Goal: Navigation & Orientation: Find specific page/section

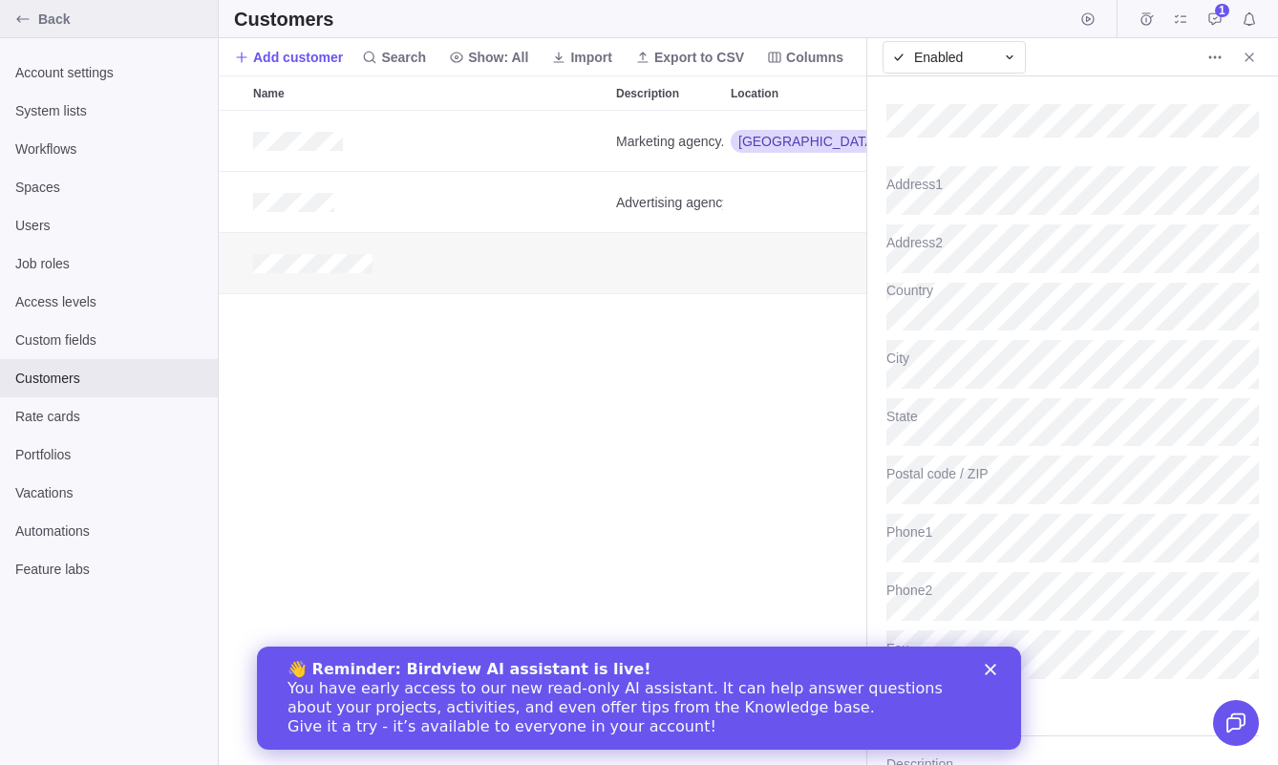
type textarea "x"
click at [37, 27] on div "Back" at bounding box center [23, 19] width 31 height 31
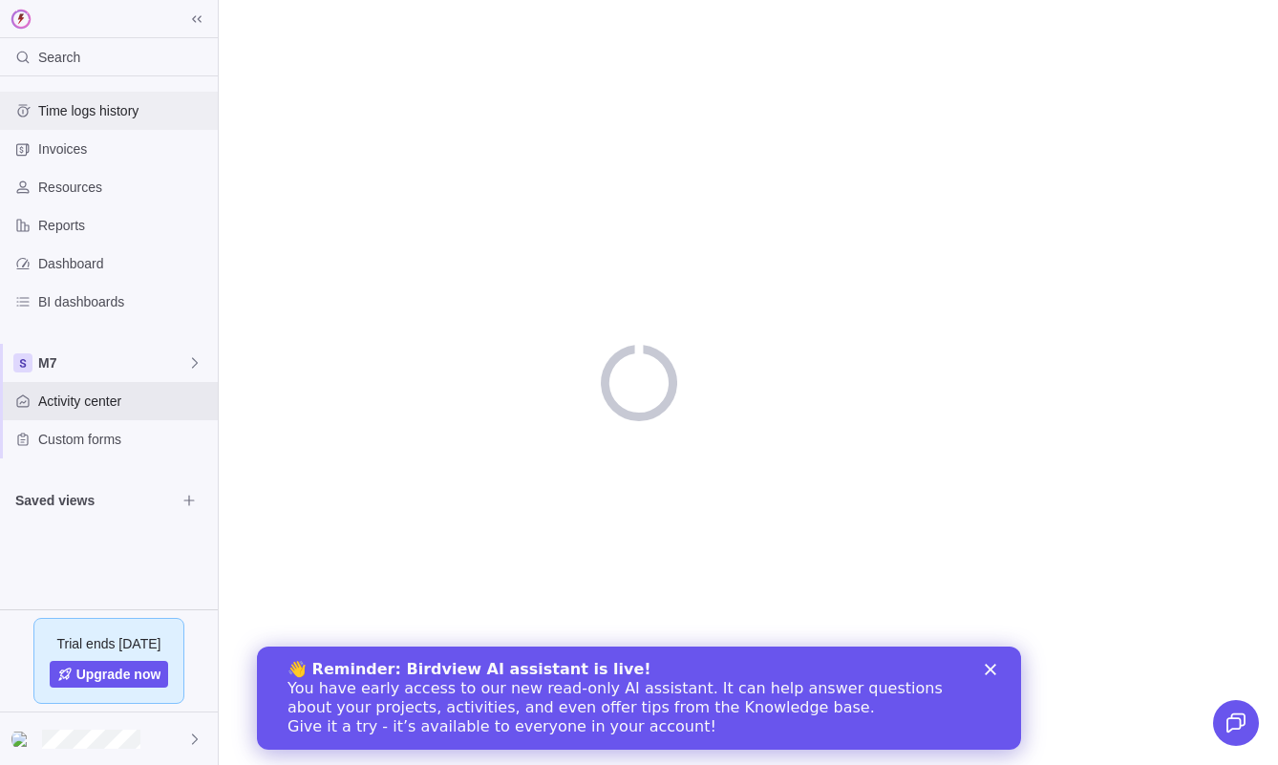
click at [83, 101] on span "Time logs history" at bounding box center [124, 110] width 172 height 19
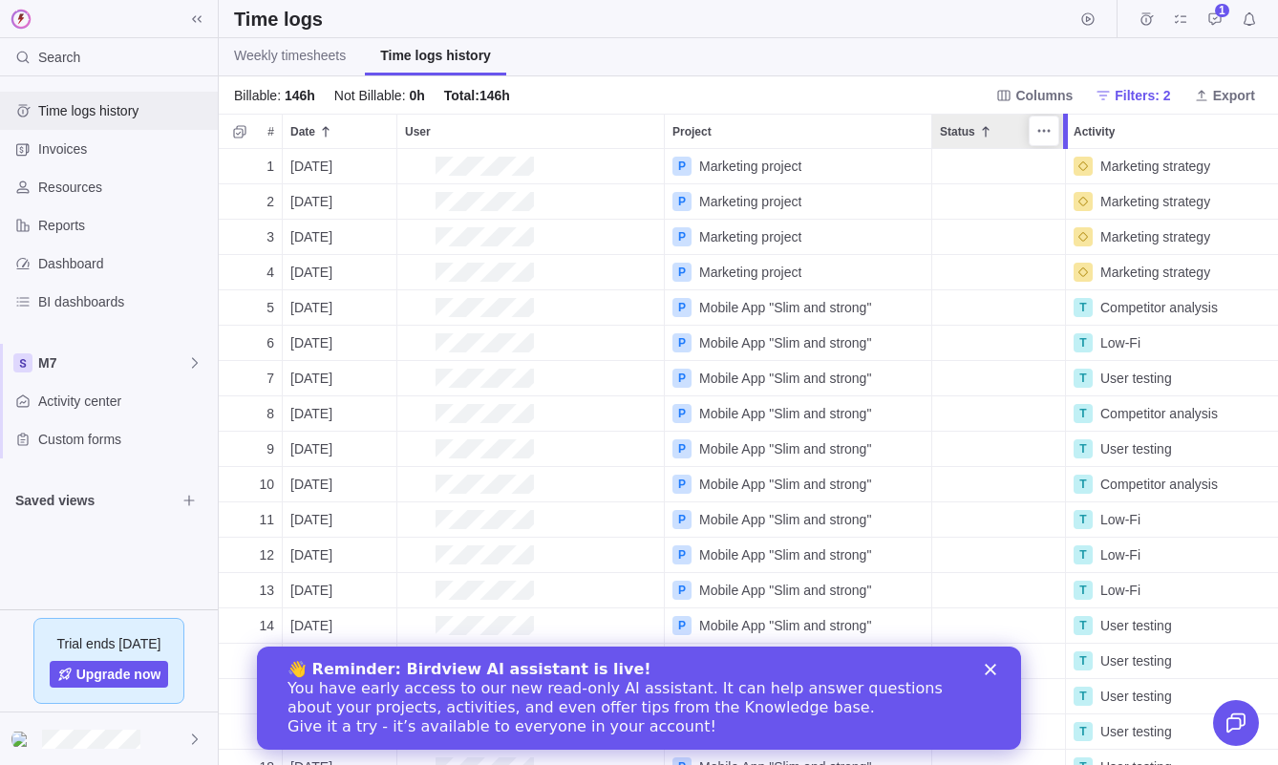
scroll to position [616, 1060]
click at [988, 673] on polygon "Close" at bounding box center [990, 669] width 11 height 11
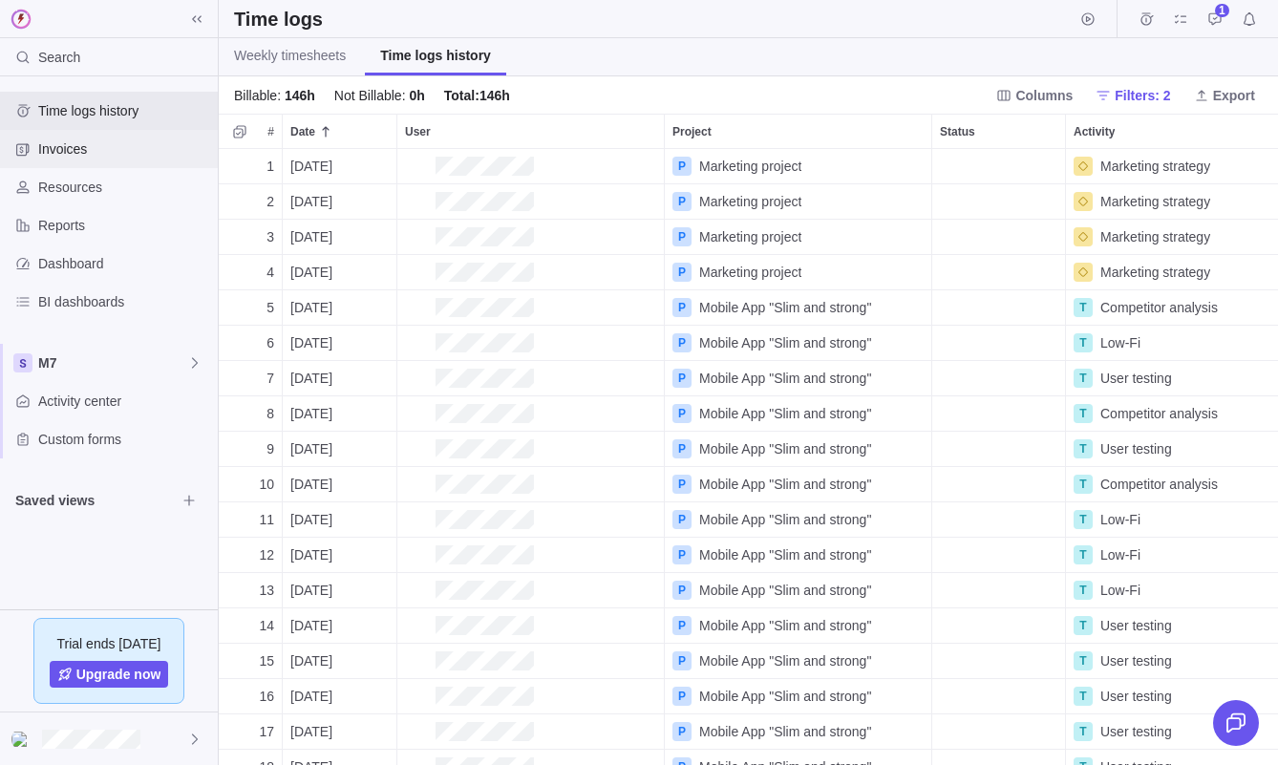
click at [106, 150] on span "Invoices" at bounding box center [124, 148] width 172 height 19
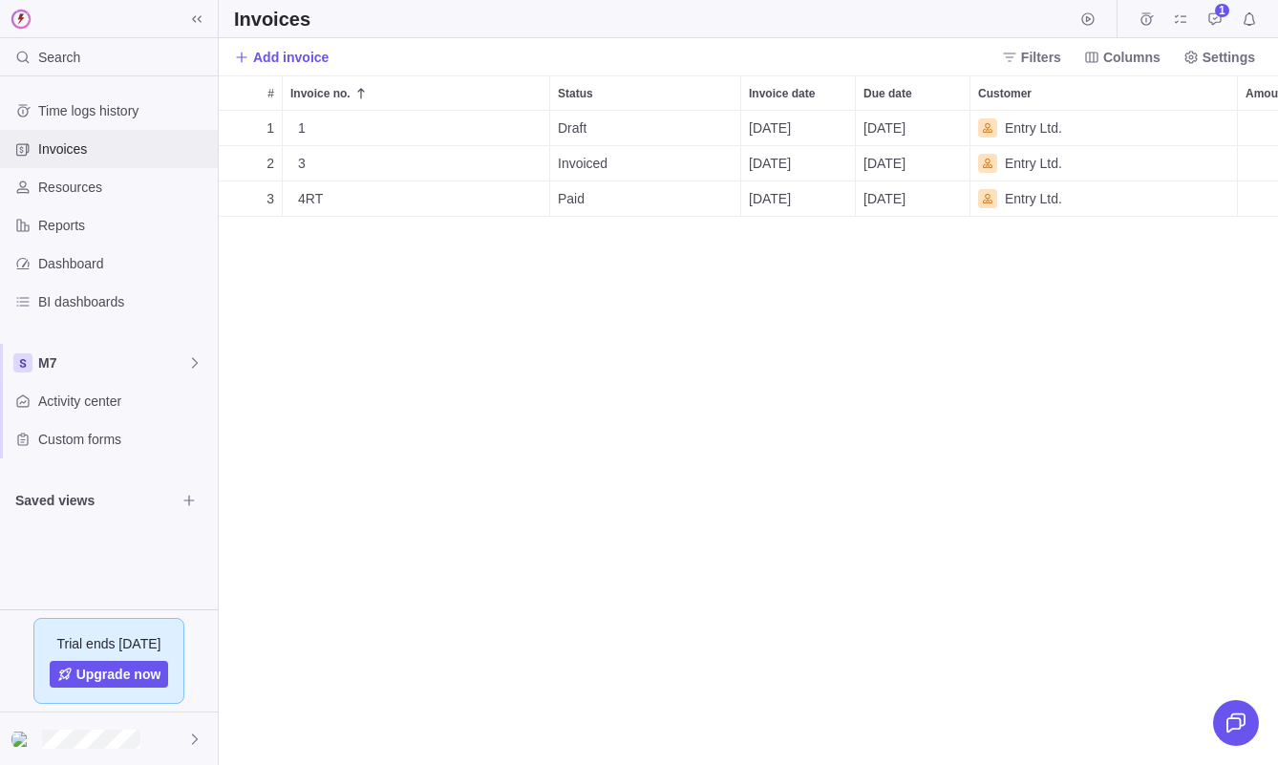
scroll to position [654, 1060]
click at [1034, 54] on span "Filters" at bounding box center [1041, 57] width 40 height 19
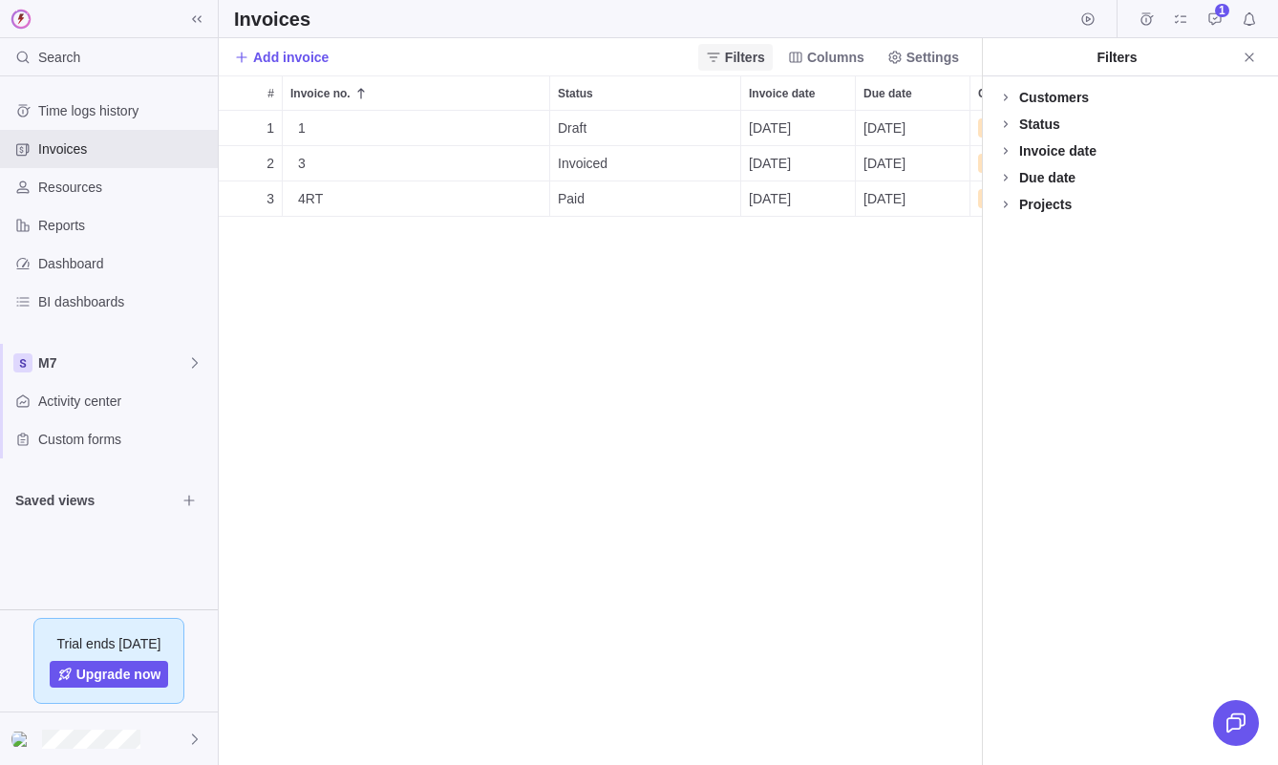
click at [1034, 54] on div "Filters" at bounding box center [1117, 57] width 238 height 19
click at [1246, 54] on icon "Close" at bounding box center [1249, 57] width 15 height 15
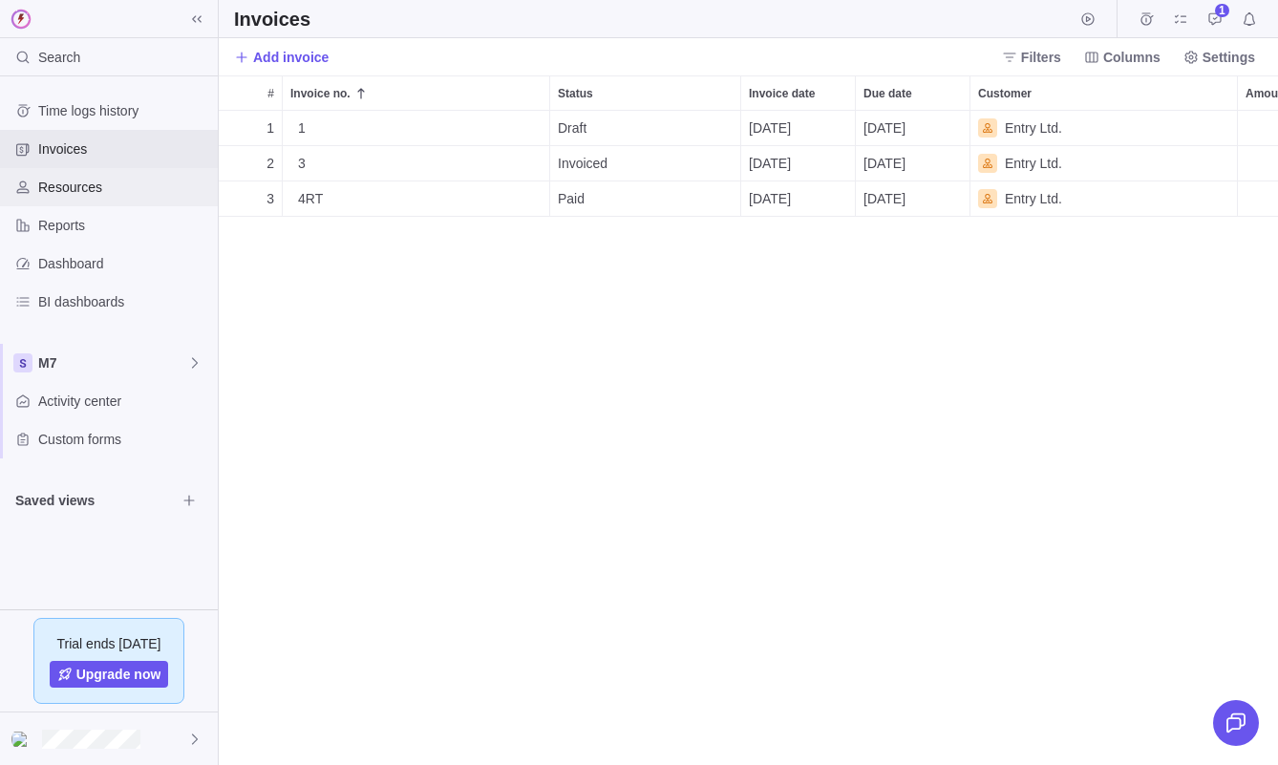
click at [90, 195] on span "Resources" at bounding box center [124, 187] width 172 height 19
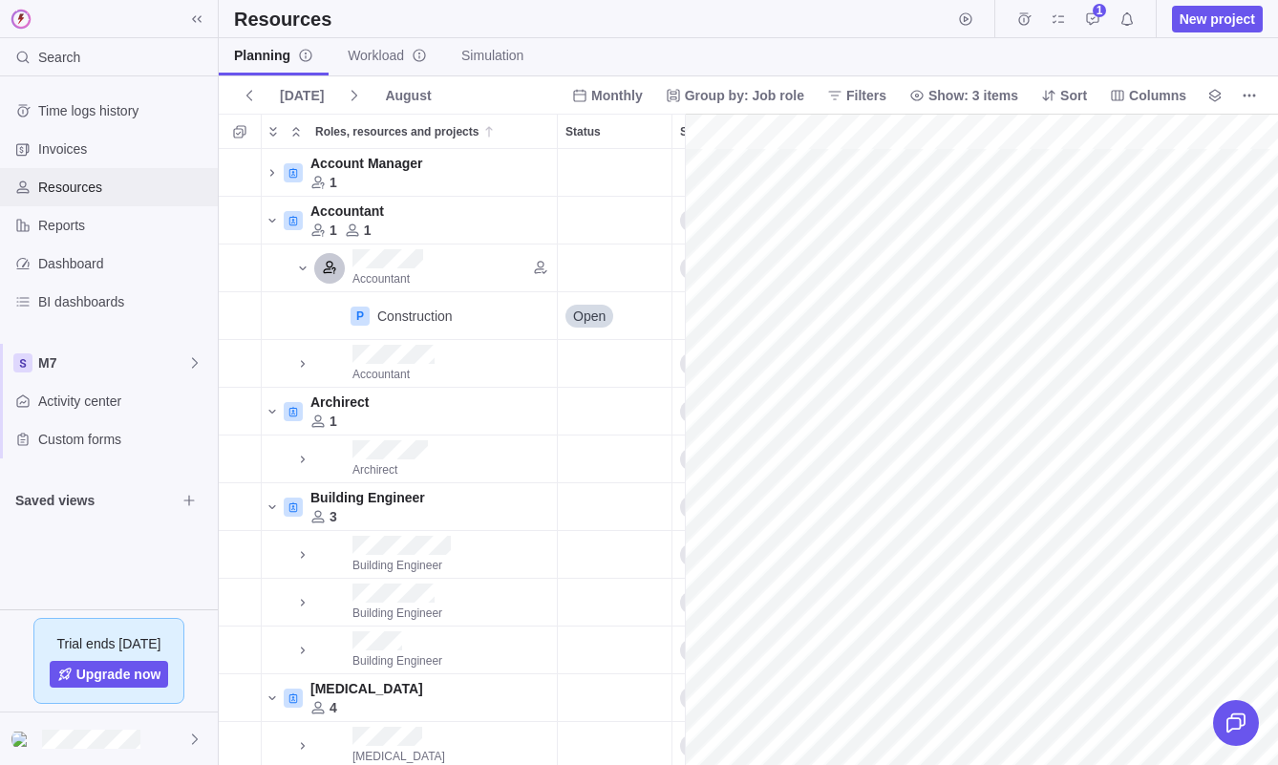
scroll to position [0, 3385]
click at [719, 103] on span "Group by: Job role" at bounding box center [744, 95] width 119 height 19
click at [868, 100] on span "Filters" at bounding box center [867, 95] width 40 height 19
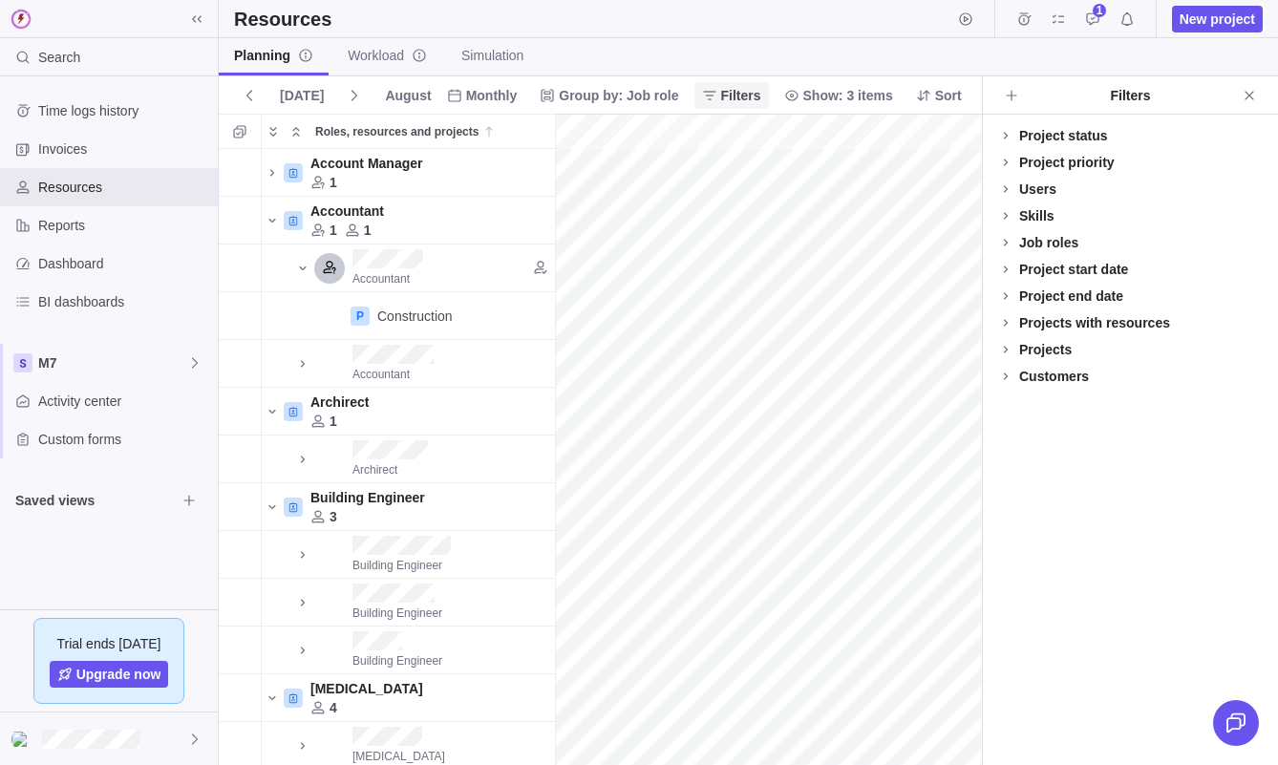
scroll to position [1, 1]
click at [1041, 189] on div "Users" at bounding box center [1037, 189] width 37 height 19
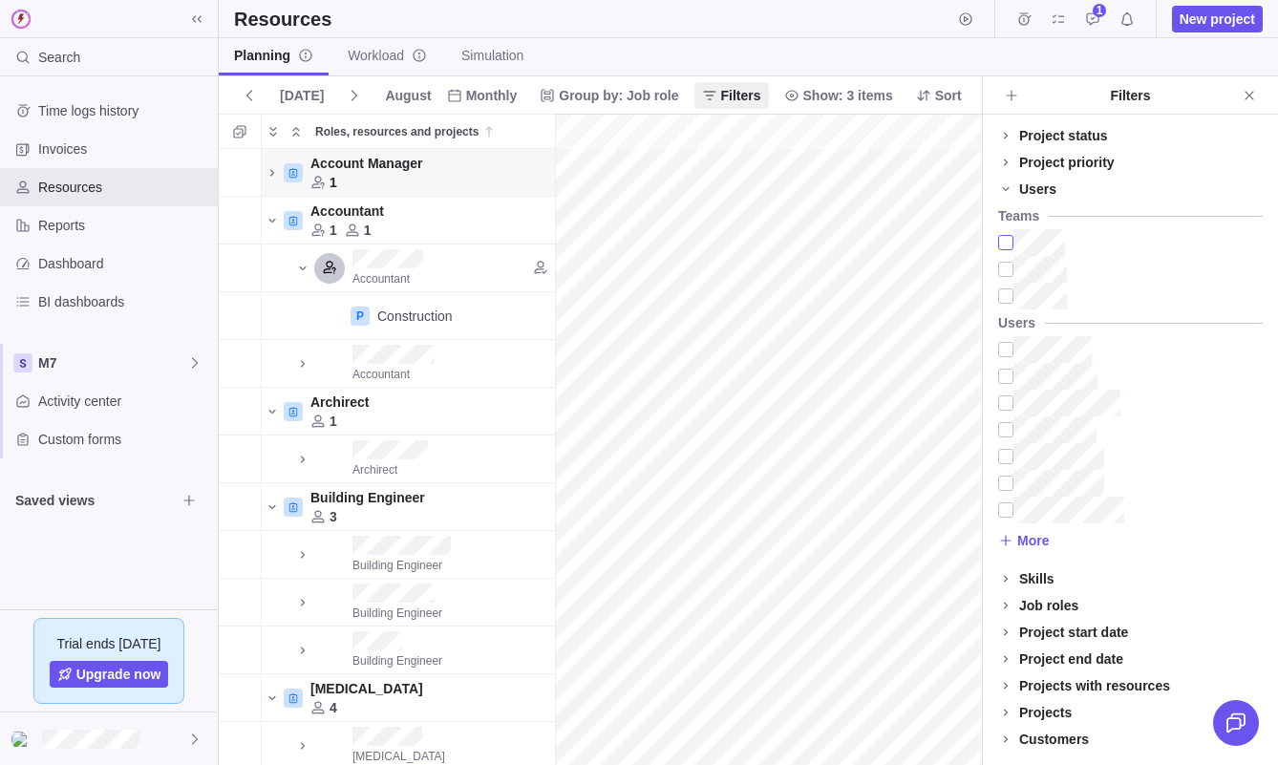
click at [1067, 241] on div at bounding box center [1130, 242] width 265 height 27
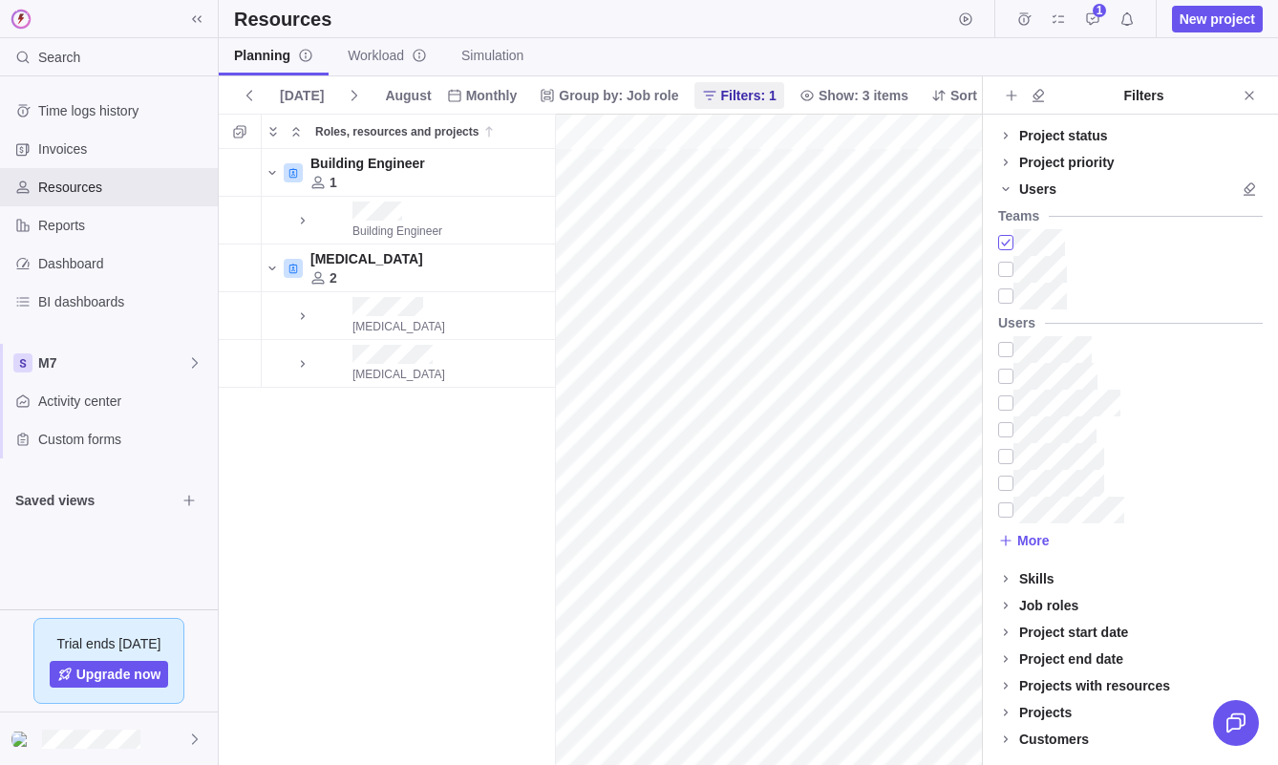
scroll to position [0, 935]
click at [622, 98] on span "Group by: Job role" at bounding box center [618, 95] width 119 height 19
click at [661, 38] on body "Search Time logs history Invoices Resources Reports Dashboard BI dashboards M7 …" at bounding box center [639, 382] width 1278 height 765
click at [117, 230] on span "Reports" at bounding box center [124, 225] width 172 height 19
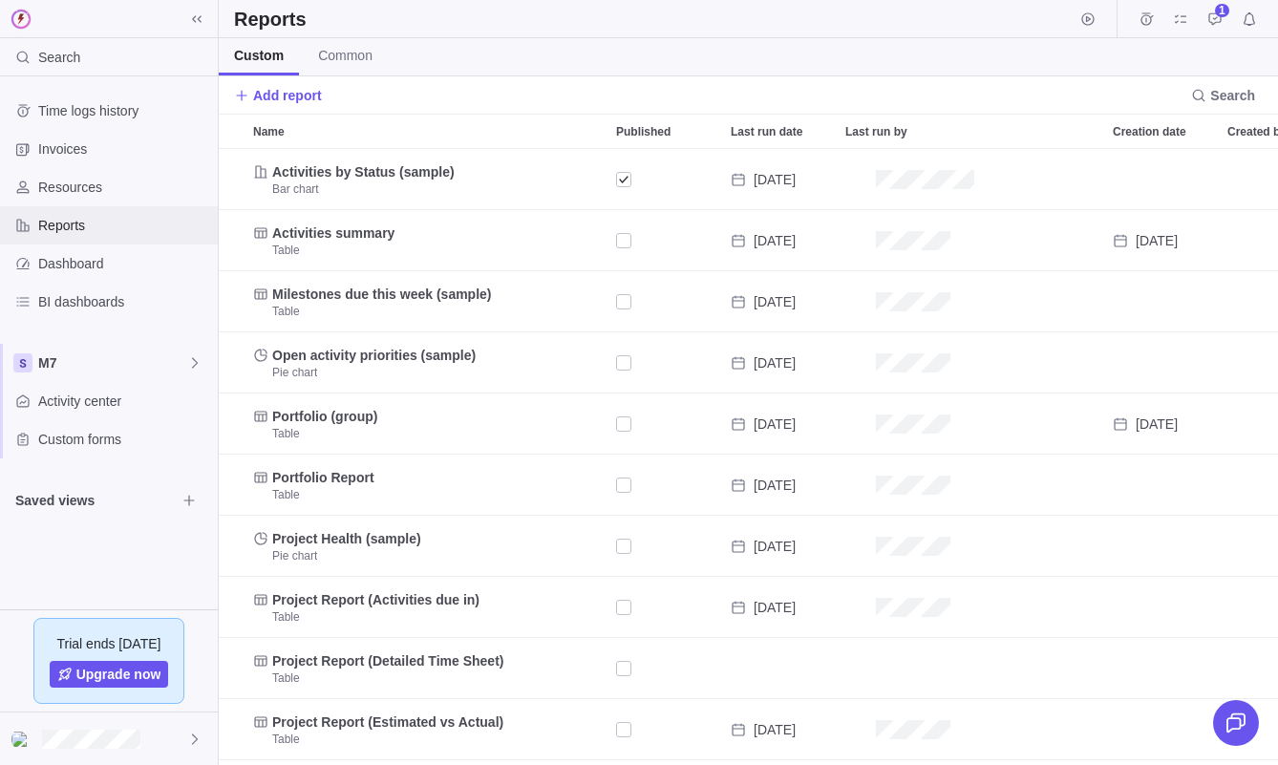
scroll to position [616, 1060]
click at [96, 275] on div "Dashboard" at bounding box center [109, 264] width 218 height 38
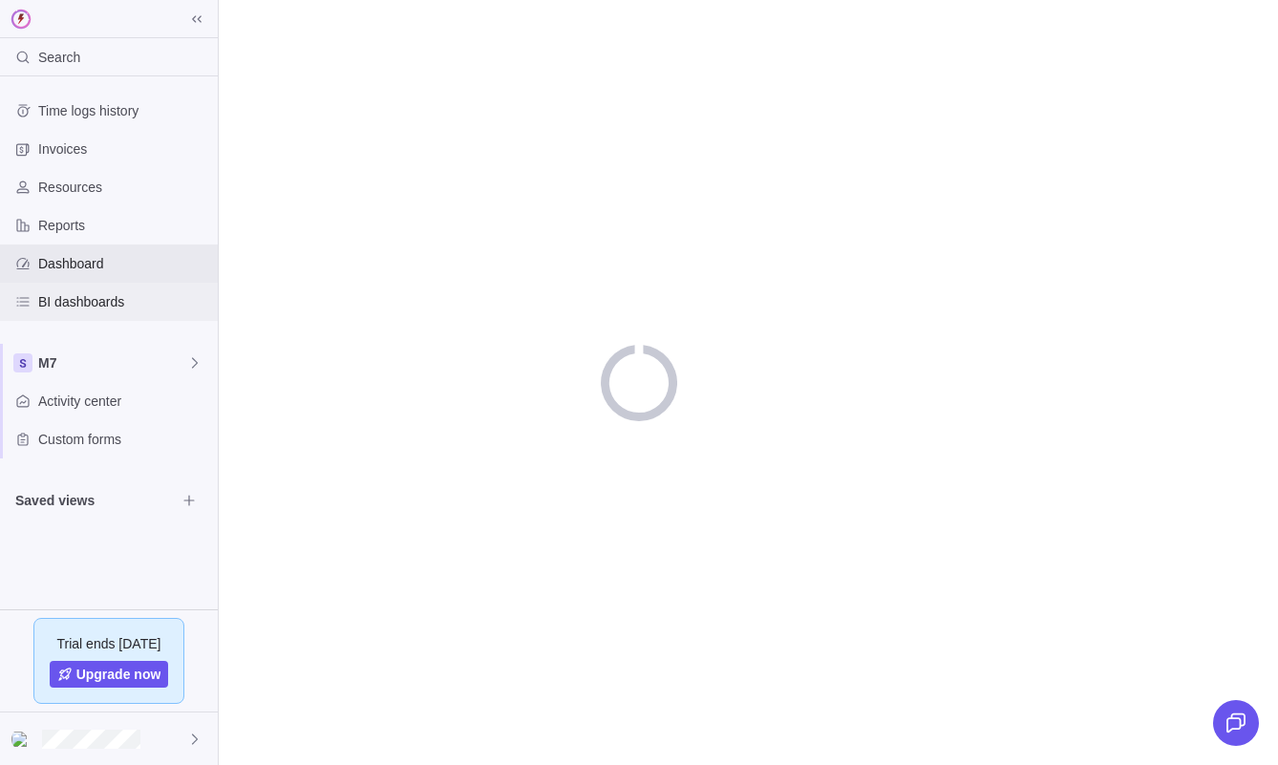
click at [84, 289] on div "BI dashboards" at bounding box center [109, 302] width 218 height 38
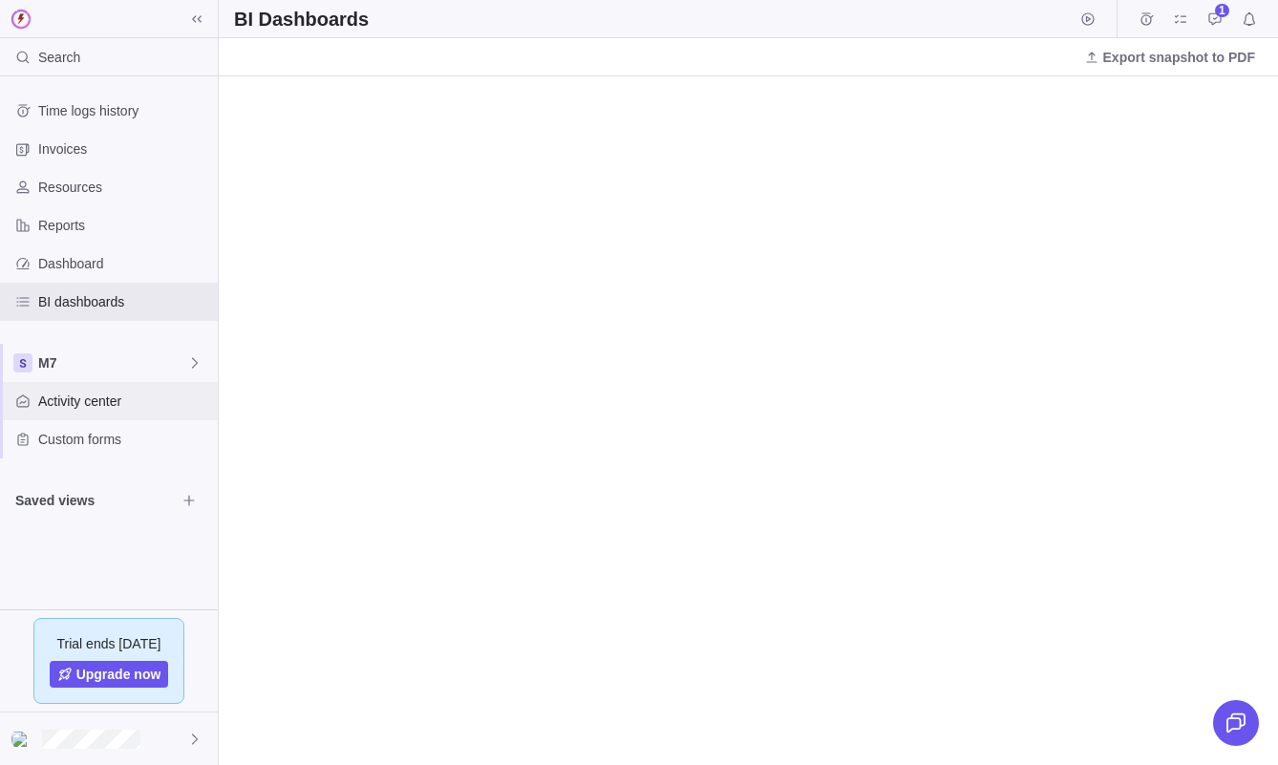
click at [82, 388] on div "Activity center" at bounding box center [109, 401] width 218 height 38
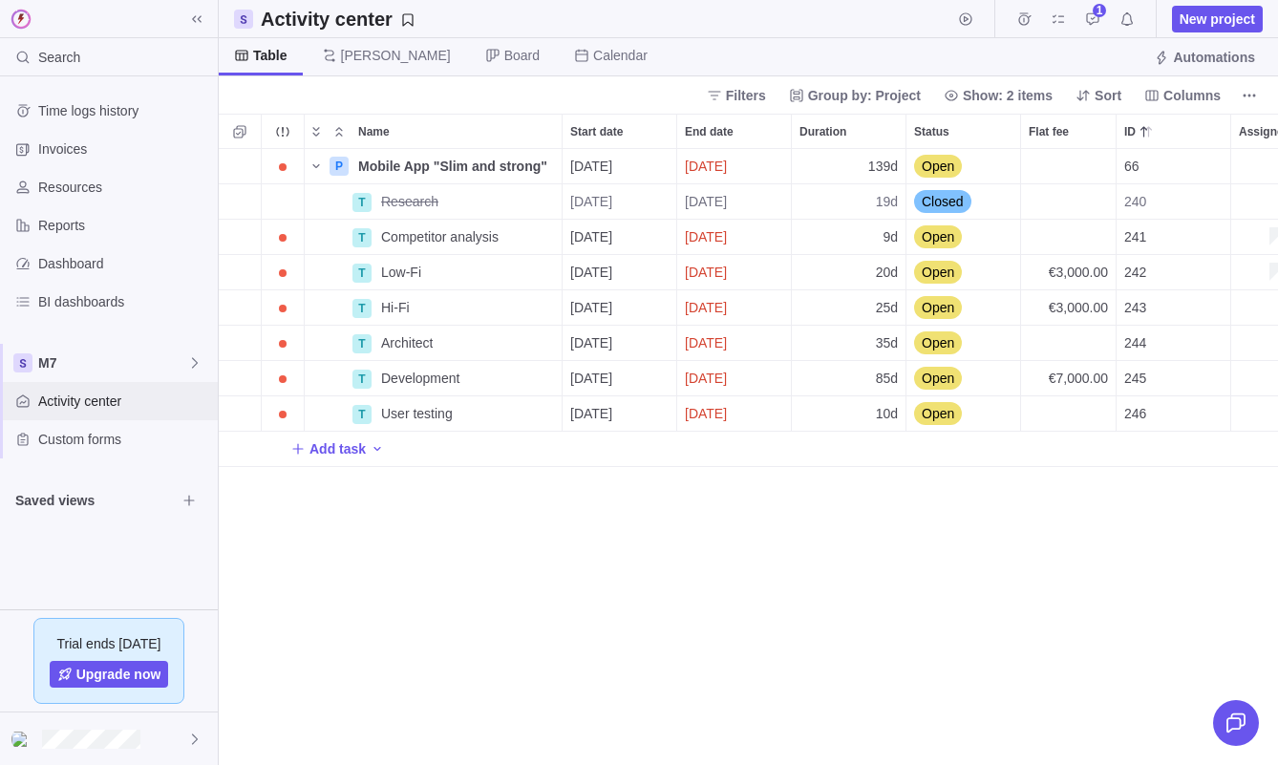
scroll to position [616, 1060]
click at [896, 95] on span "Group by: Project" at bounding box center [864, 95] width 113 height 19
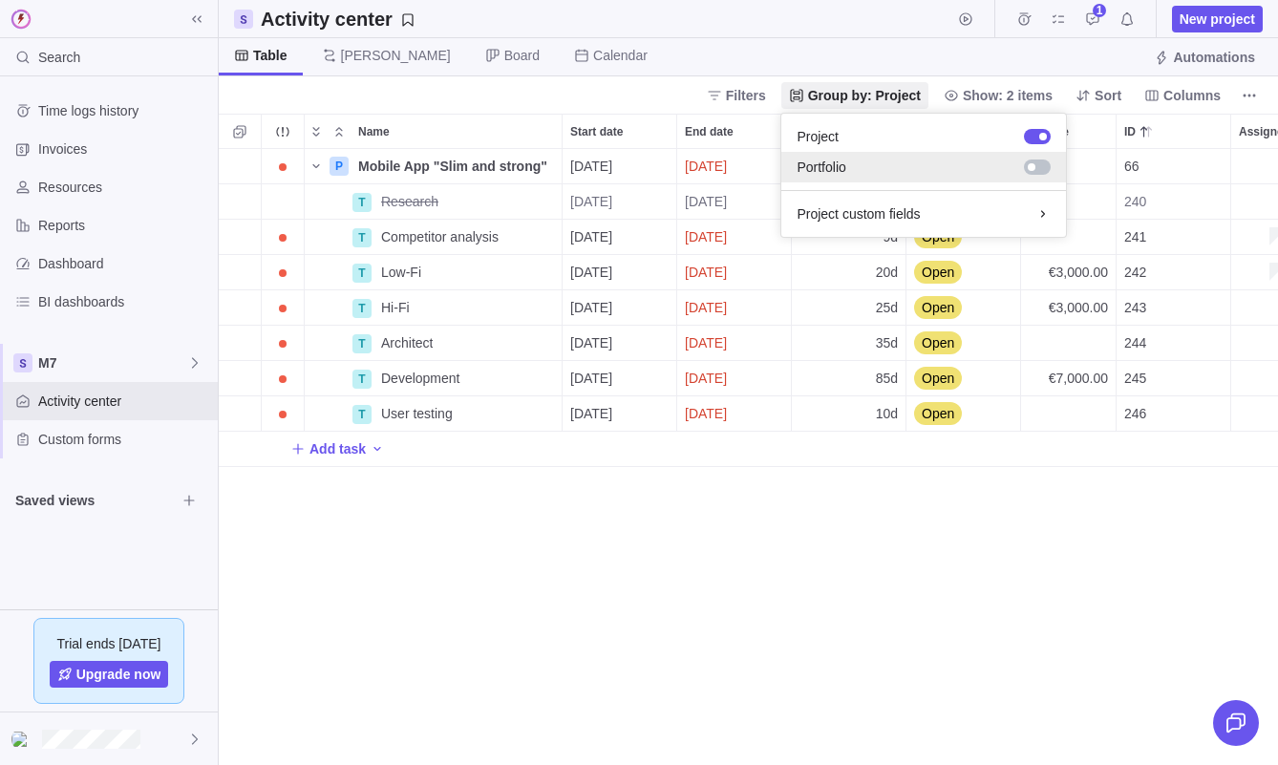
click at [875, 172] on div at bounding box center [949, 167] width 205 height 19
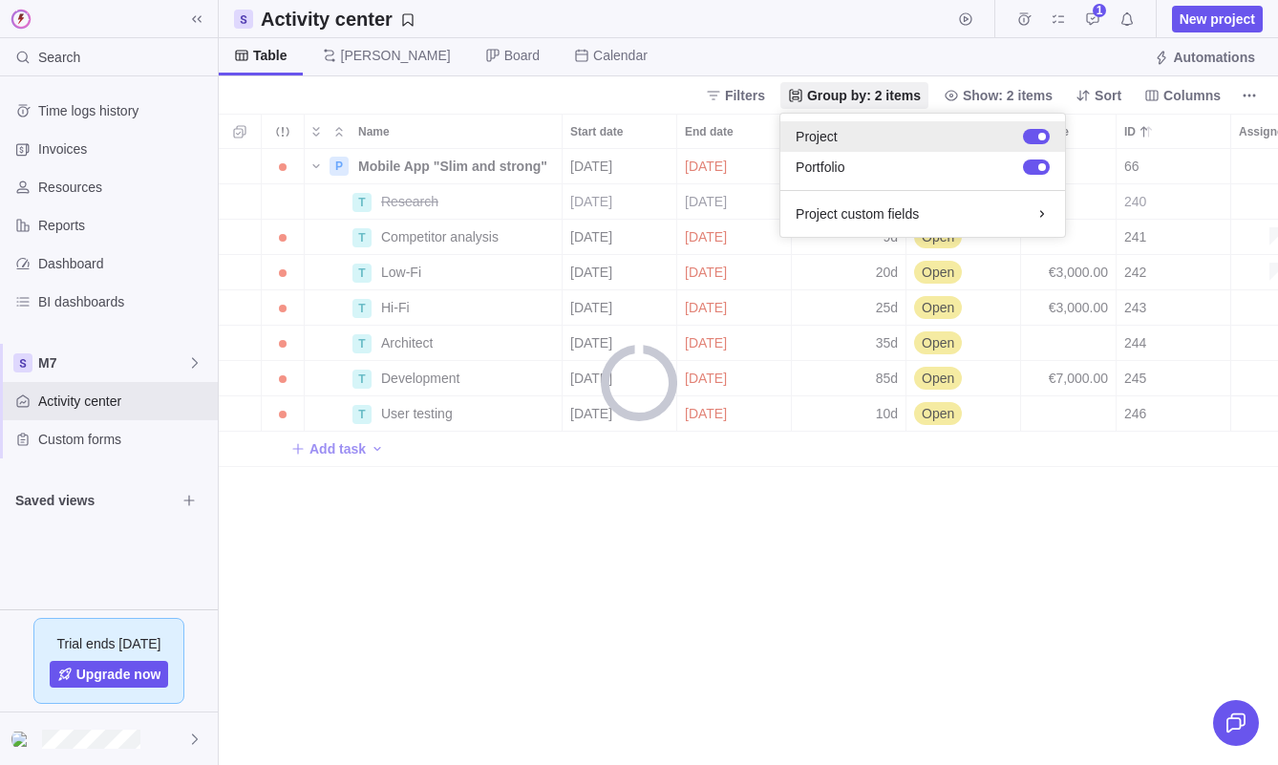
click at [1036, 136] on div at bounding box center [1036, 136] width 27 height 15
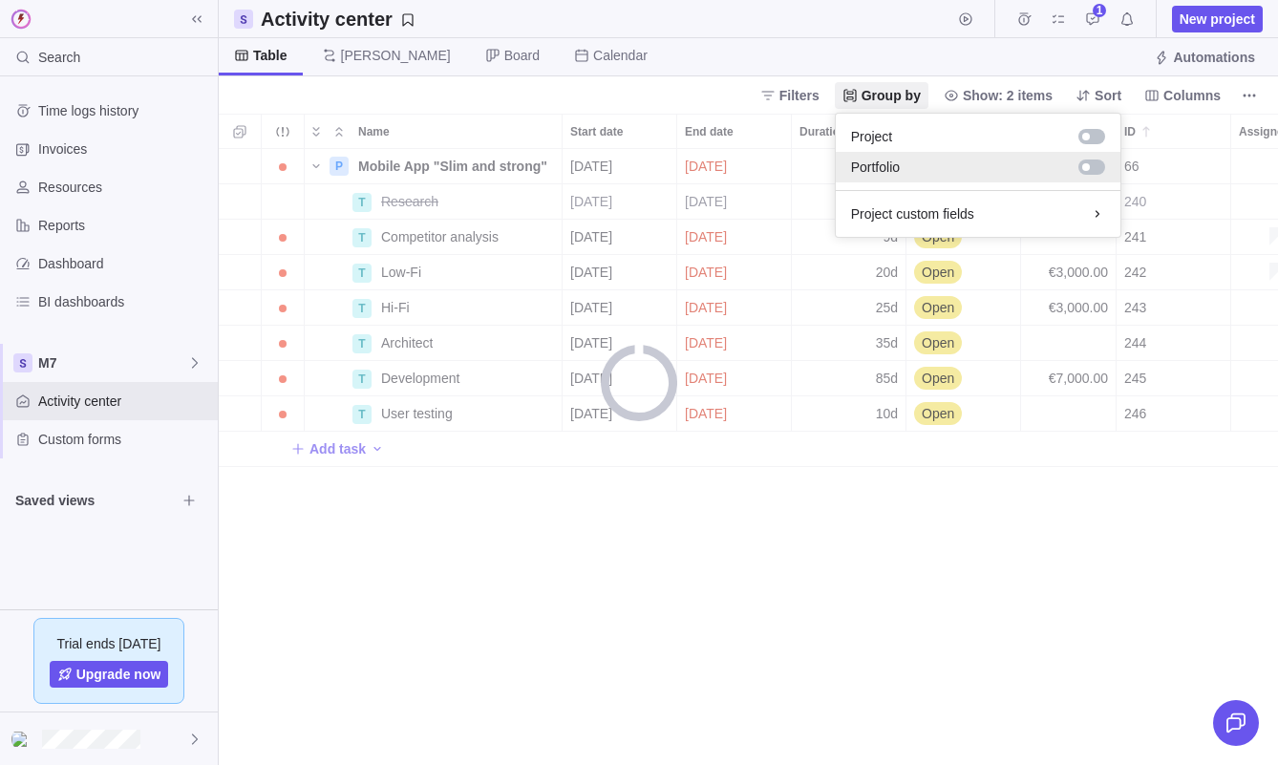
click at [1093, 160] on div at bounding box center [1092, 167] width 27 height 15
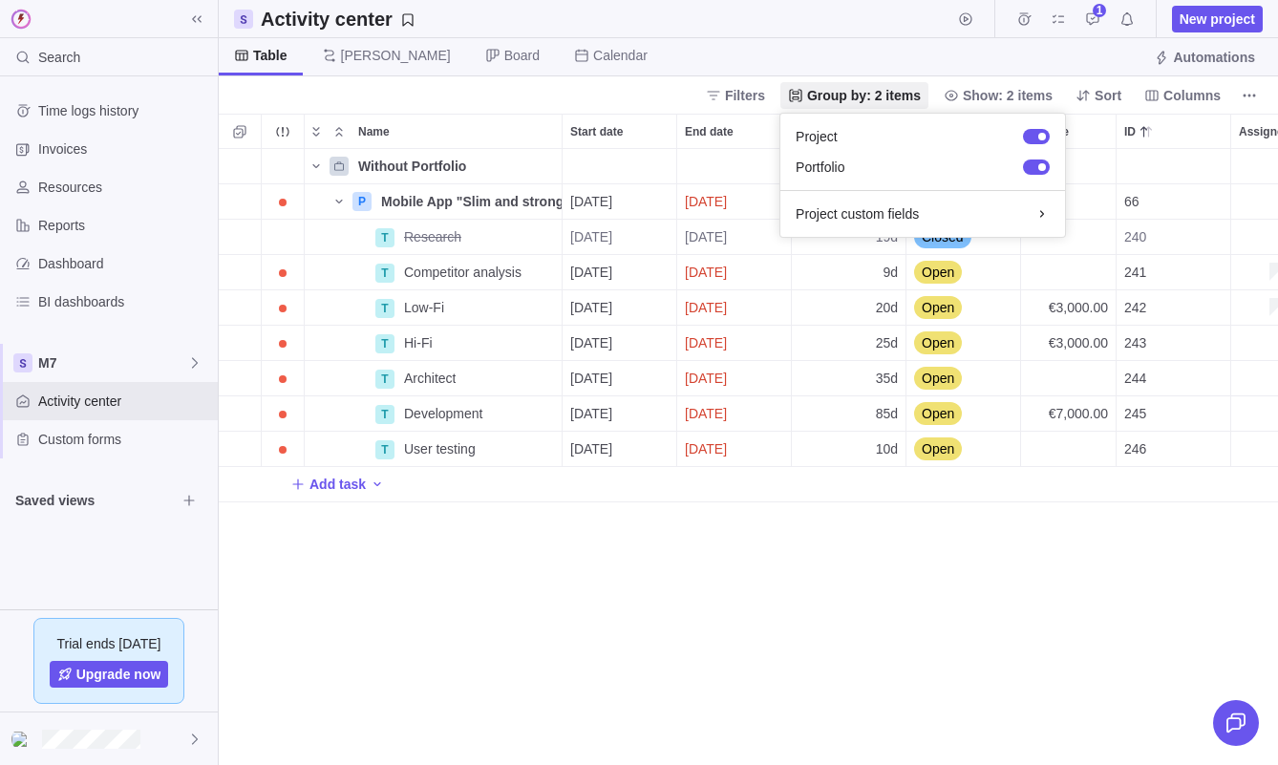
click at [774, 648] on body "Search Time logs history Invoices Resources Reports Dashboard BI dashboards M7 …" at bounding box center [639, 382] width 1278 height 765
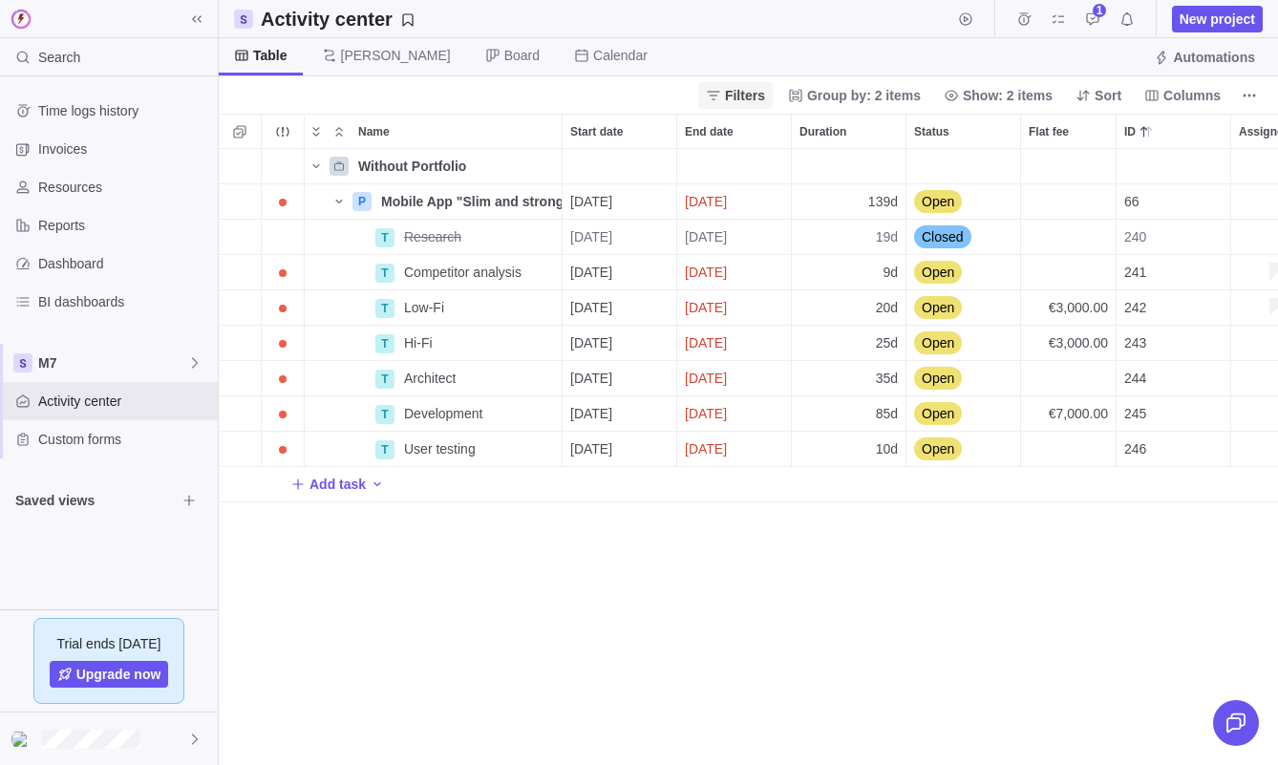
click at [740, 90] on span "Filters" at bounding box center [745, 95] width 40 height 19
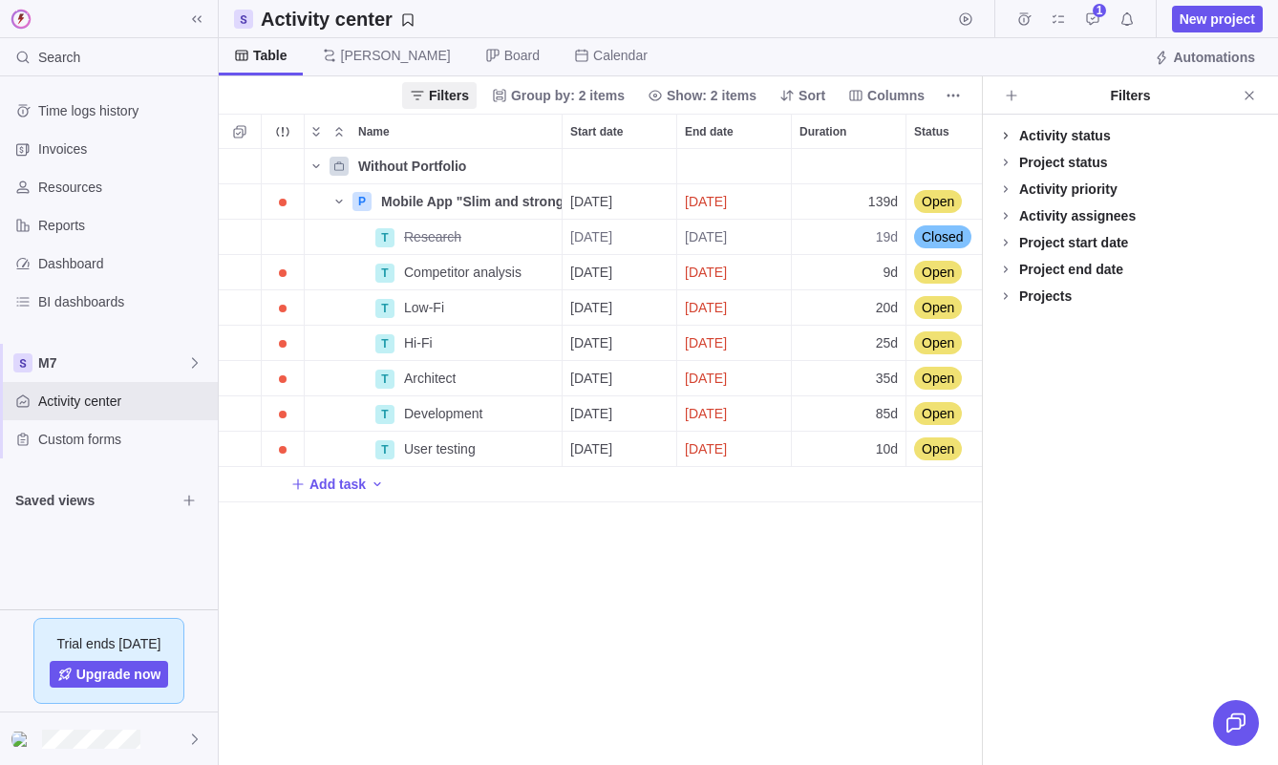
click at [1018, 131] on span at bounding box center [1006, 135] width 27 height 27
click at [1011, 130] on icon at bounding box center [1005, 135] width 15 height 15
click at [1018, 165] on icon at bounding box center [1021, 162] width 15 height 15
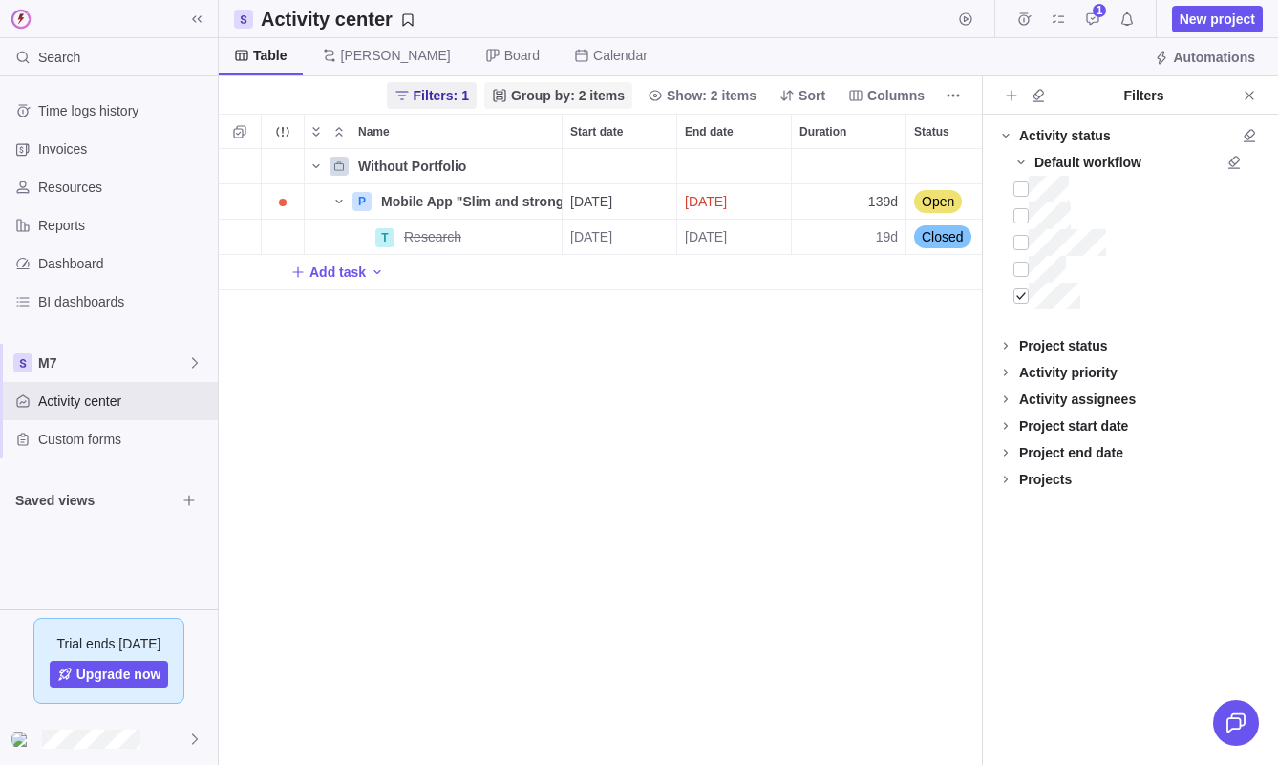
click at [541, 91] on span "Group by: 2 items" at bounding box center [568, 95] width 114 height 19
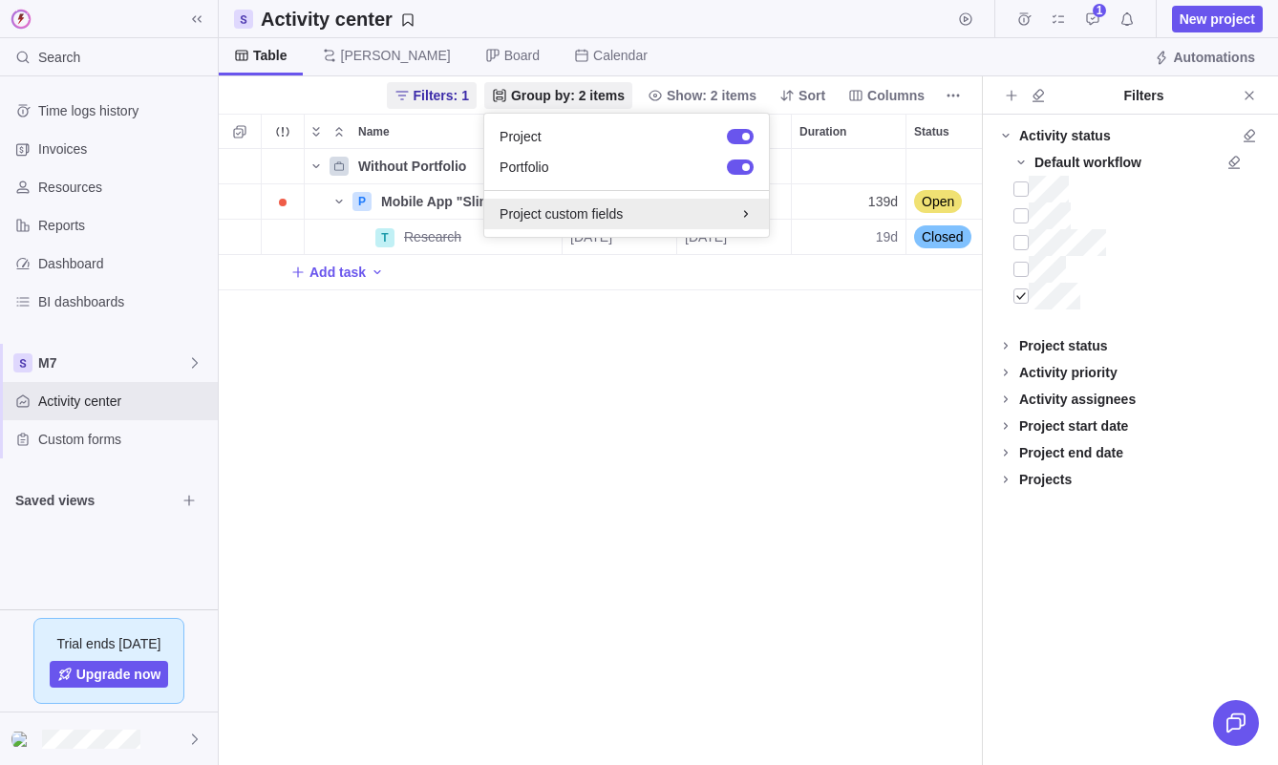
click at [615, 222] on div "Project custom fields" at bounding box center [627, 213] width 254 height 19
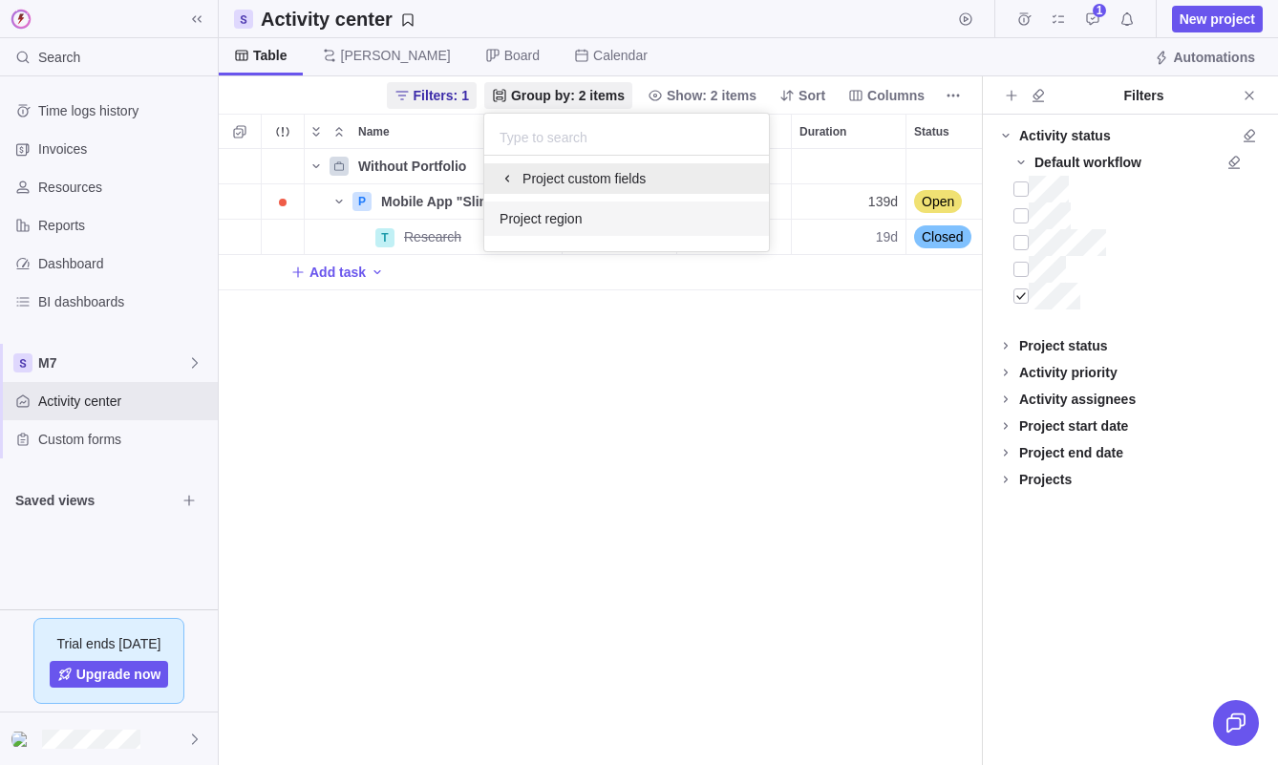
click at [575, 179] on div "Project custom fields" at bounding box center [627, 178] width 254 height 19
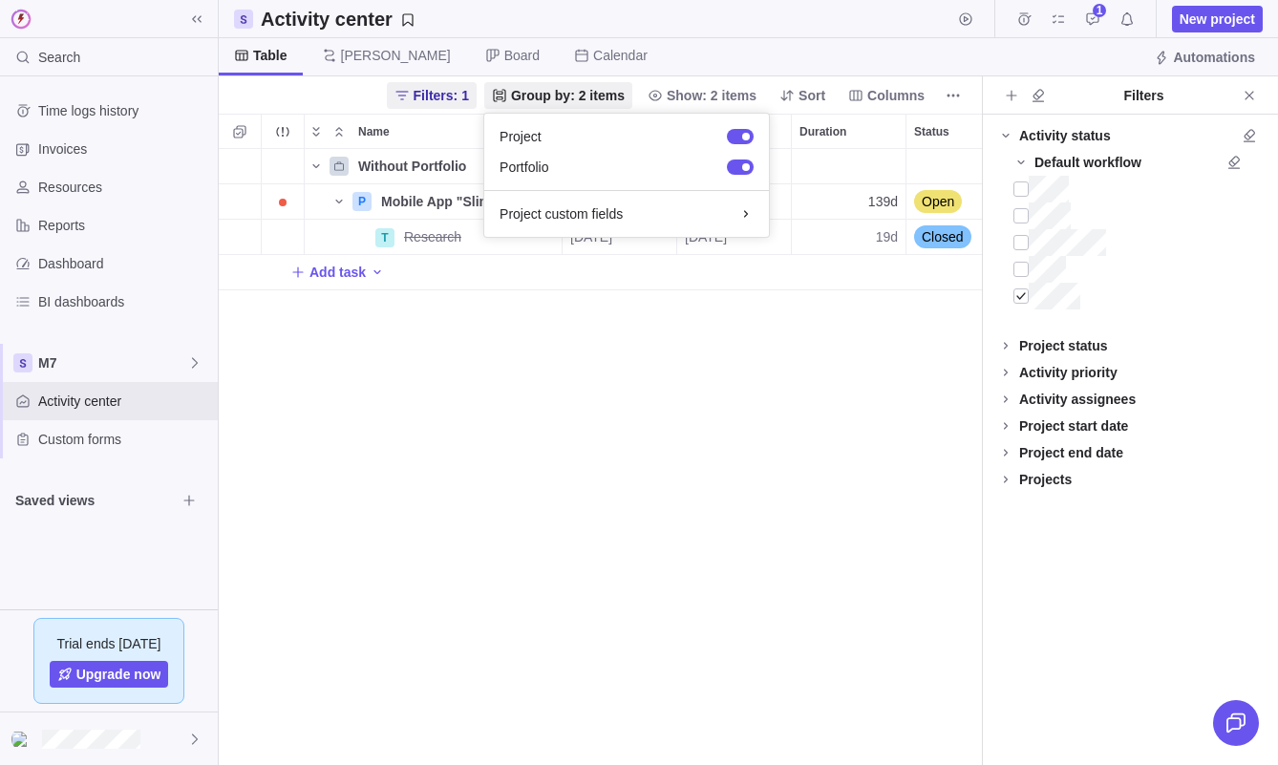
click at [678, 391] on body "Search Time logs history Invoices Resources Reports Dashboard BI dashboards M7 …" at bounding box center [639, 382] width 1278 height 765
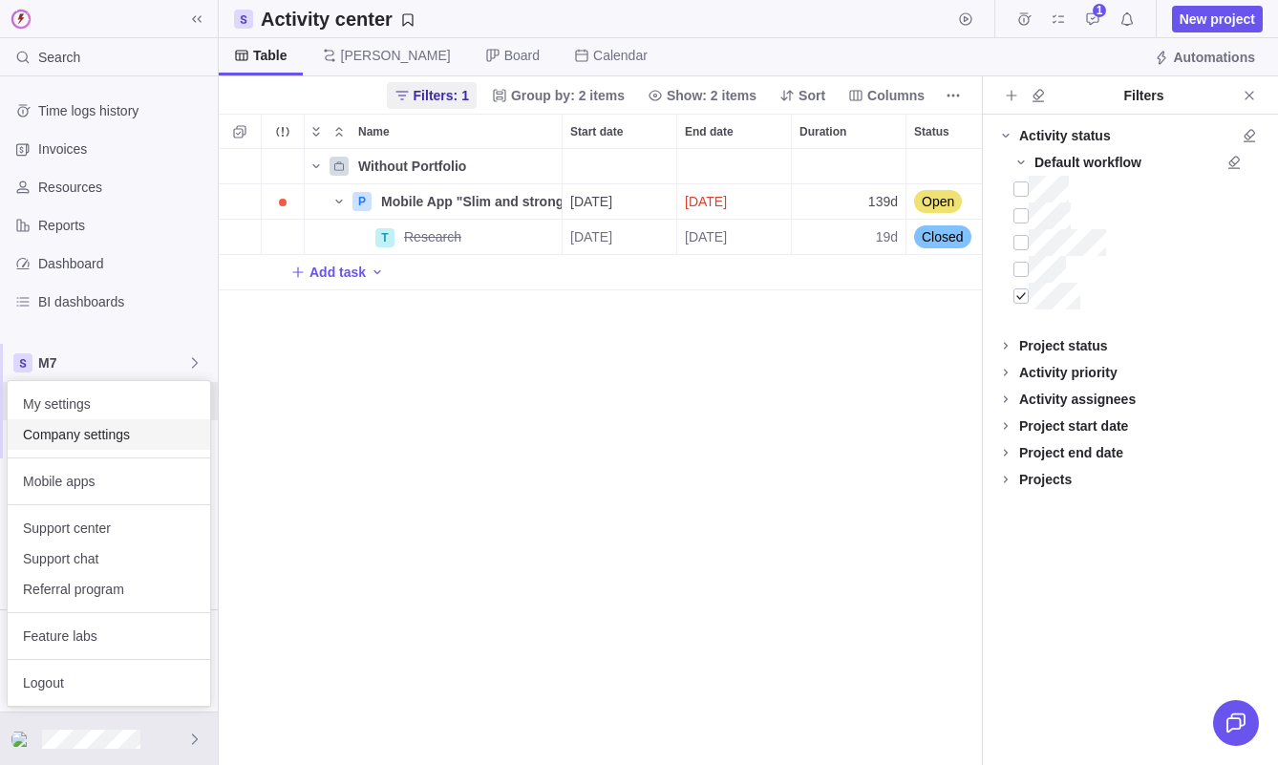
click at [93, 432] on span "Company settings" at bounding box center [109, 434] width 172 height 19
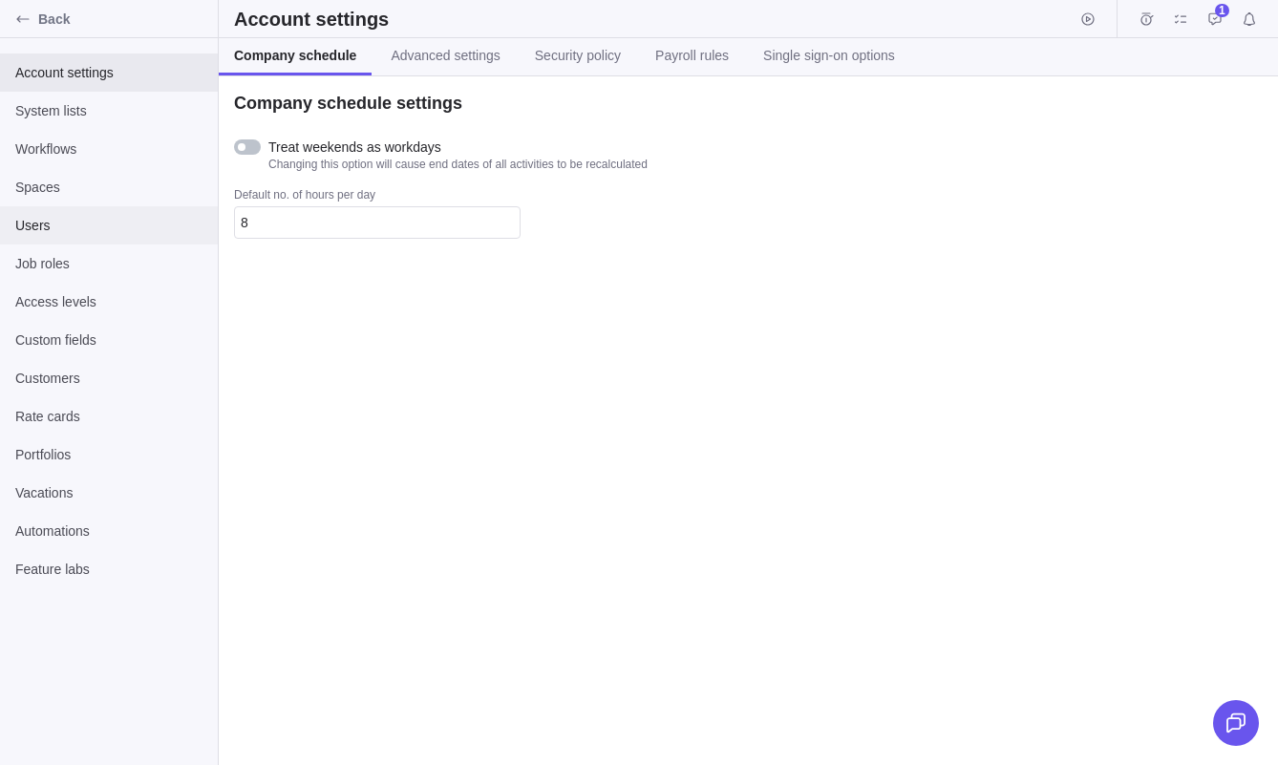
click at [73, 216] on span "Users" at bounding box center [108, 225] width 187 height 19
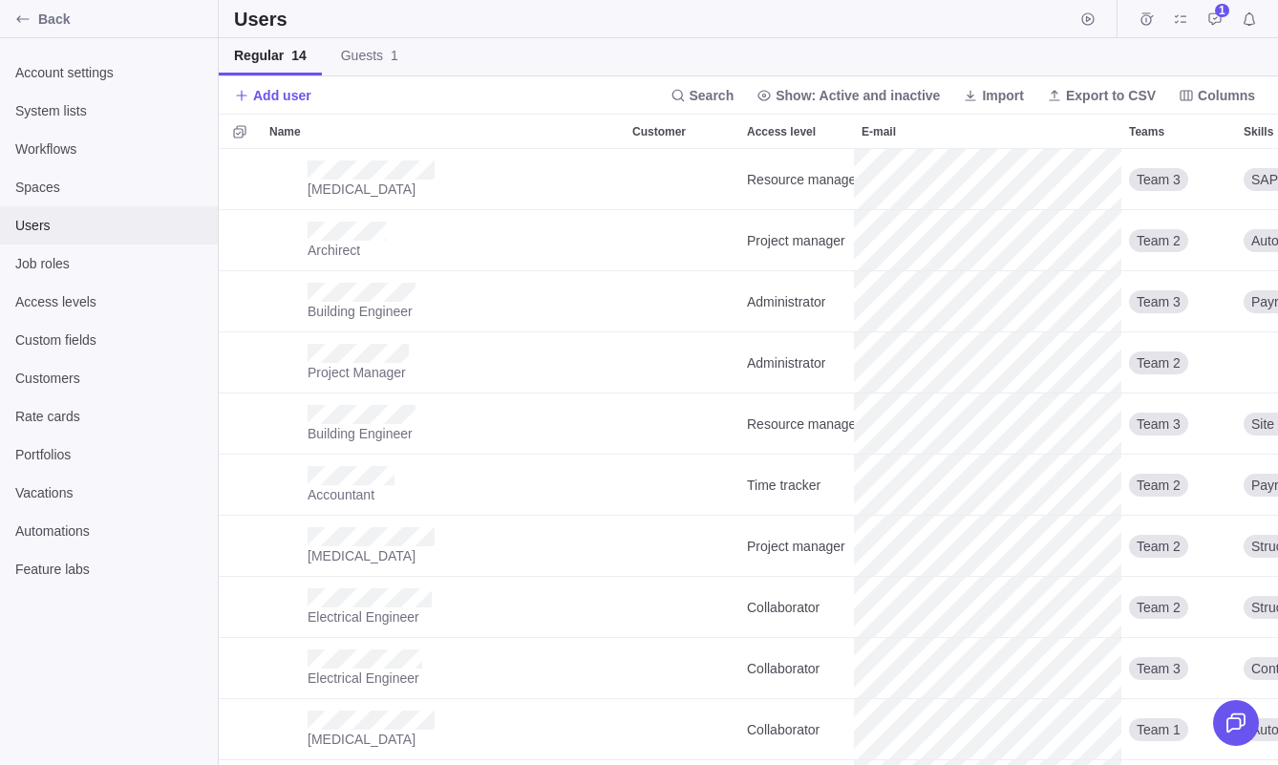
scroll to position [616, 1060]
click at [793, 93] on span "Show: Active and inactive" at bounding box center [858, 95] width 164 height 19
click at [795, 184] on div "Only active" at bounding box center [847, 173] width 197 height 34
click at [889, 96] on span "Show: Only active" at bounding box center [884, 95] width 116 height 19
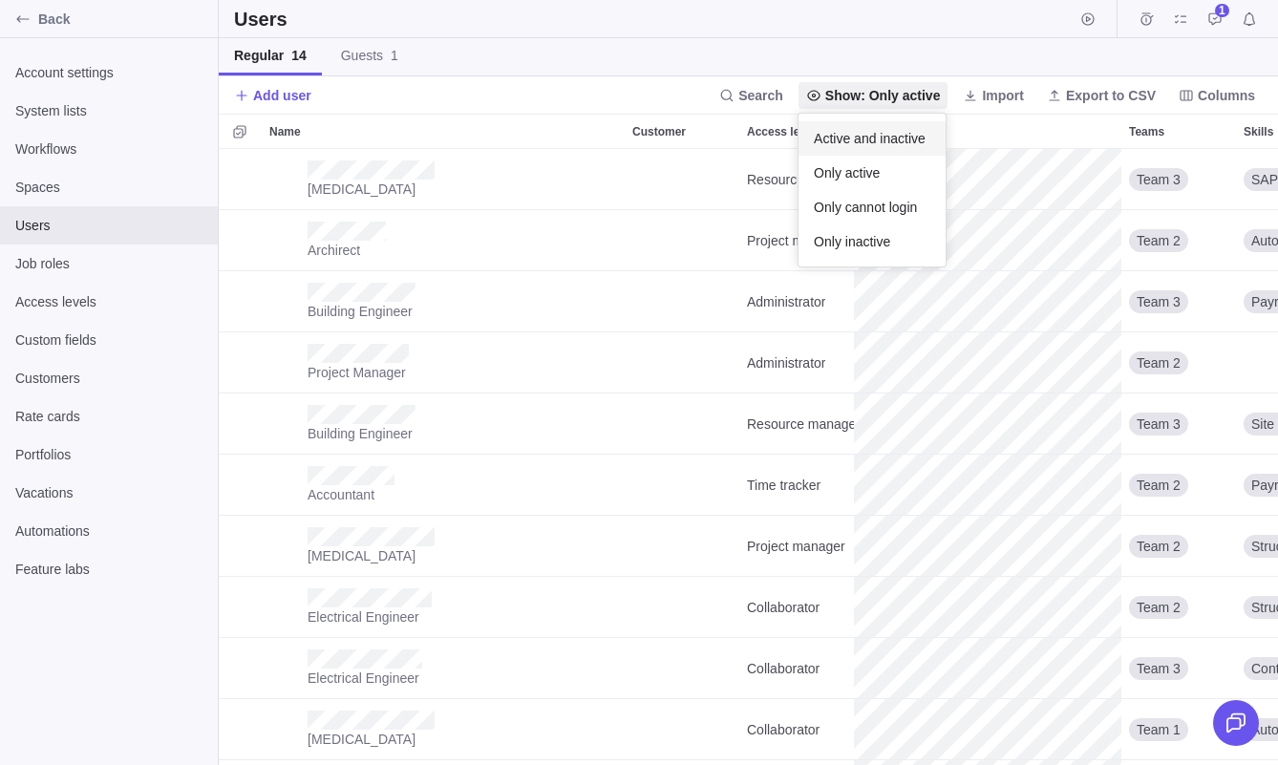
click at [874, 127] on div "Active and inactive" at bounding box center [872, 138] width 147 height 34
click at [891, 98] on span "Show: Active and inactive" at bounding box center [858, 95] width 164 height 19
click at [881, 46] on body "Back Account settings System lists Workflows Spaces Users Job roles Access leve…" at bounding box center [639, 382] width 1278 height 765
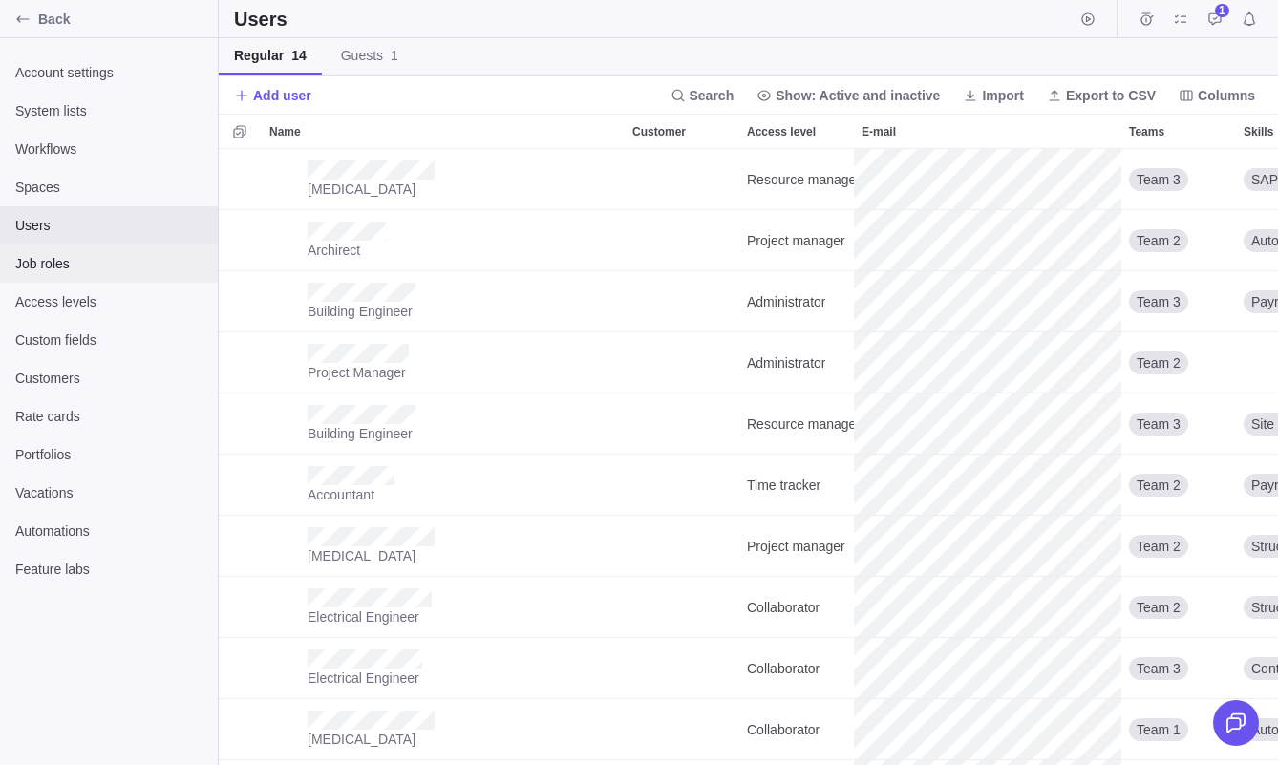
click at [115, 265] on span "Job roles" at bounding box center [108, 263] width 187 height 19
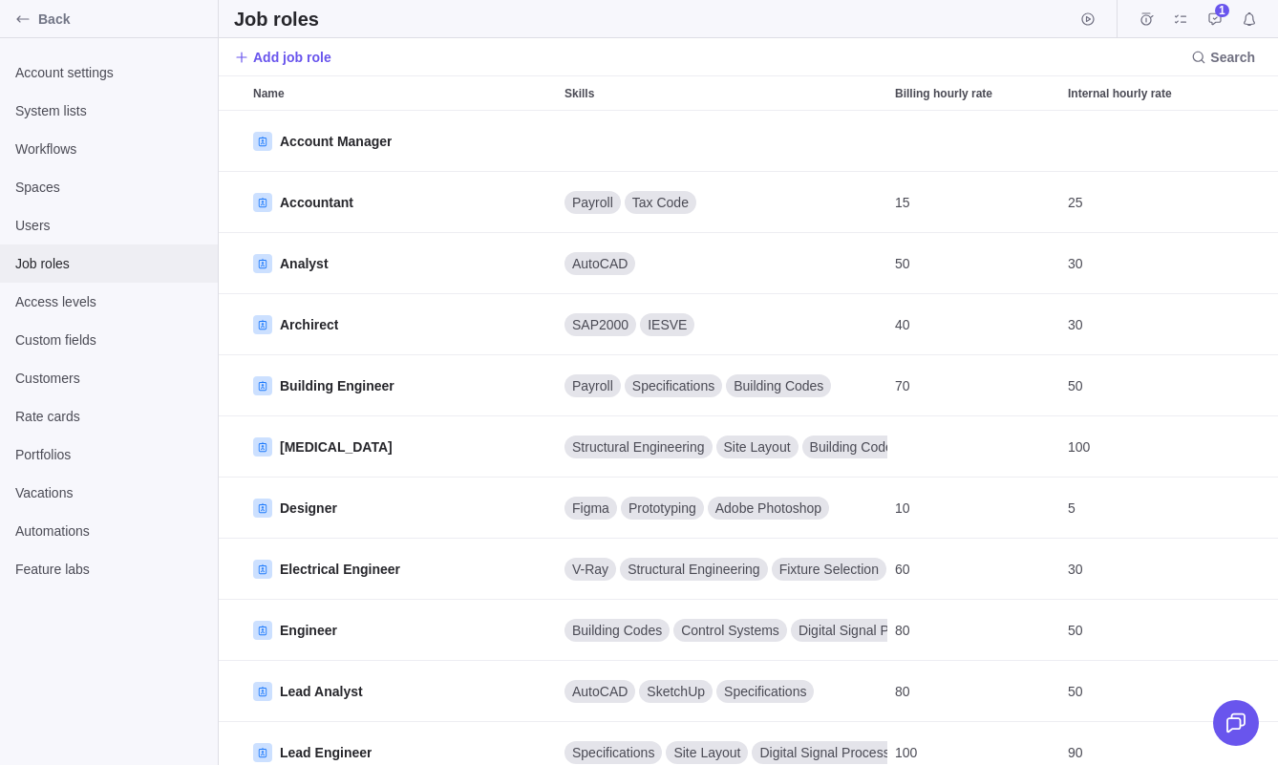
scroll to position [654, 1060]
click at [114, 308] on span "Access levels" at bounding box center [108, 301] width 187 height 19
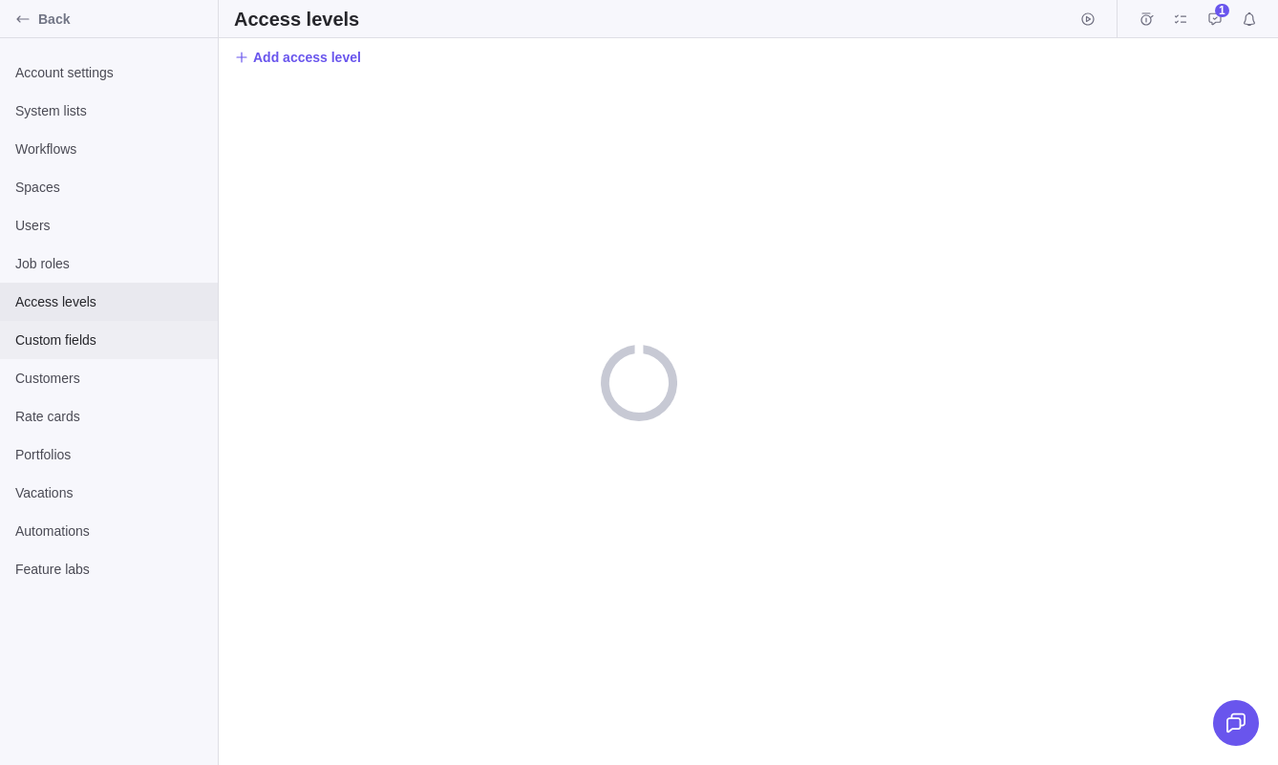
click at [106, 332] on span "Custom fields" at bounding box center [108, 340] width 187 height 19
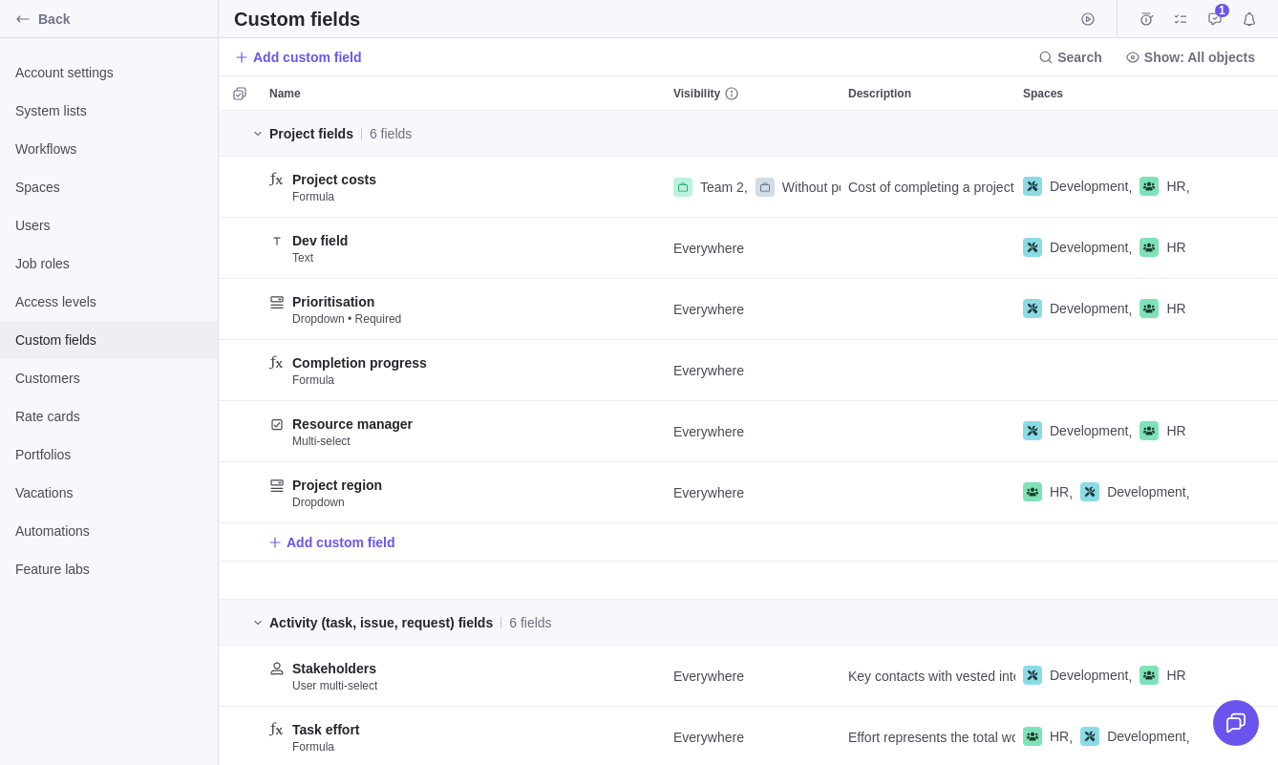
scroll to position [654, 1060]
click at [1212, 58] on span "Show: All objects" at bounding box center [1200, 57] width 111 height 19
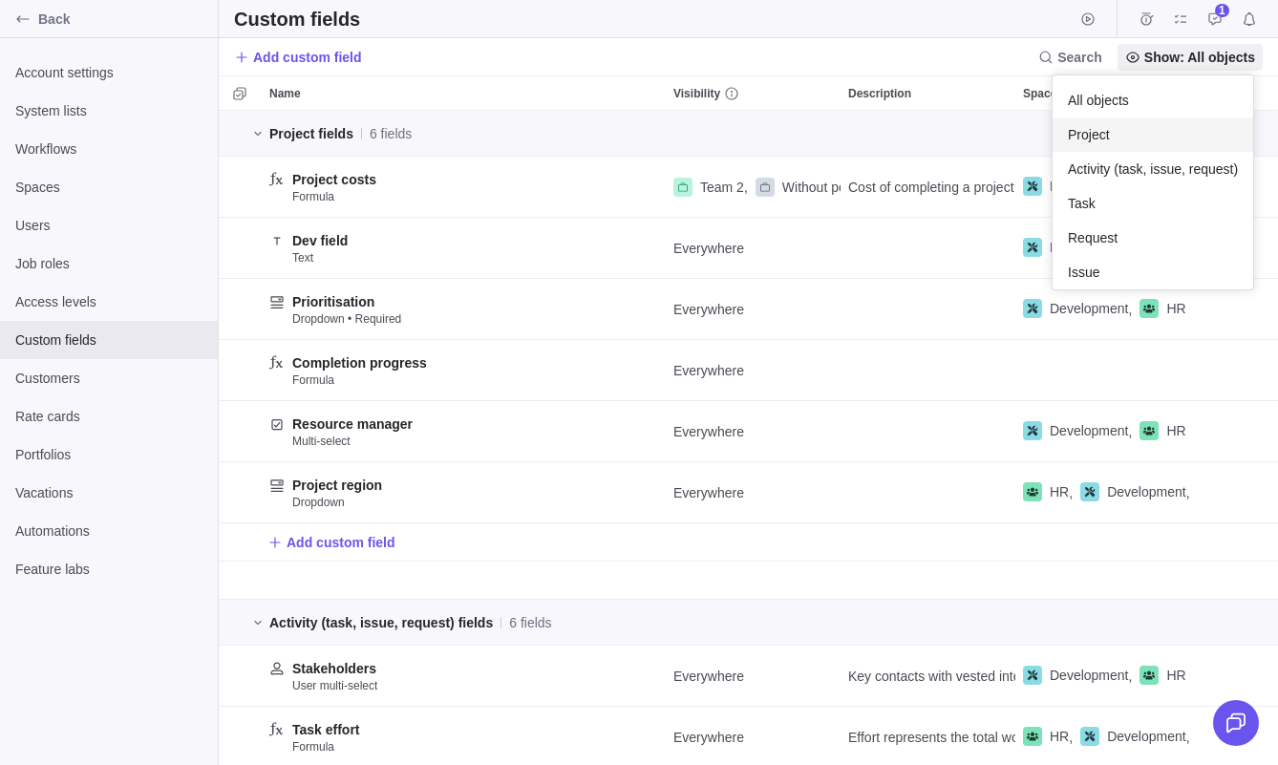
click at [1159, 130] on div "Project" at bounding box center [1153, 135] width 201 height 34
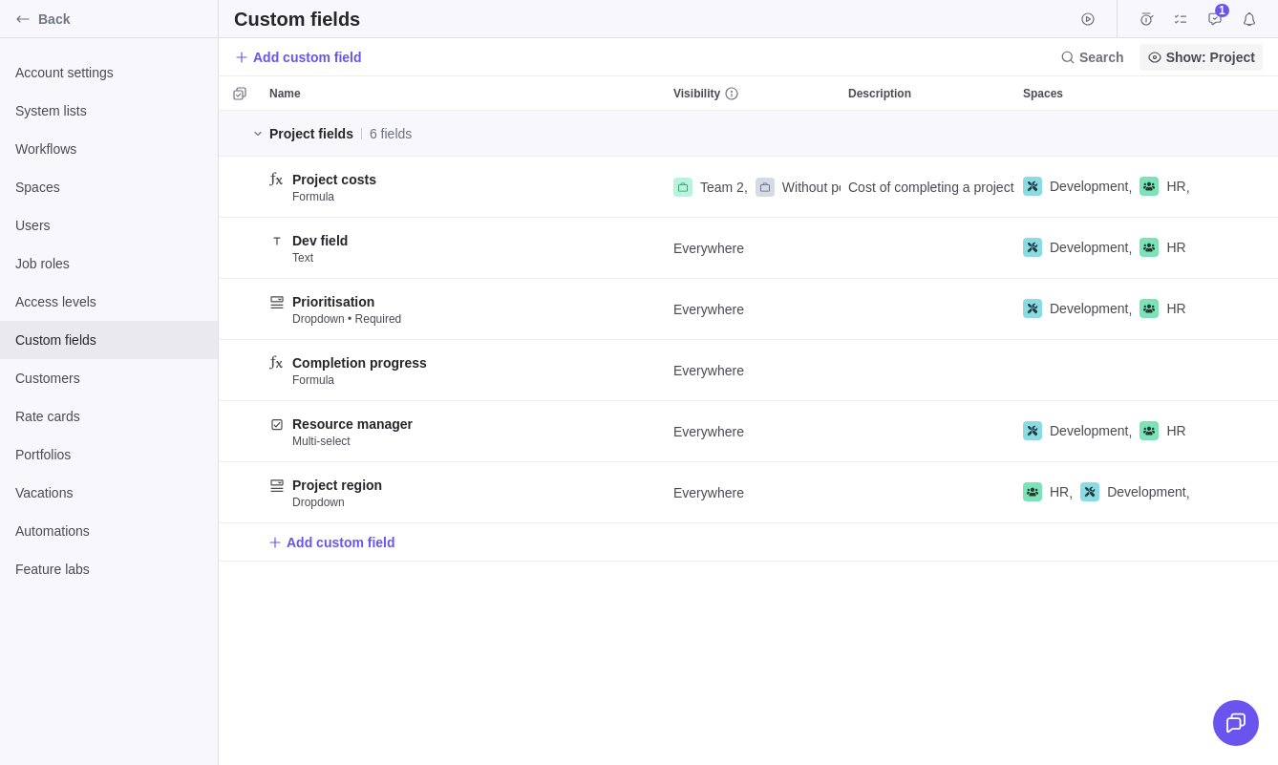
click at [1191, 68] on span "Show: Project" at bounding box center [1201, 57] width 123 height 27
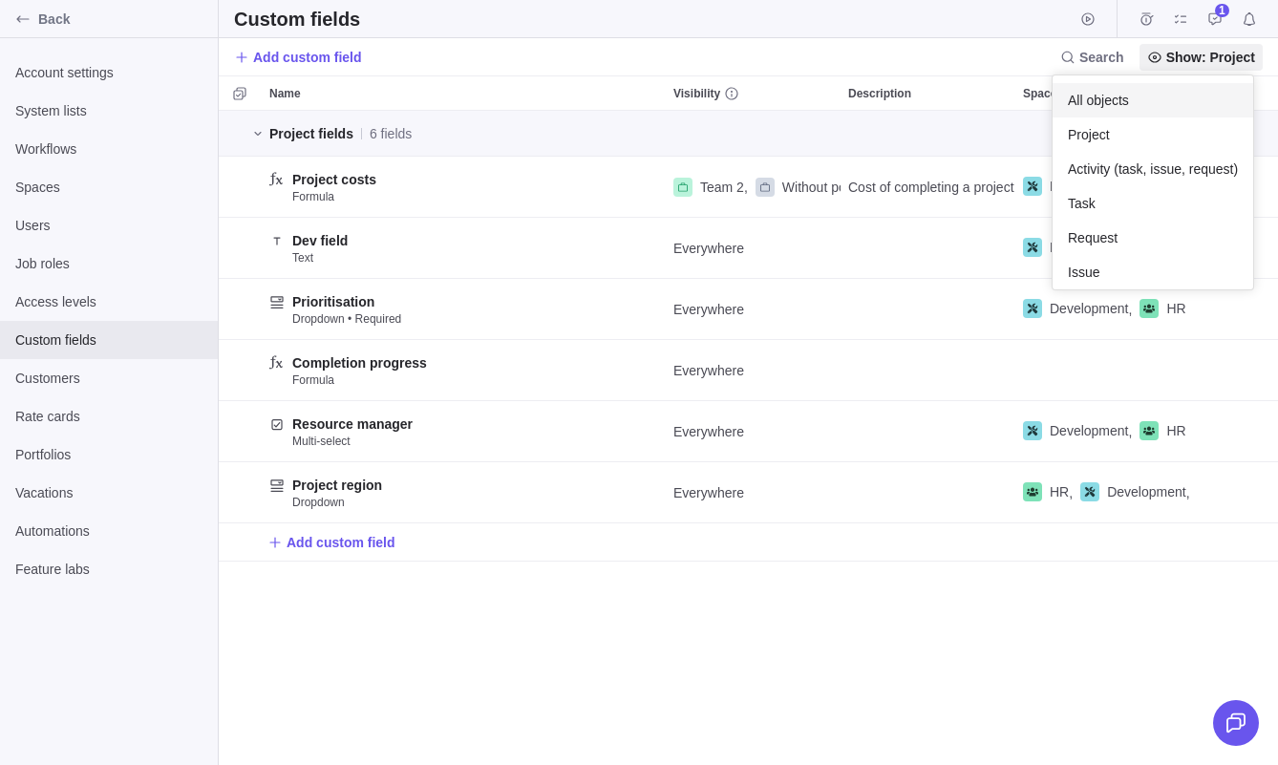
click at [1171, 101] on div "All objects" at bounding box center [1153, 100] width 201 height 34
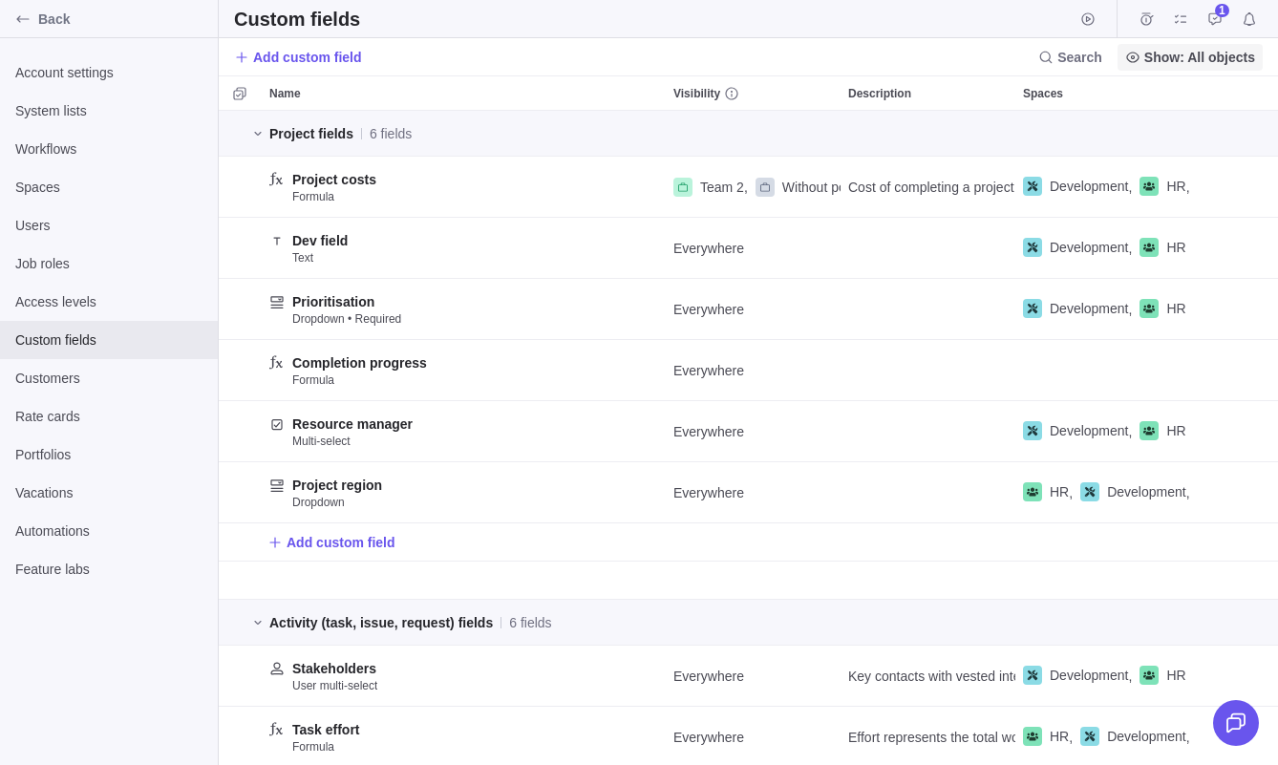
click at [1206, 55] on span "Show: All objects" at bounding box center [1200, 57] width 111 height 19
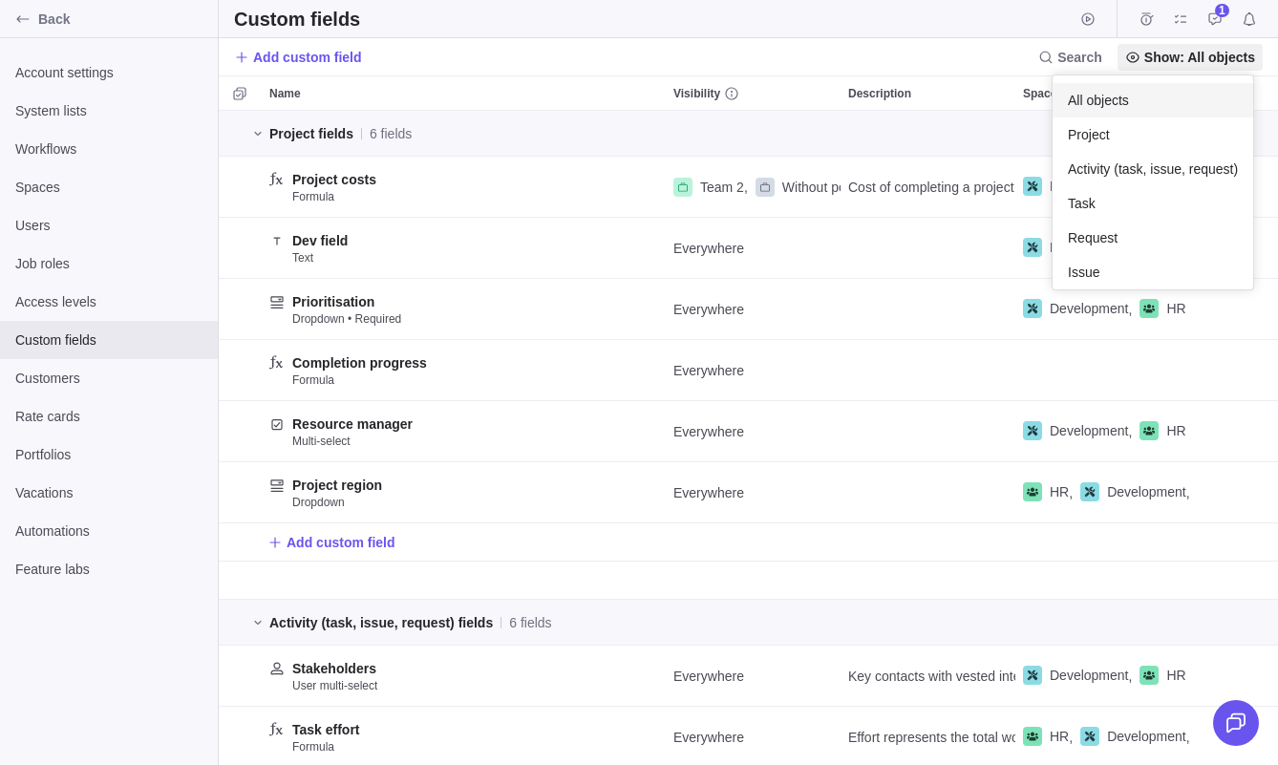
click at [717, 62] on body "Back Account settings System lists Workflows Spaces Users Job roles Access leve…" at bounding box center [639, 382] width 1278 height 765
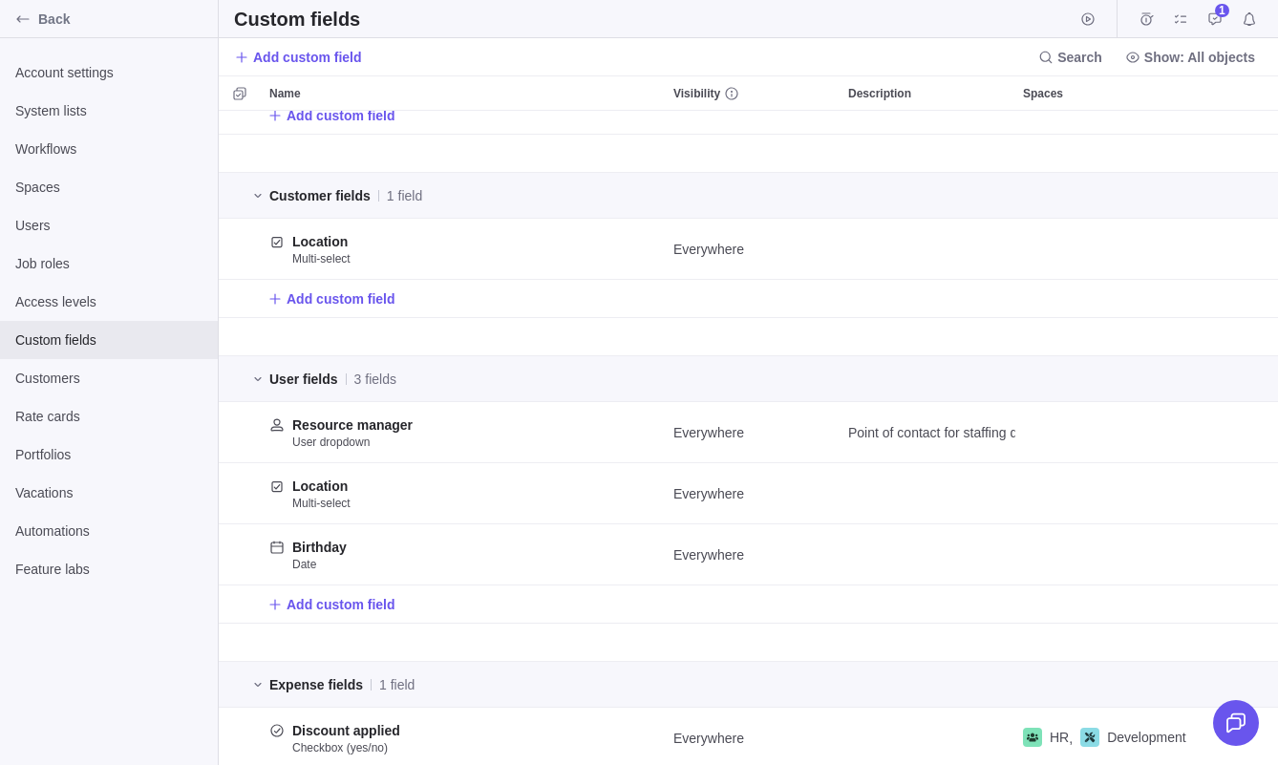
scroll to position [1164, 0]
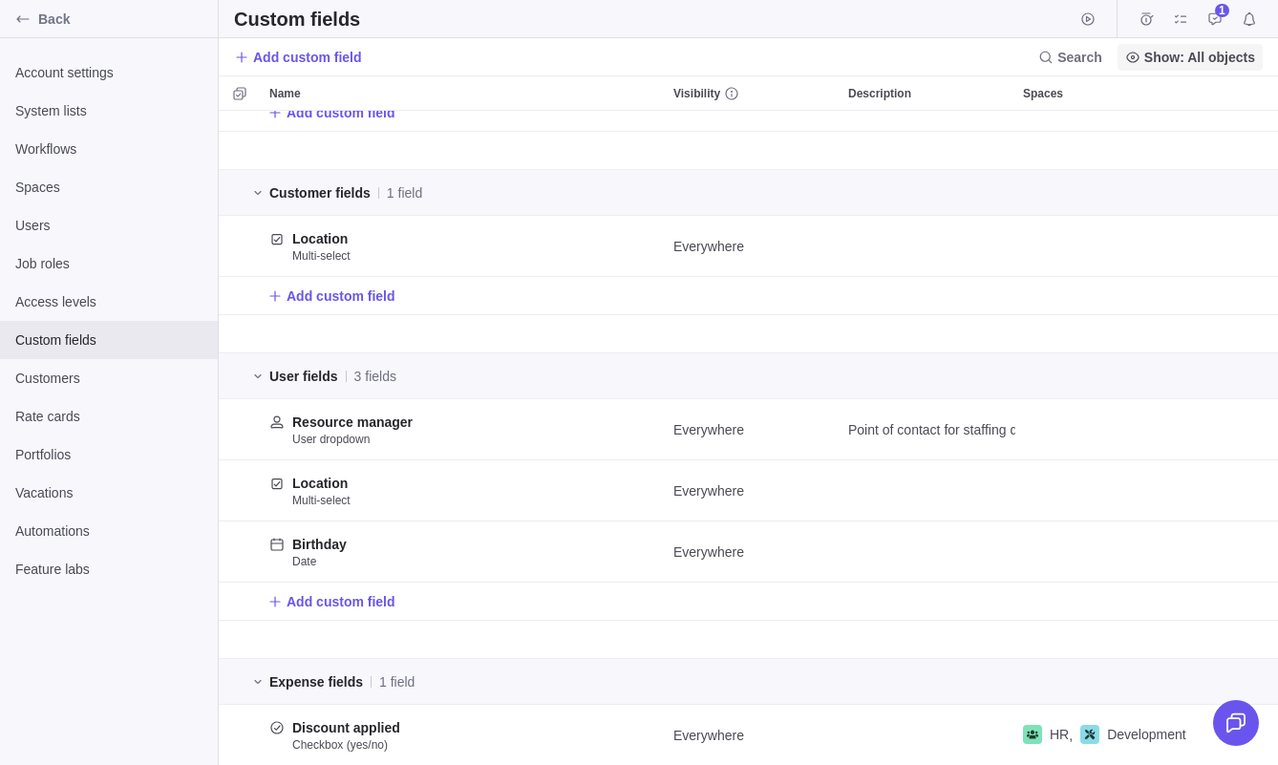
click at [1146, 65] on span "Show: All objects" at bounding box center [1200, 57] width 111 height 19
click at [54, 424] on body "Back Account settings System lists Workflows Spaces Users Job roles Access leve…" at bounding box center [639, 382] width 1278 height 765
click at [59, 455] on span "Portfolios" at bounding box center [108, 454] width 187 height 19
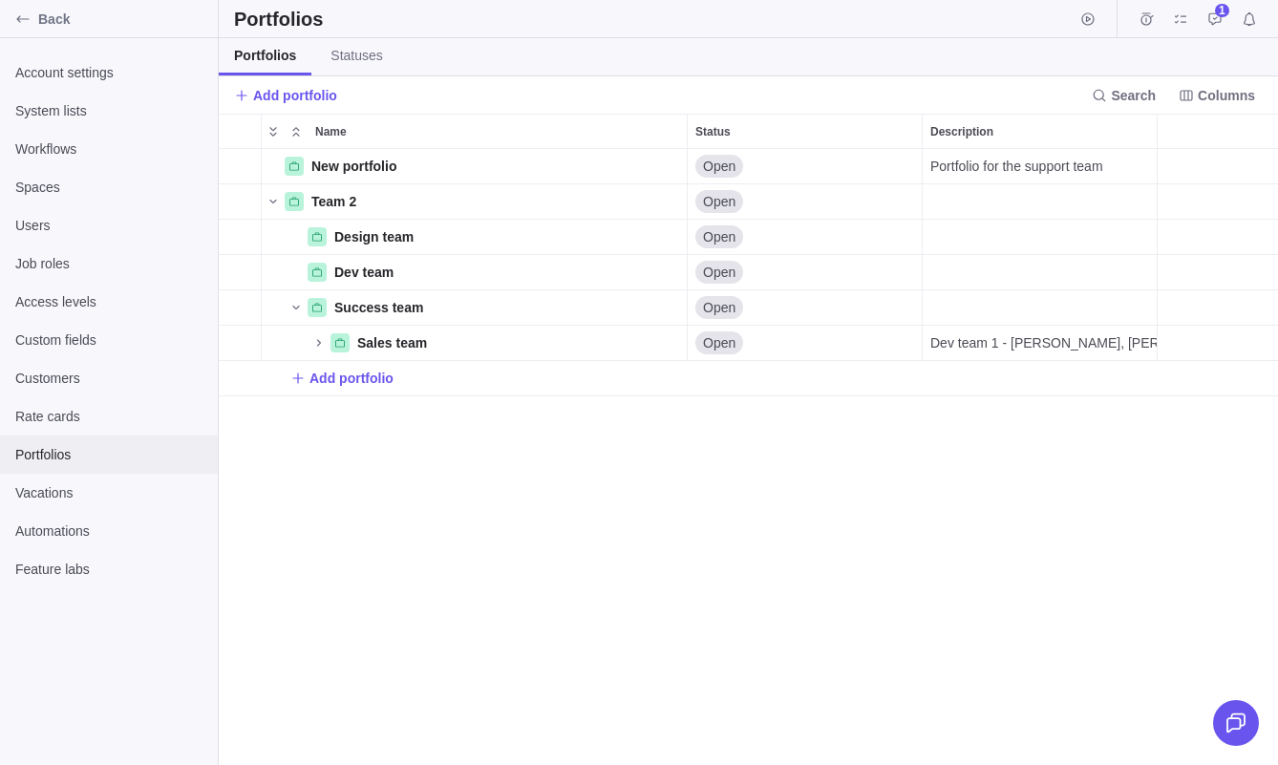
scroll to position [616, 1060]
click at [270, 204] on icon "Name" at bounding box center [273, 201] width 15 height 15
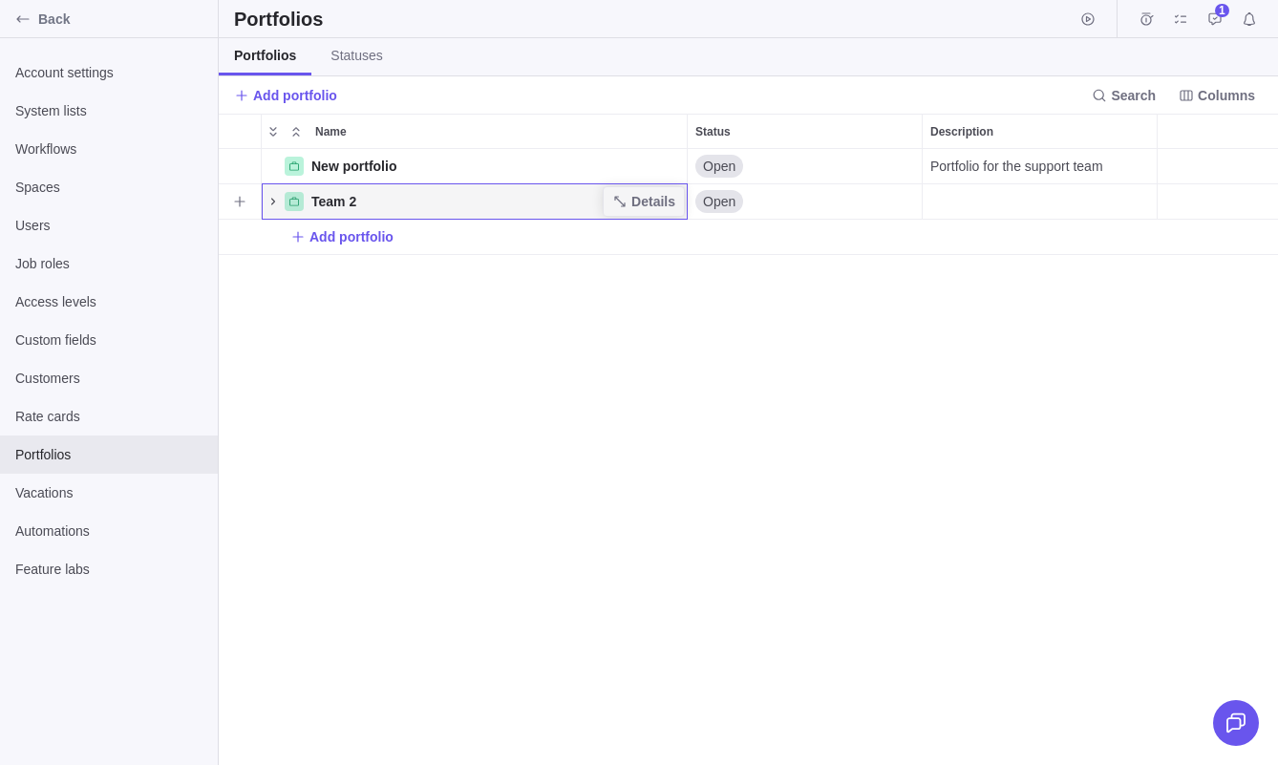
click at [270, 204] on icon "Name" at bounding box center [273, 201] width 15 height 15
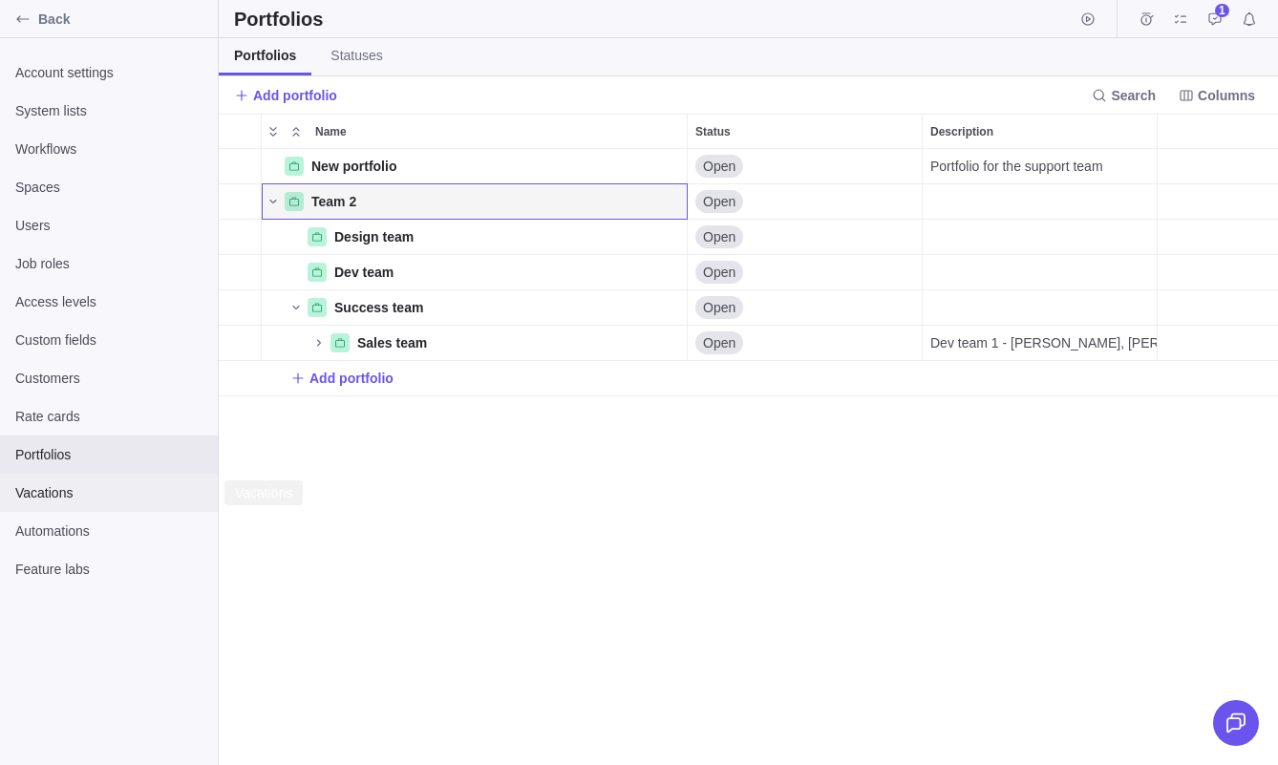
click at [58, 503] on div "Vacations" at bounding box center [109, 493] width 218 height 38
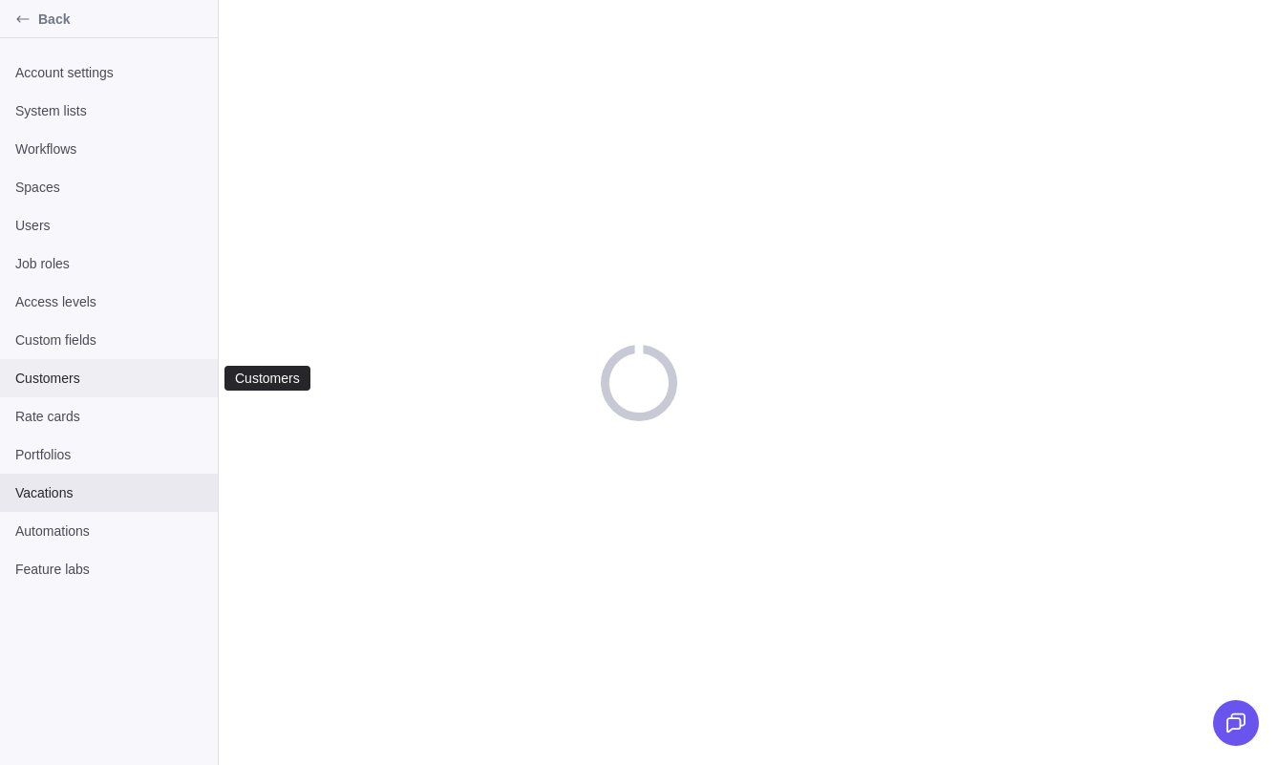
click at [58, 379] on span "Customers" at bounding box center [108, 378] width 187 height 19
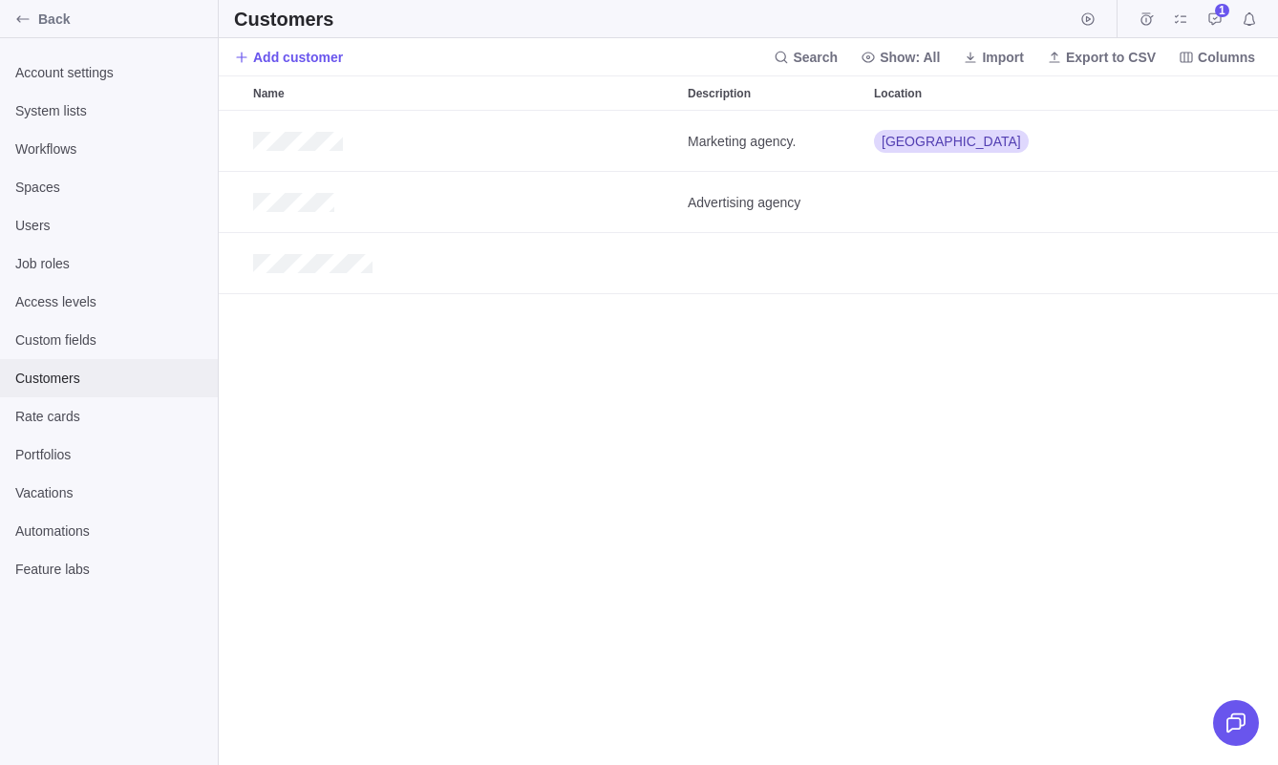
scroll to position [654, 1060]
click at [921, 49] on span "Show: All" at bounding box center [910, 57] width 60 height 19
click at [64, 182] on span "Spaces" at bounding box center [108, 187] width 187 height 19
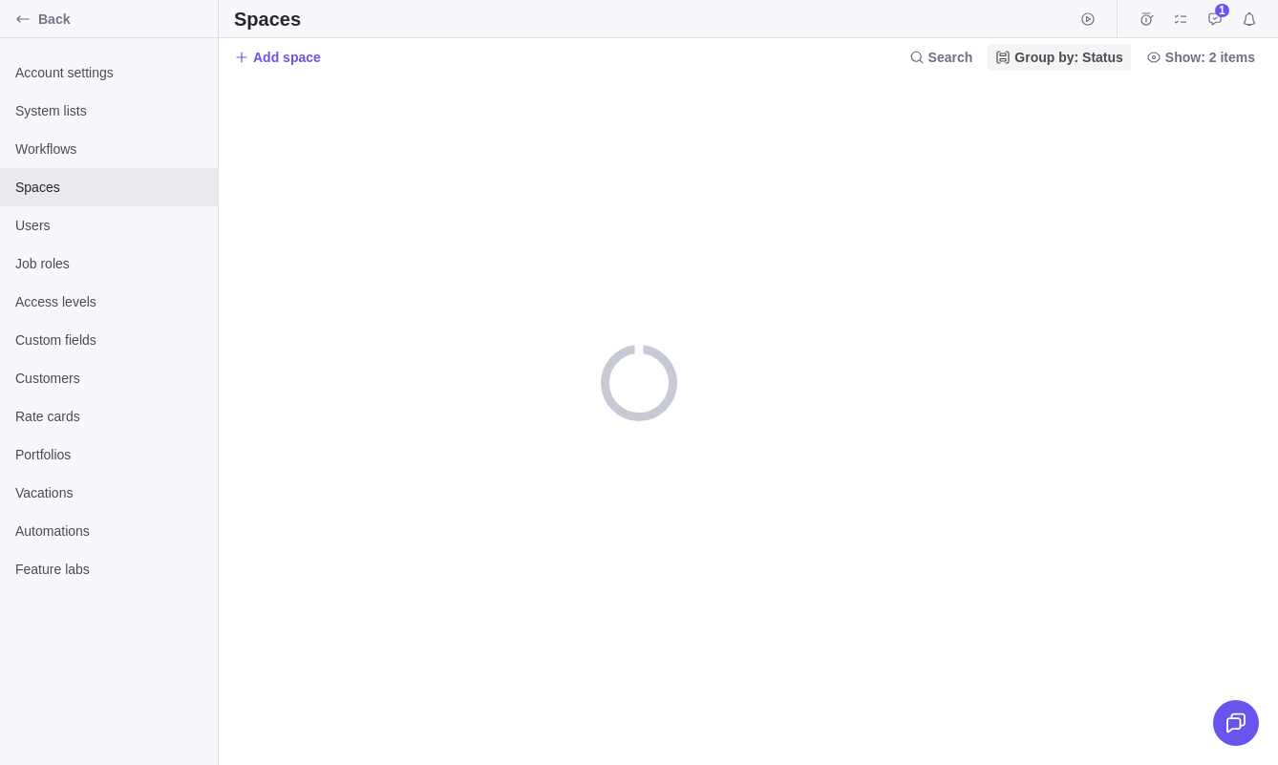
click at [1090, 66] on span "Group by: Status" at bounding box center [1069, 57] width 109 height 19
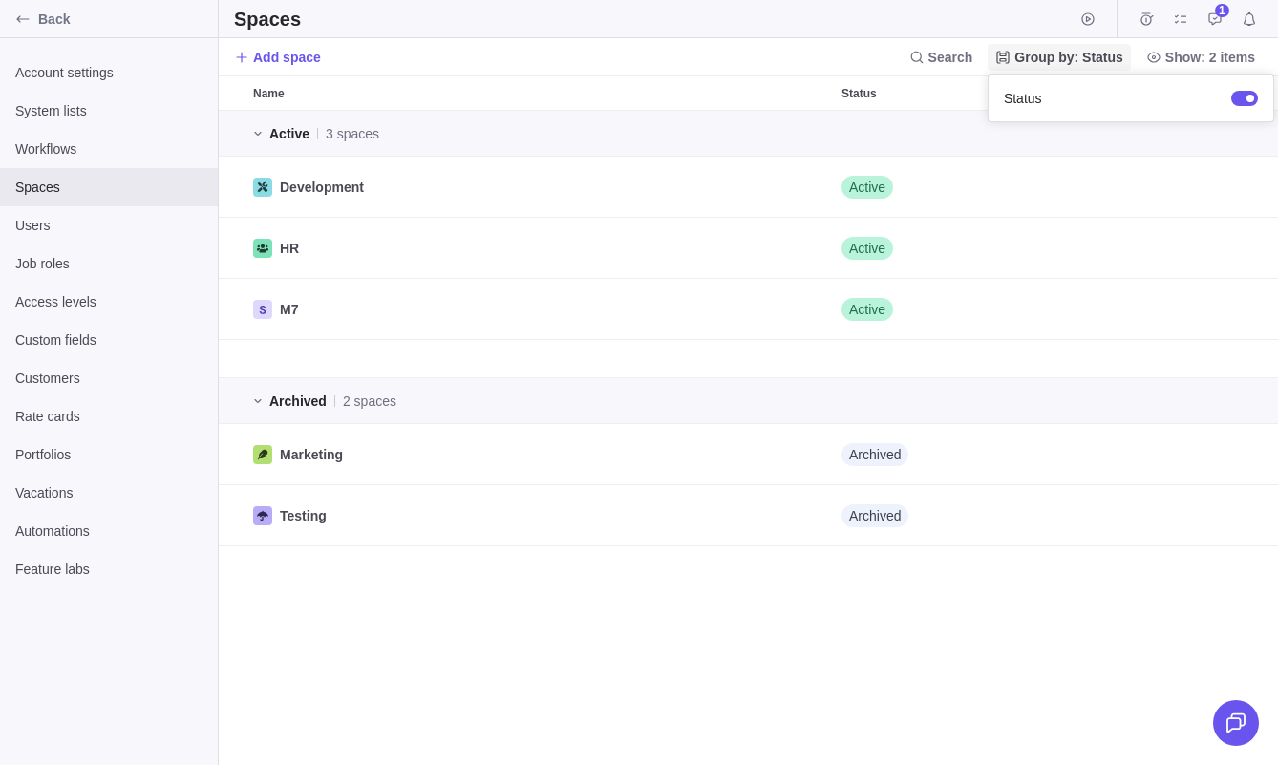
scroll to position [654, 1060]
click at [779, 53] on body "Back Account settings System lists Workflows Spaces Users Job roles Access leve…" at bounding box center [639, 382] width 1278 height 765
click at [46, 17] on span "Back" at bounding box center [124, 19] width 172 height 19
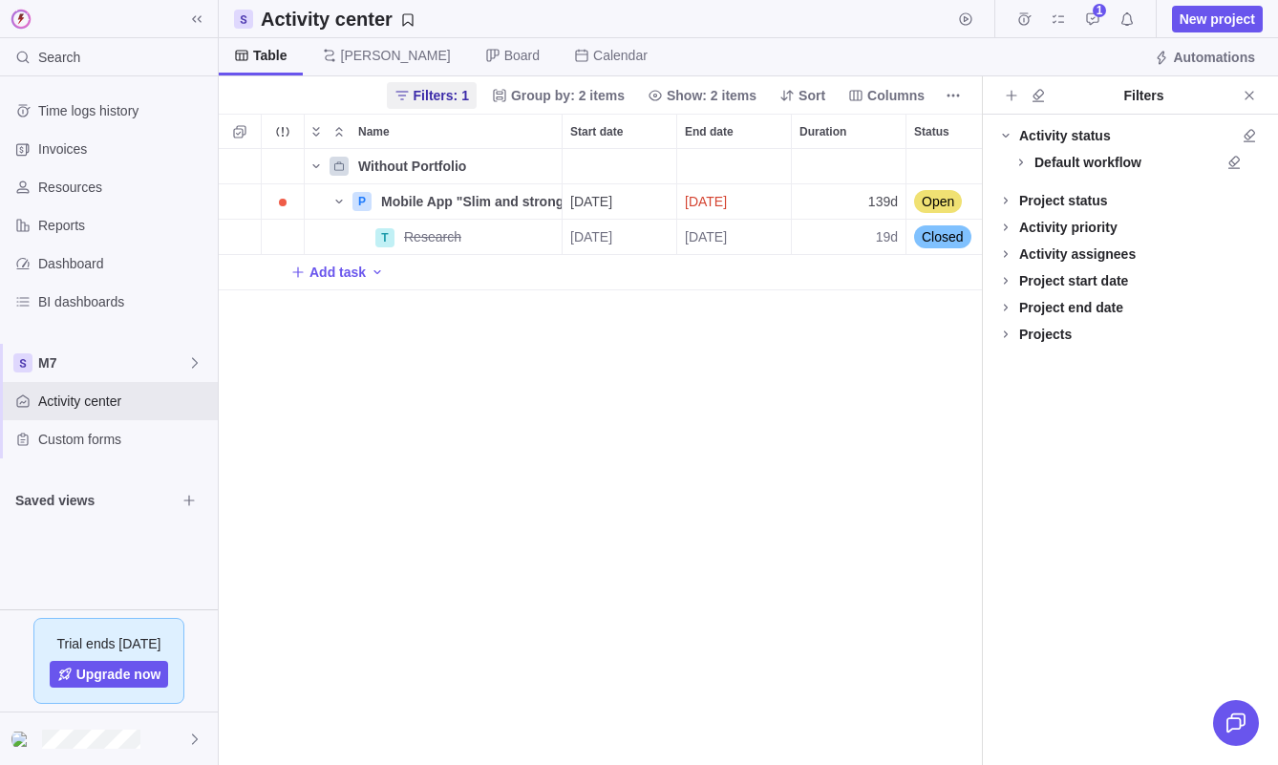
scroll to position [616, 763]
click at [1248, 96] on icon "Close" at bounding box center [1249, 95] width 9 height 9
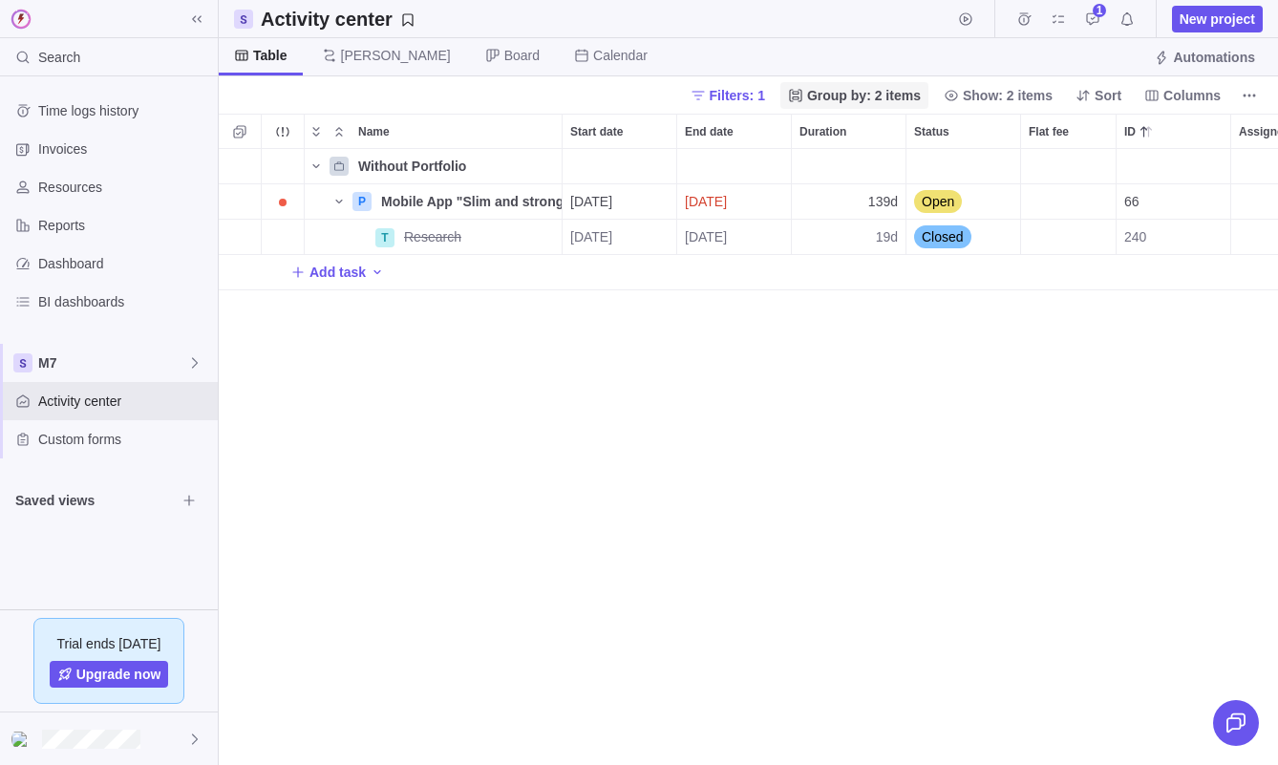
click at [833, 101] on span "Group by: 2 items" at bounding box center [864, 95] width 114 height 19
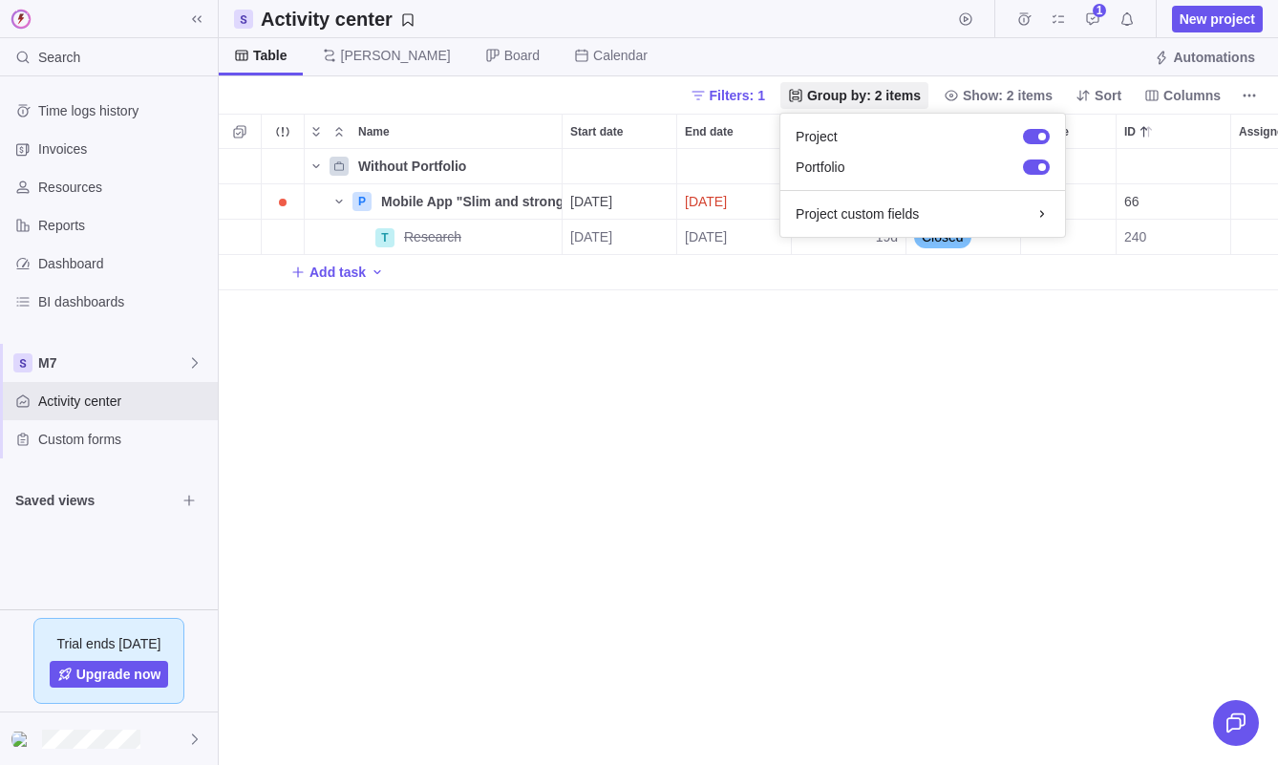
click at [794, 526] on body "Search Time logs history Invoices Resources Reports Dashboard BI dashboards M7 …" at bounding box center [639, 382] width 1278 height 765
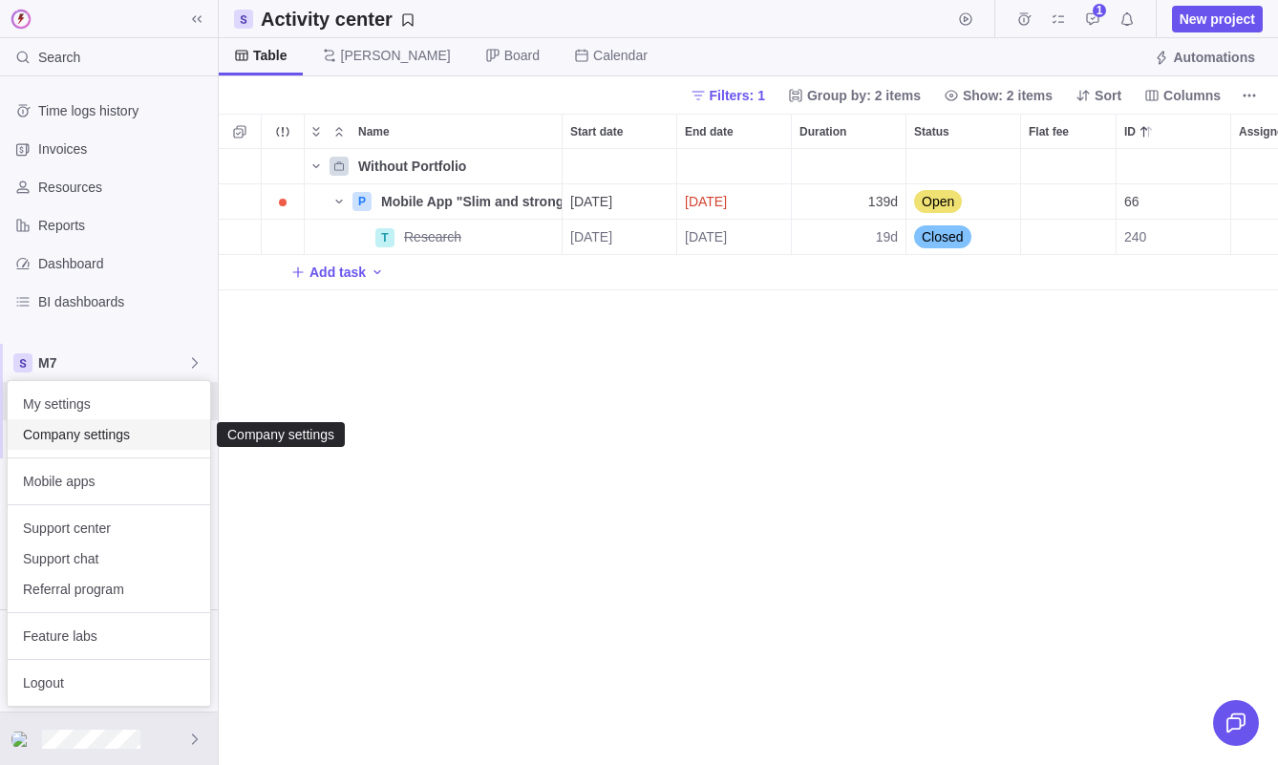
click at [124, 436] on span "Company settings" at bounding box center [109, 434] width 172 height 19
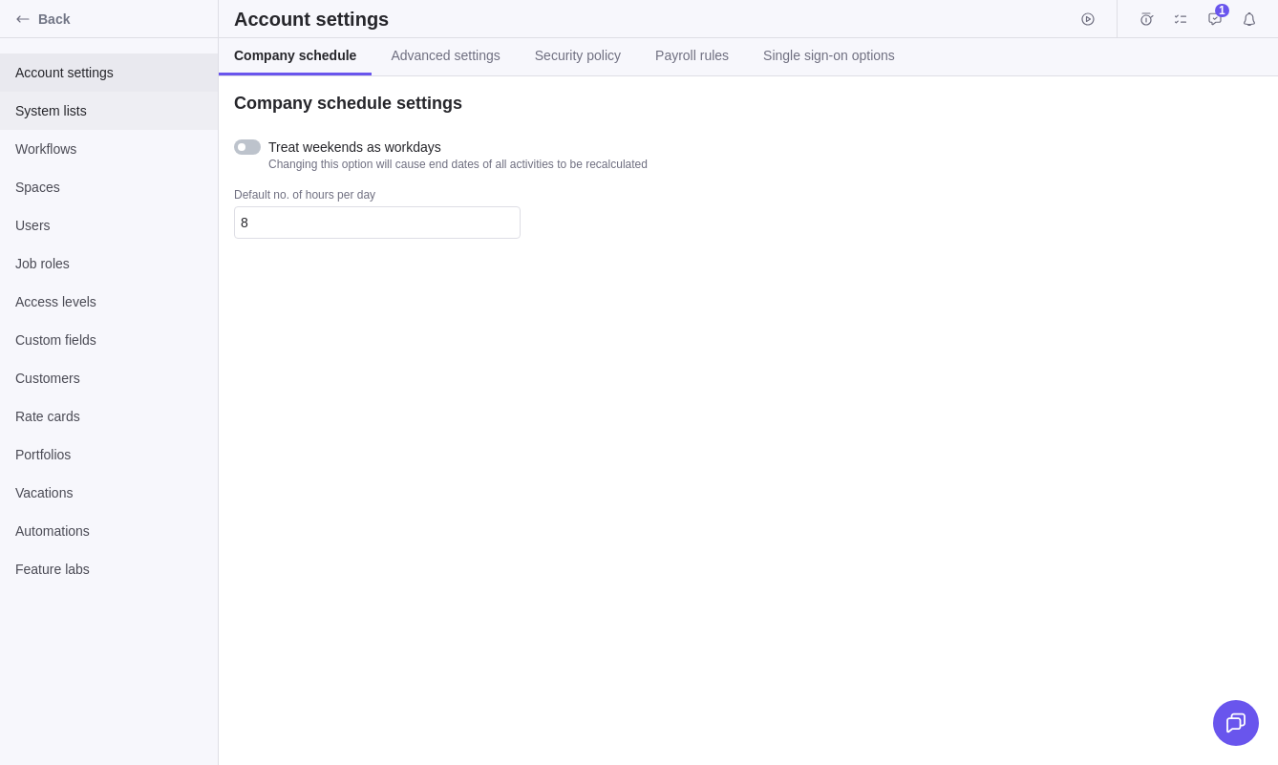
click at [103, 117] on span "System lists" at bounding box center [108, 110] width 187 height 19
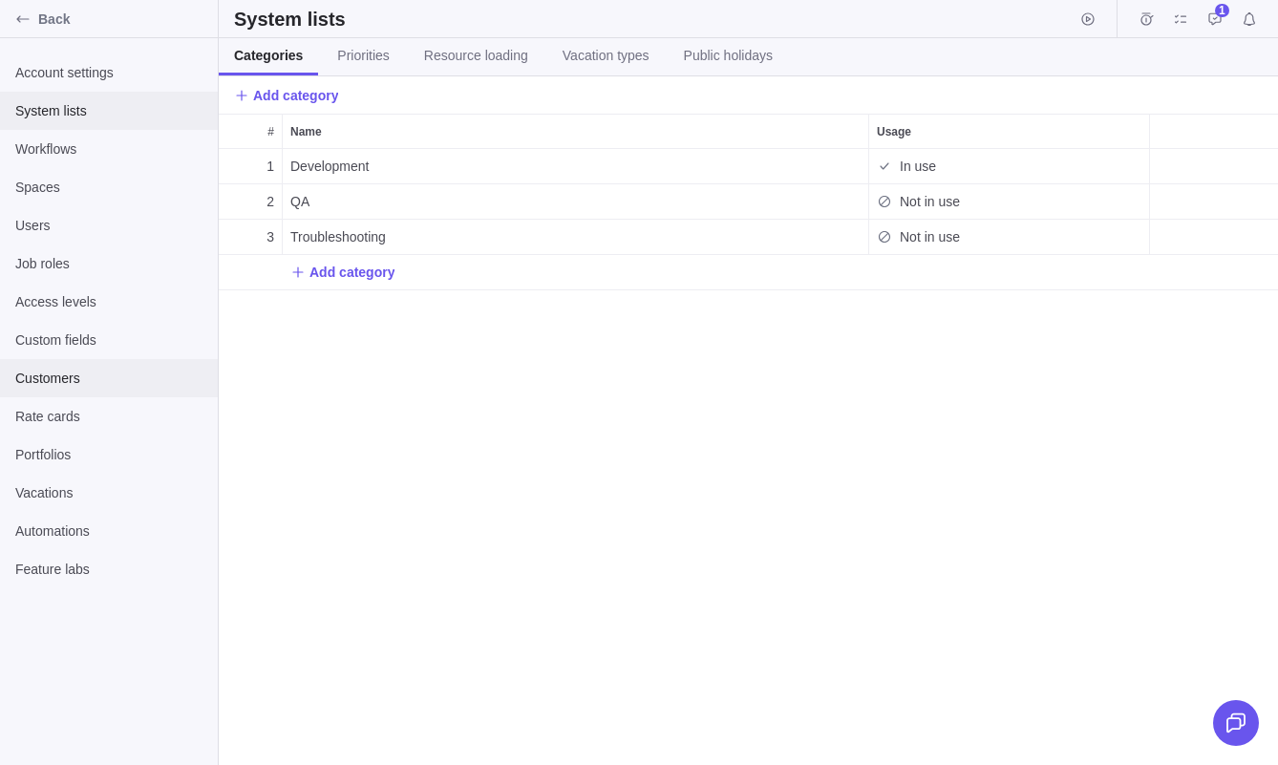
scroll to position [616, 1060]
click at [96, 371] on span "Customers" at bounding box center [108, 378] width 187 height 19
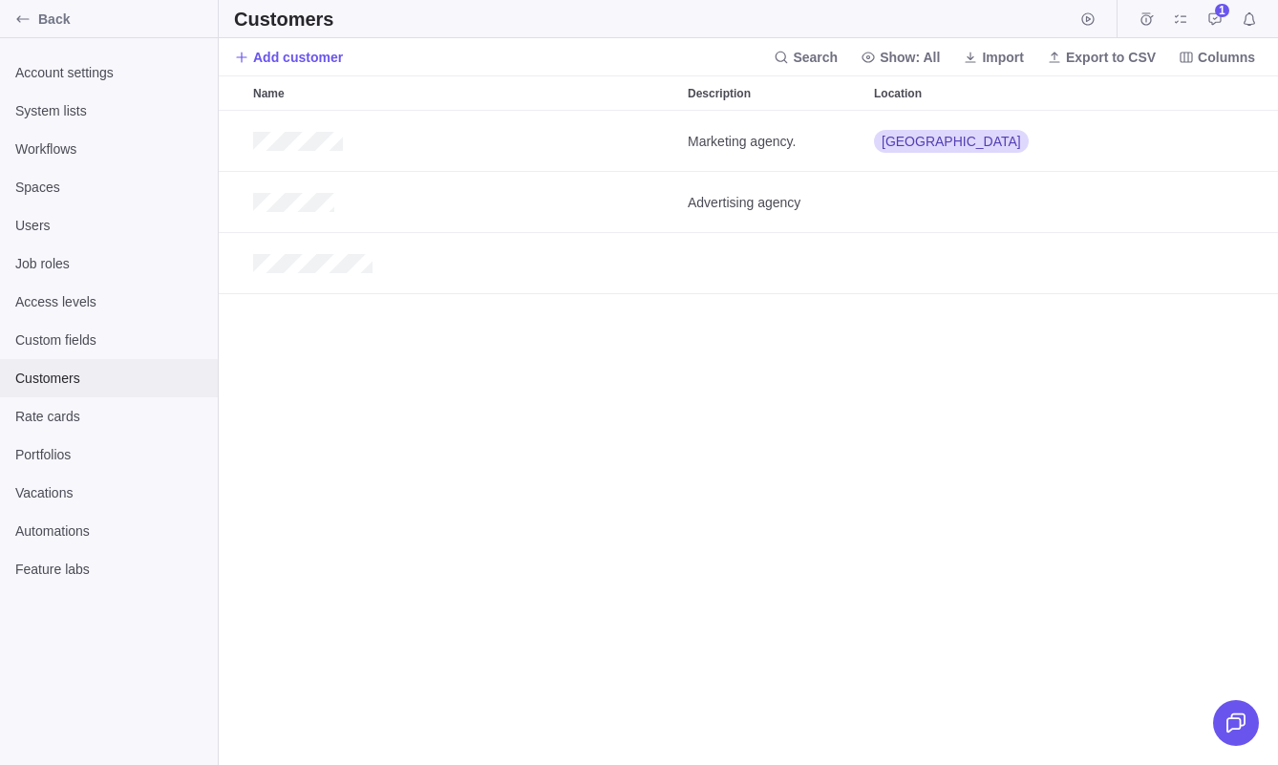
scroll to position [654, 1060]
click at [906, 70] on div "Add customer Search Show: All Import Export to CSV Columns" at bounding box center [749, 56] width 1060 height 37
click at [906, 46] on span "Show: All" at bounding box center [900, 57] width 95 height 27
click at [135, 350] on body "Back Account settings System lists Workflows Spaces Users Job roles Access leve…" at bounding box center [639, 382] width 1278 height 765
click at [119, 345] on span "Custom fields" at bounding box center [108, 340] width 187 height 19
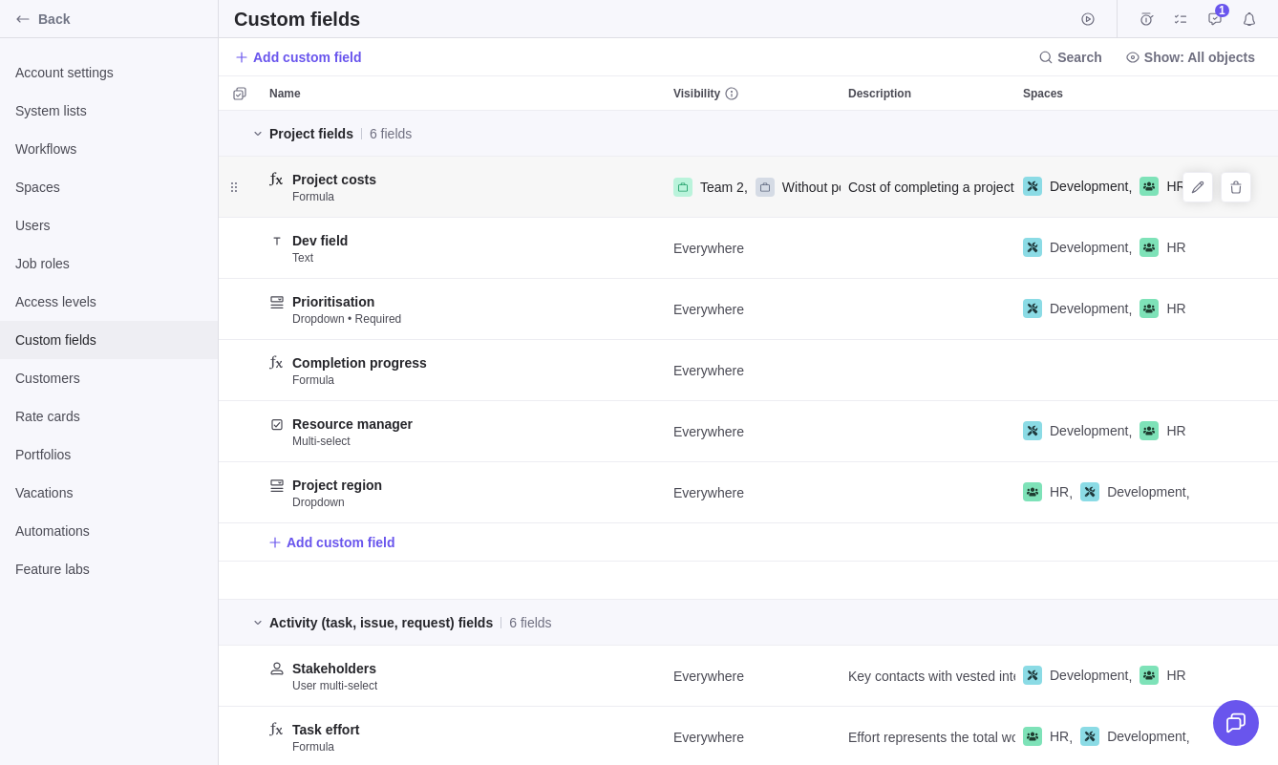
scroll to position [654, 1060]
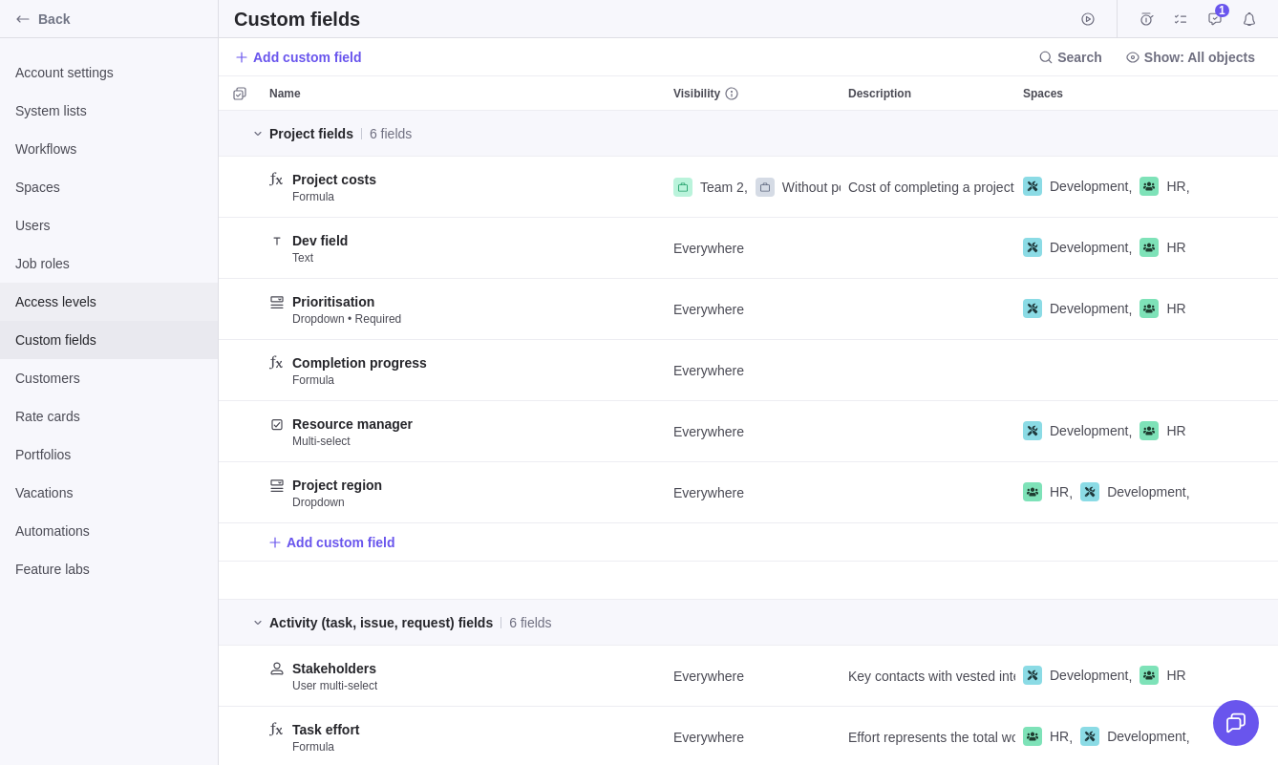
click at [109, 295] on span "Access levels" at bounding box center [108, 301] width 187 height 19
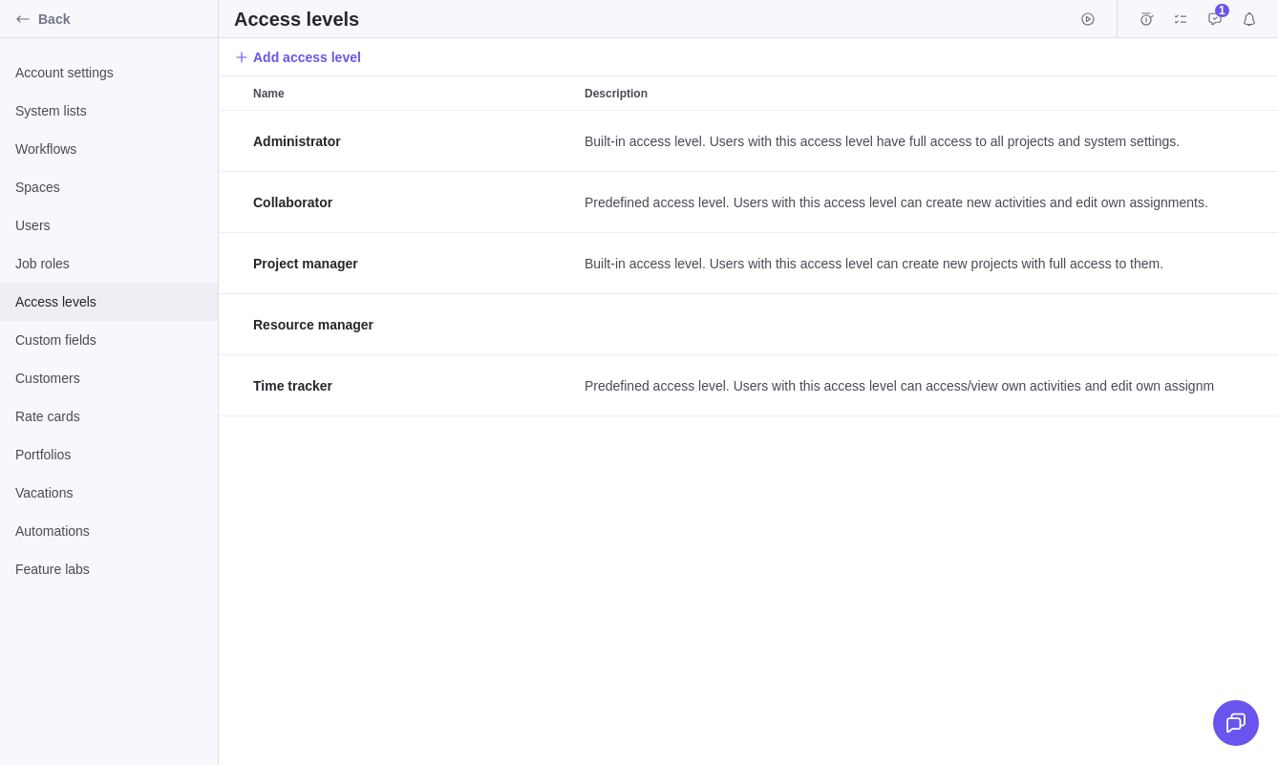
scroll to position [654, 1060]
click at [99, 262] on span "Job roles" at bounding box center [108, 263] width 187 height 19
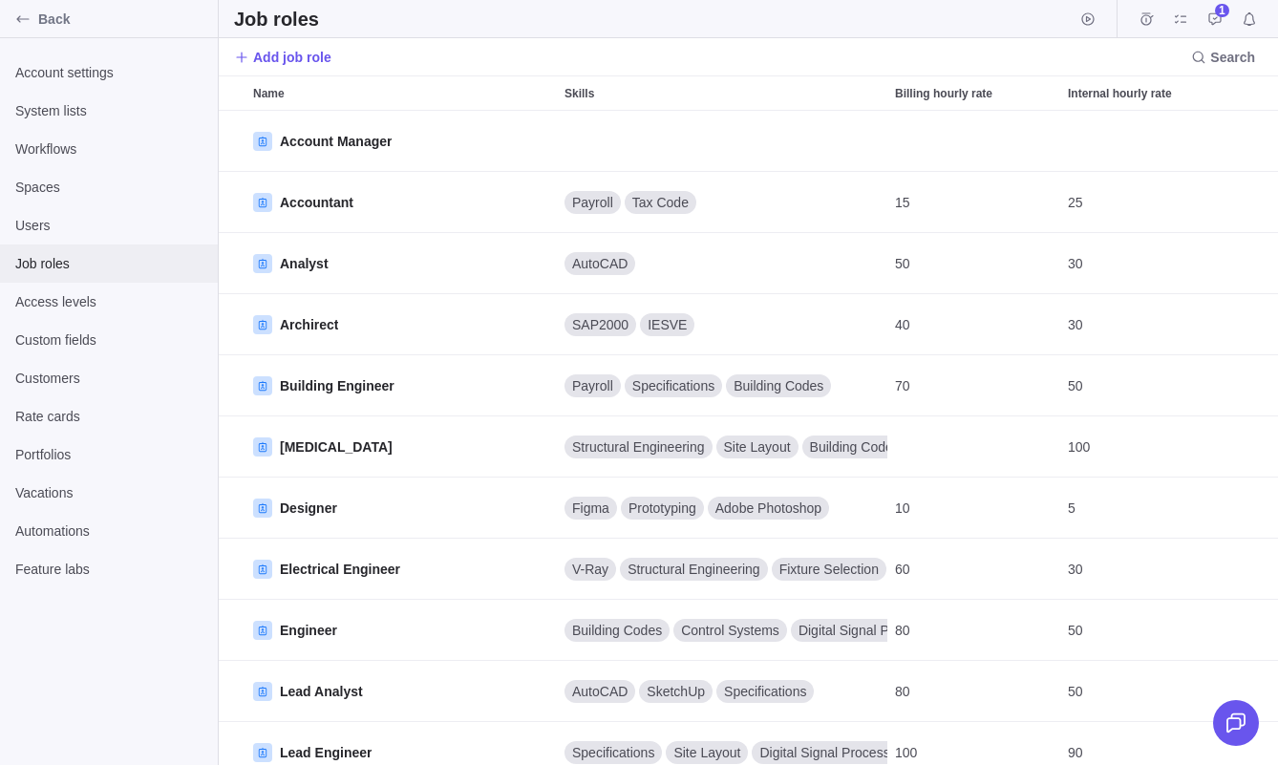
scroll to position [654, 1060]
click at [92, 229] on span "Users" at bounding box center [108, 225] width 187 height 19
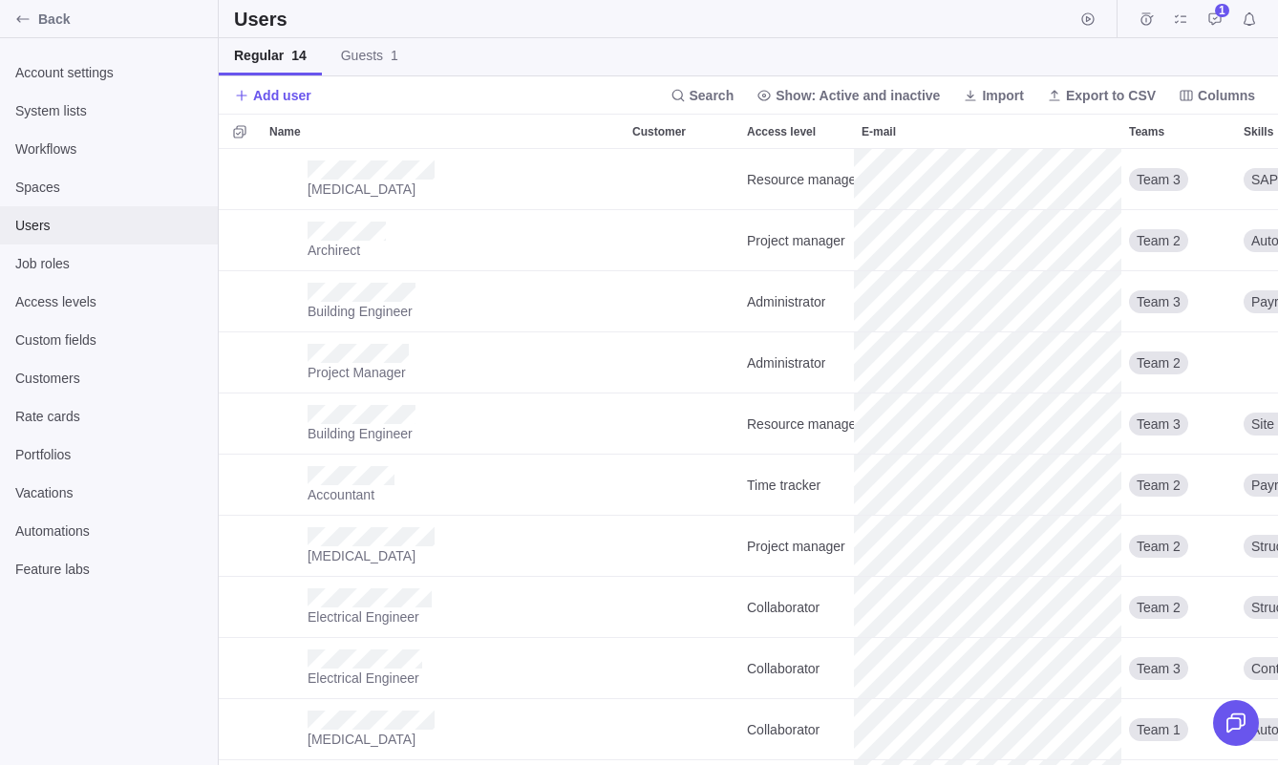
scroll to position [616, 1060]
click at [95, 202] on div "Spaces" at bounding box center [109, 187] width 218 height 38
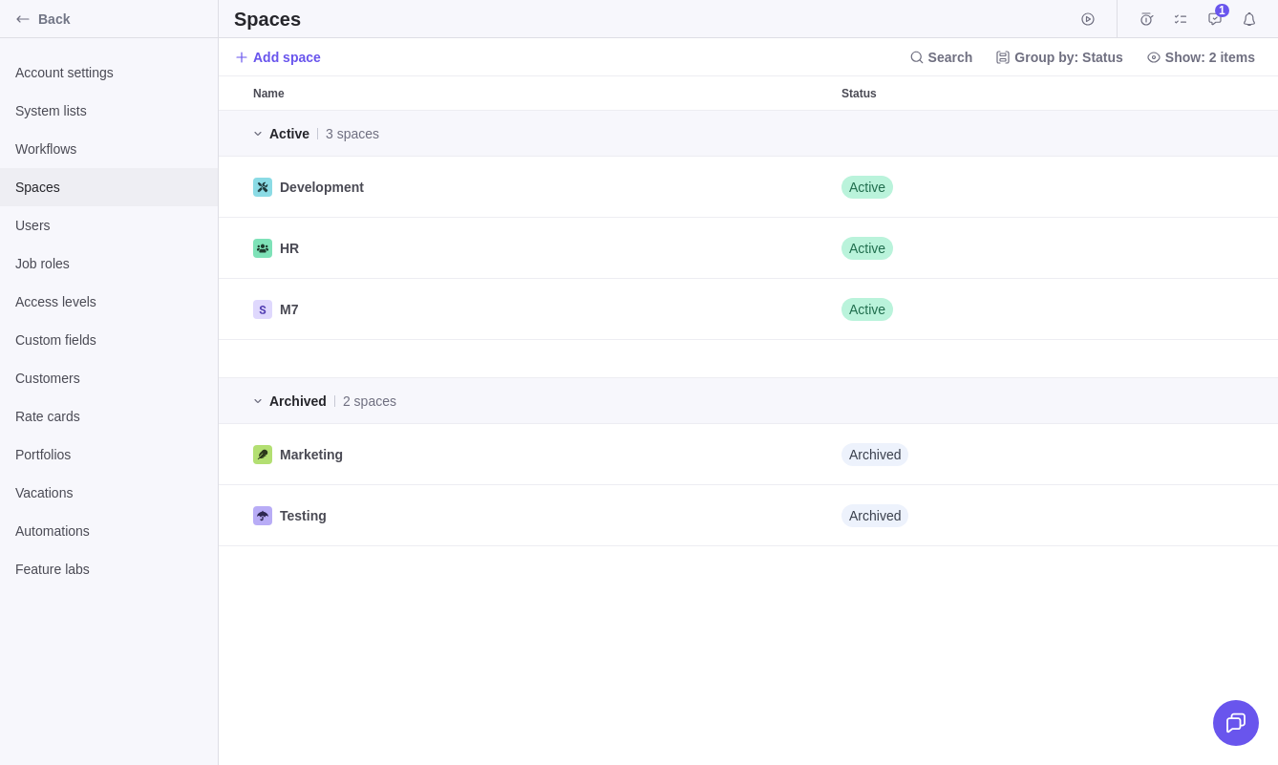
scroll to position [654, 1060]
click at [1083, 61] on span "Group by: Status" at bounding box center [1069, 57] width 109 height 19
click at [59, 21] on span "Back" at bounding box center [124, 19] width 172 height 19
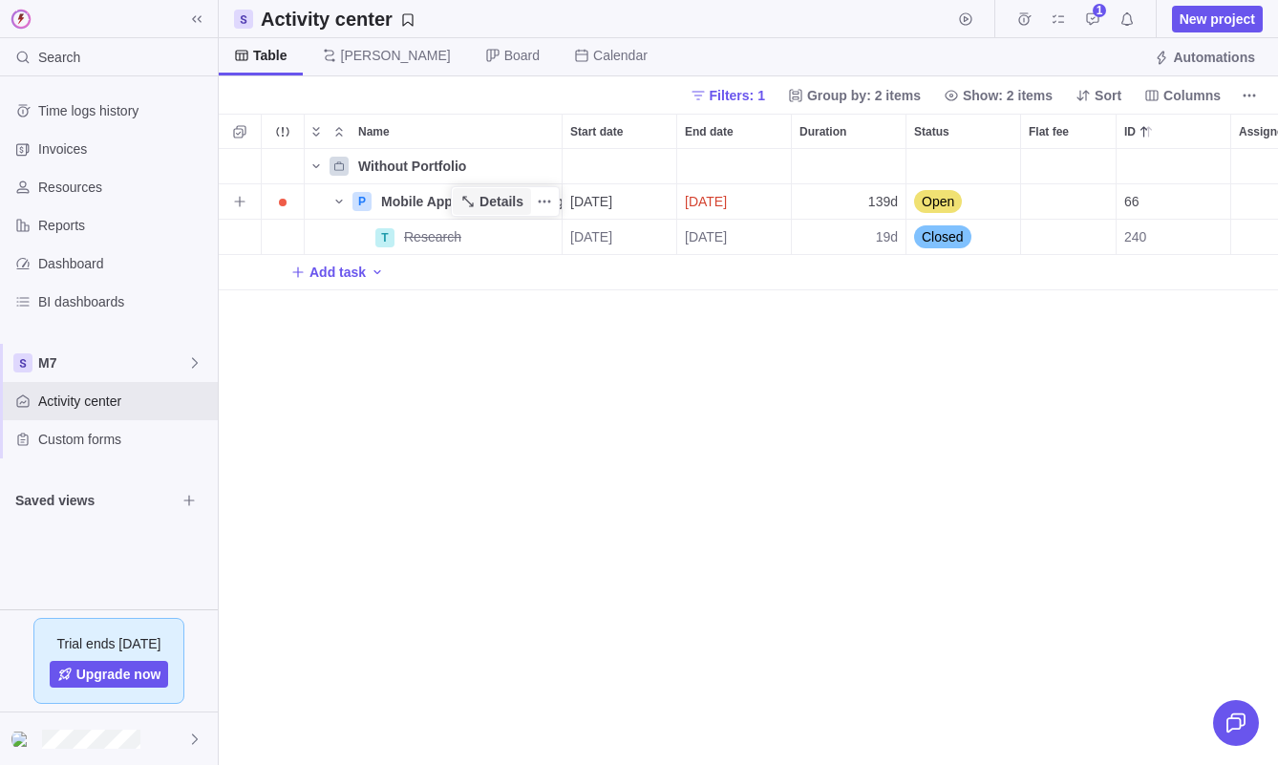
scroll to position [616, 1060]
click at [125, 103] on span "Time logs history" at bounding box center [124, 110] width 172 height 19
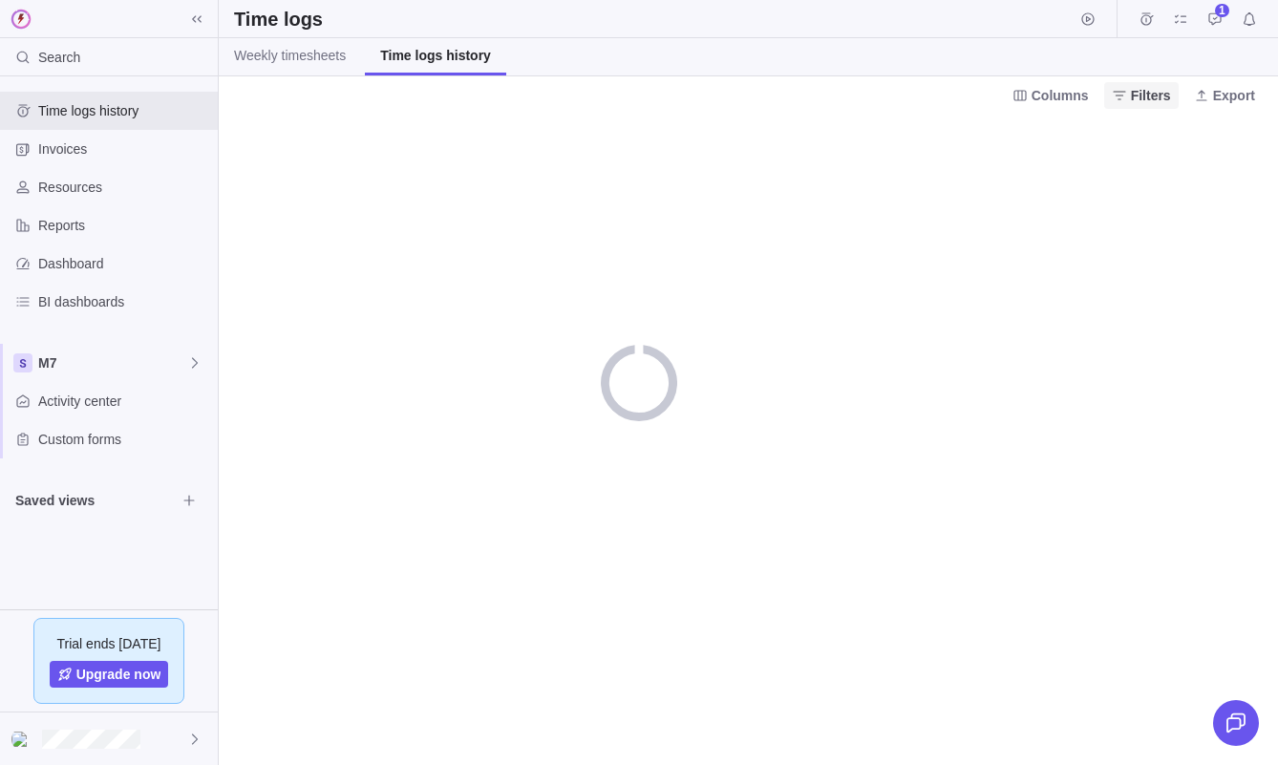
click at [1149, 88] on span "Filters" at bounding box center [1151, 95] width 40 height 19
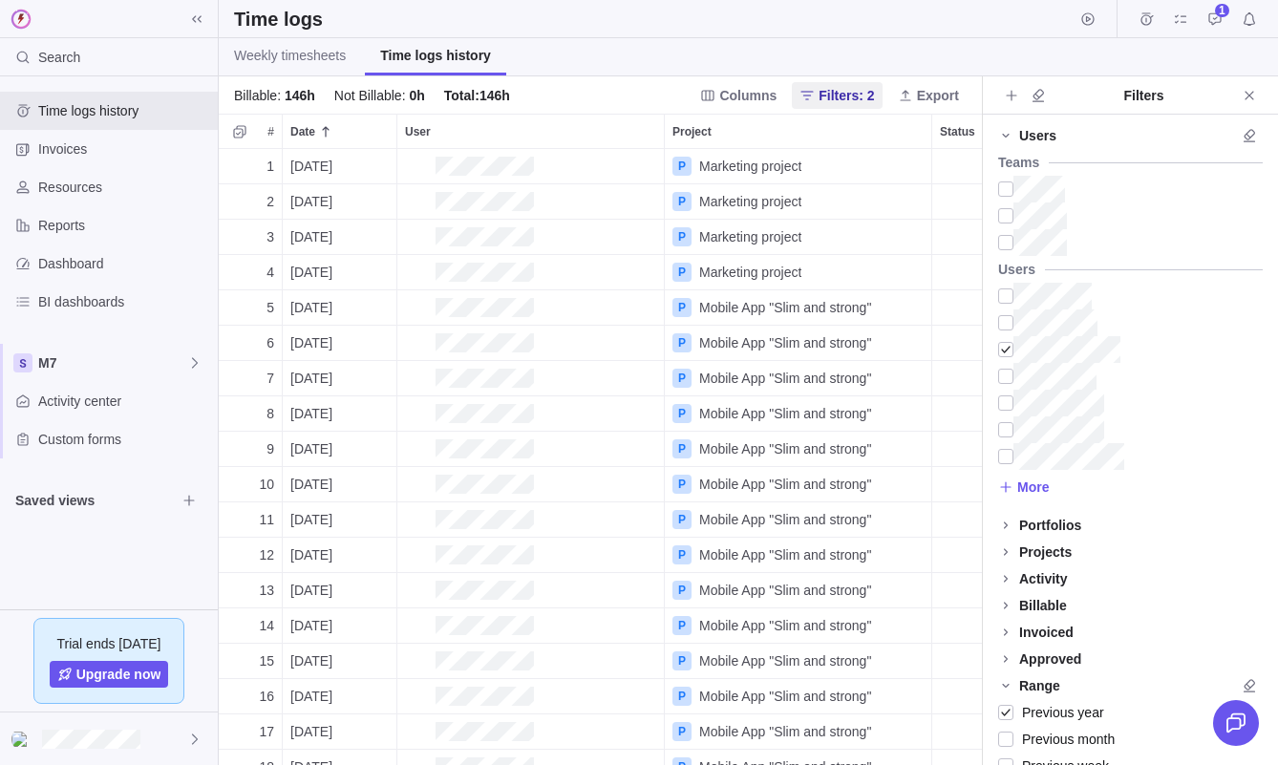
scroll to position [616, 763]
click at [1008, 139] on icon at bounding box center [1005, 135] width 15 height 15
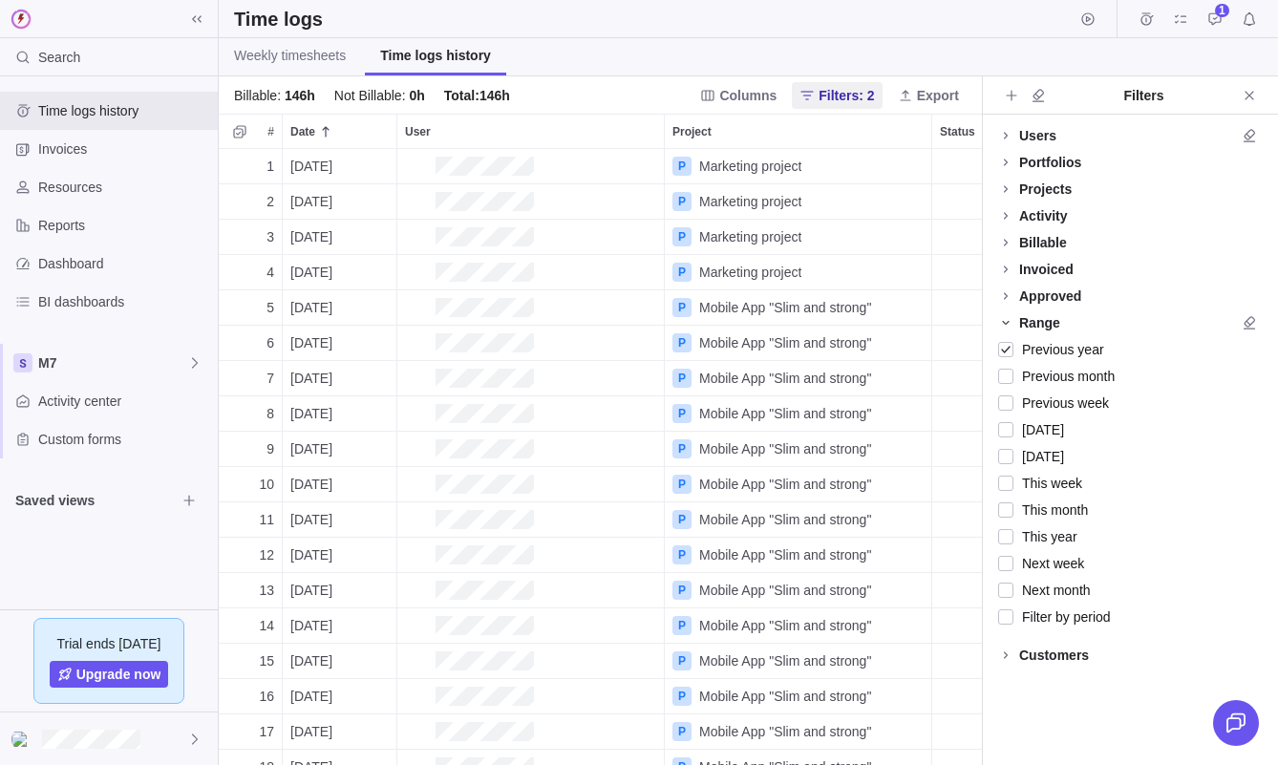
click at [1009, 321] on icon at bounding box center [1005, 323] width 7 height 4
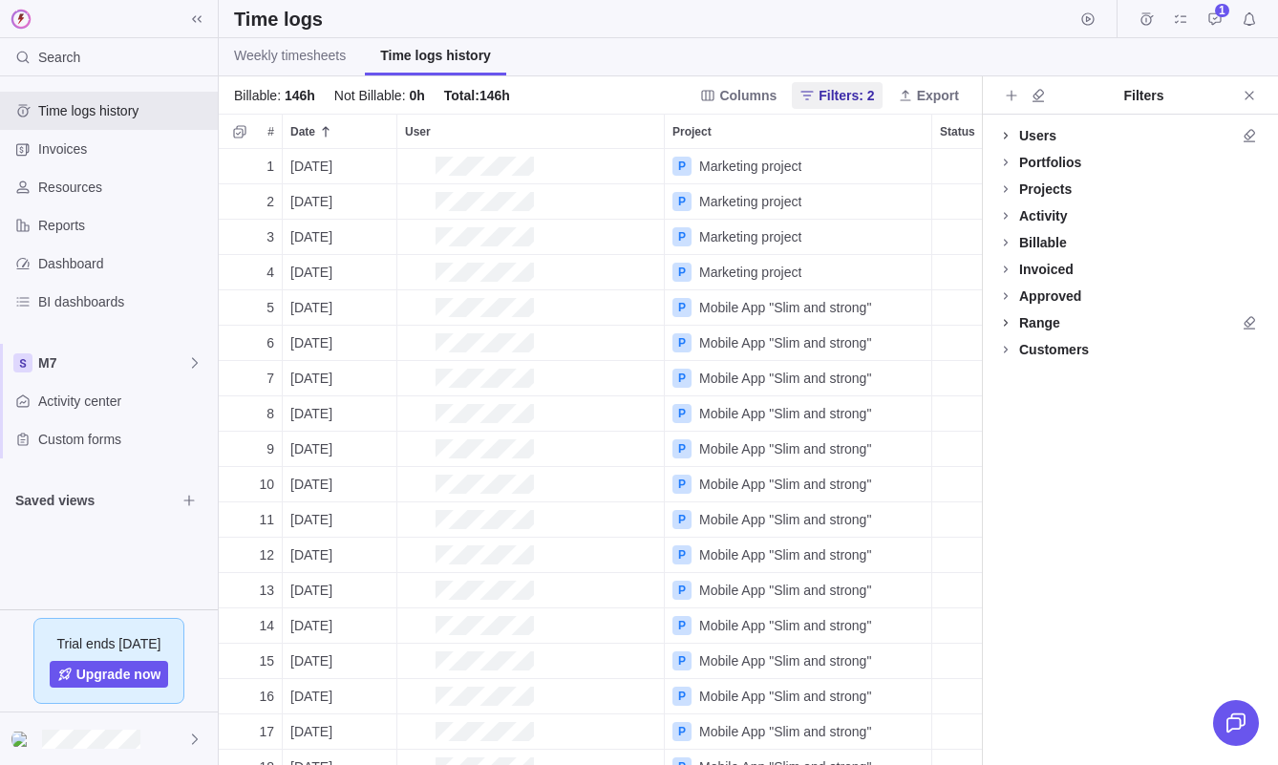
click at [1007, 136] on icon at bounding box center [1005, 135] width 15 height 15
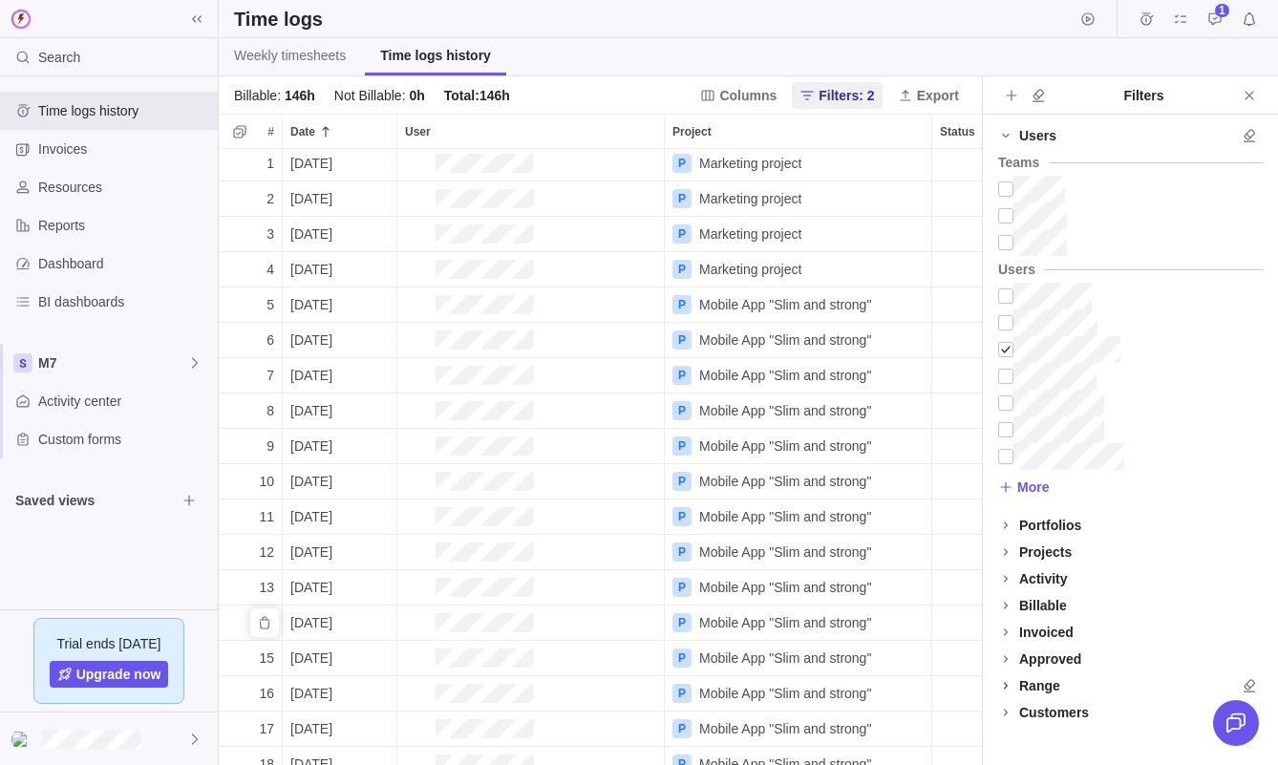
scroll to position [0, 0]
click at [1019, 488] on span "More" at bounding box center [1034, 487] width 32 height 19
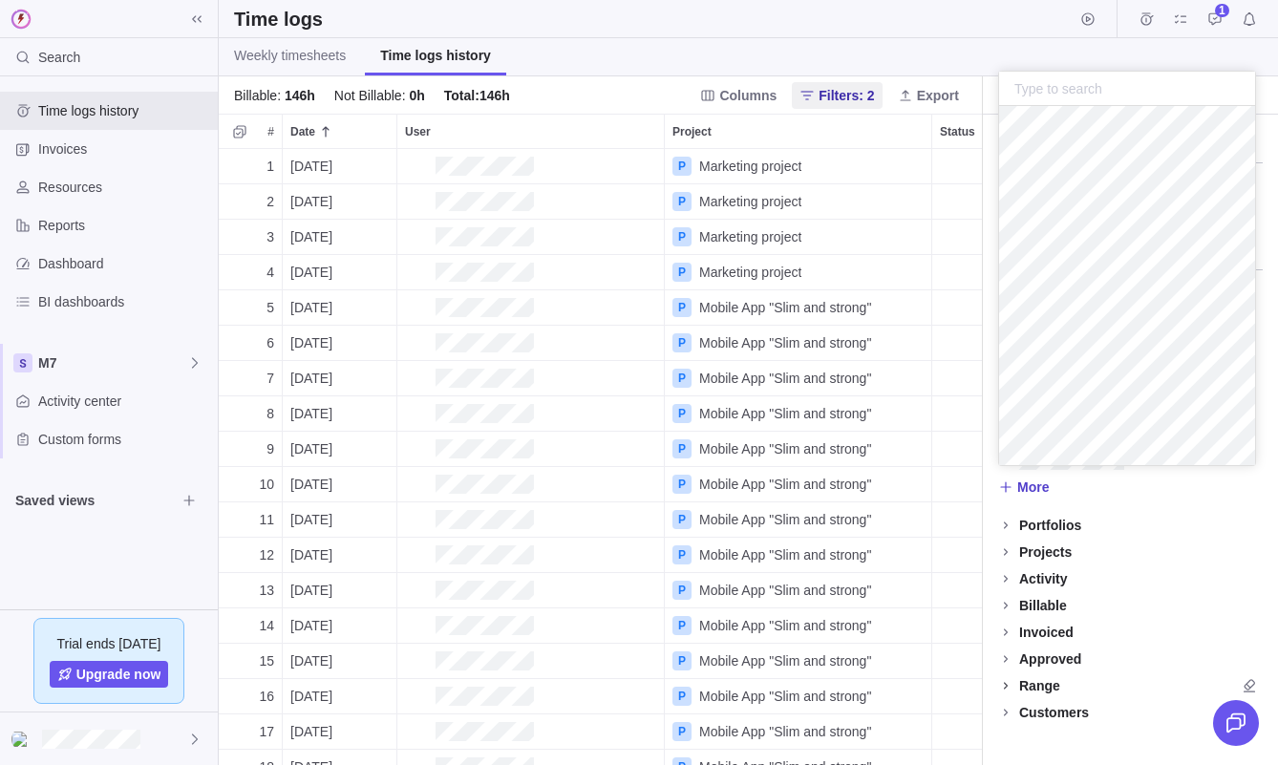
click at [1019, 488] on span "More" at bounding box center [1034, 487] width 32 height 19
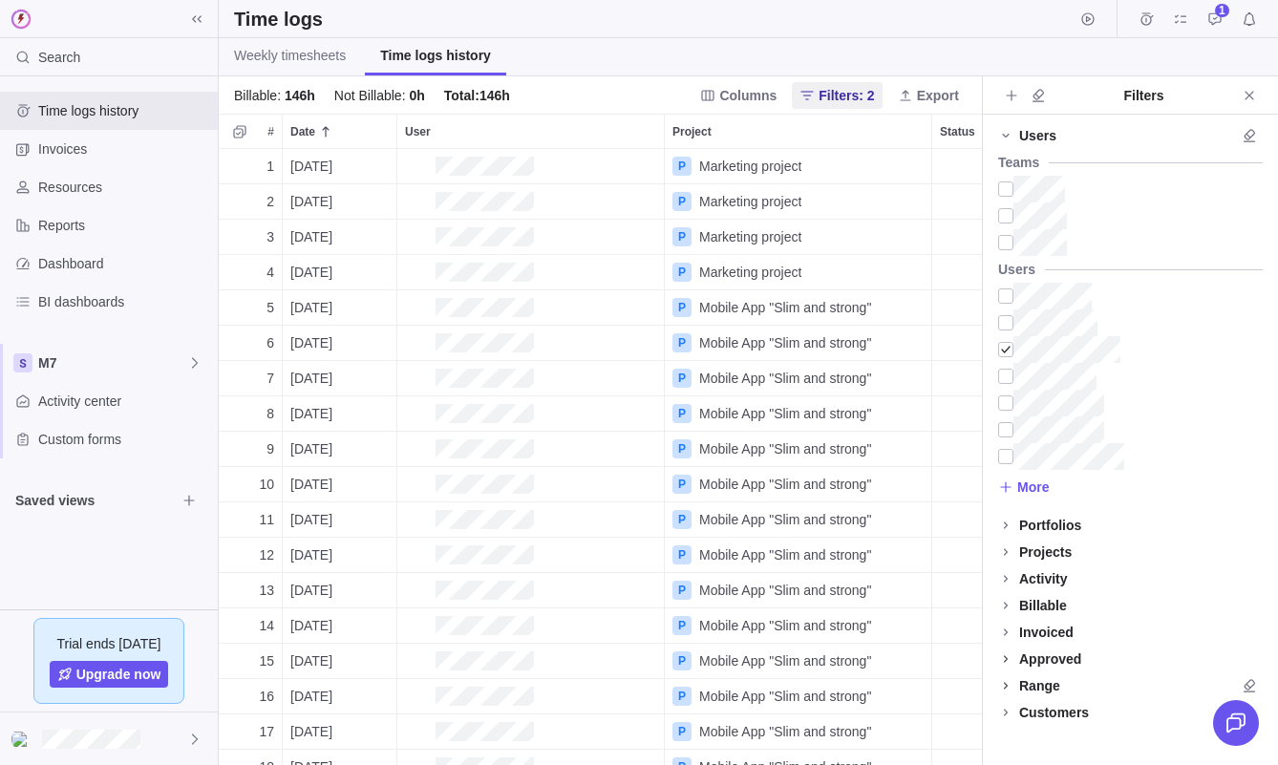
click at [1009, 658] on icon at bounding box center [1005, 659] width 15 height 15
click at [1009, 659] on icon at bounding box center [1005, 659] width 15 height 15
click at [1007, 134] on icon at bounding box center [1005, 135] width 15 height 15
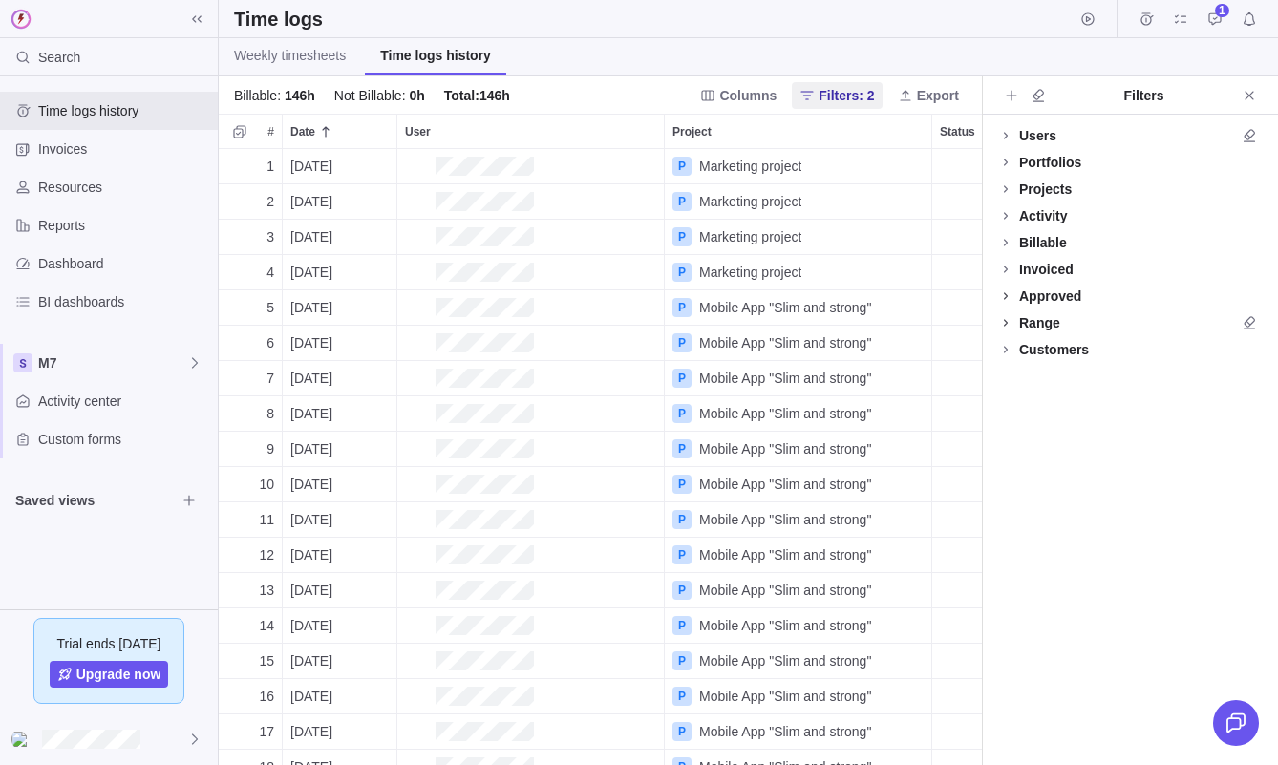
click at [1007, 296] on icon at bounding box center [1005, 296] width 15 height 15
click at [886, 260] on div "P Marketing project" at bounding box center [798, 272] width 267 height 34
click at [943, 56] on div "Weekly timesheets Time logs history" at bounding box center [749, 57] width 1060 height 38
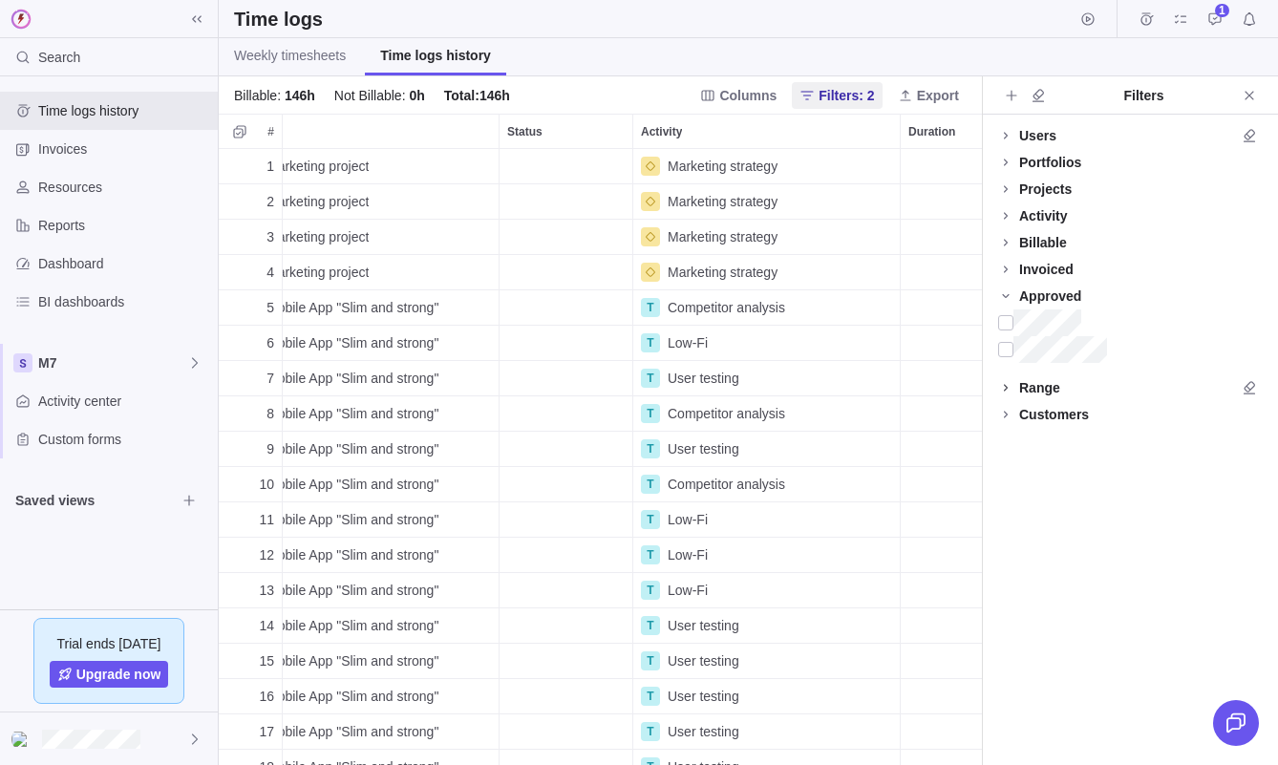
scroll to position [0, 401]
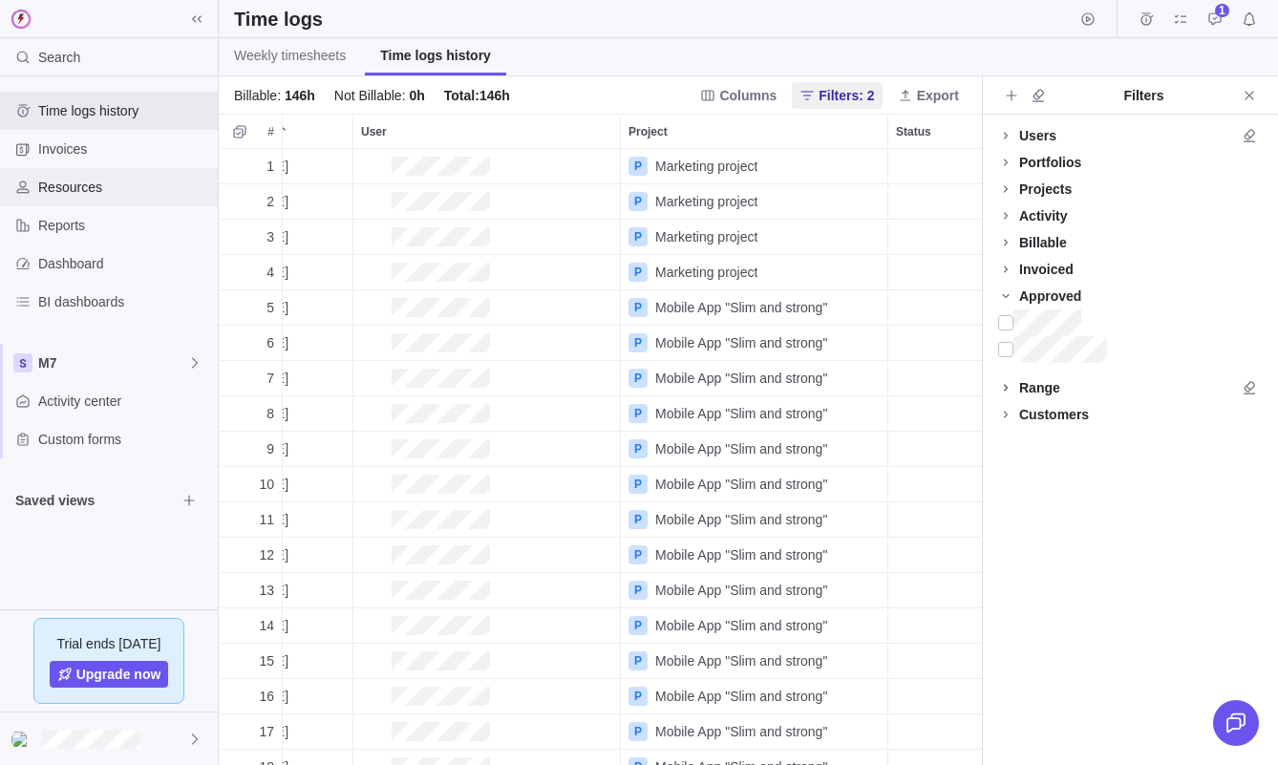
click at [104, 199] on div "Resources" at bounding box center [109, 187] width 218 height 38
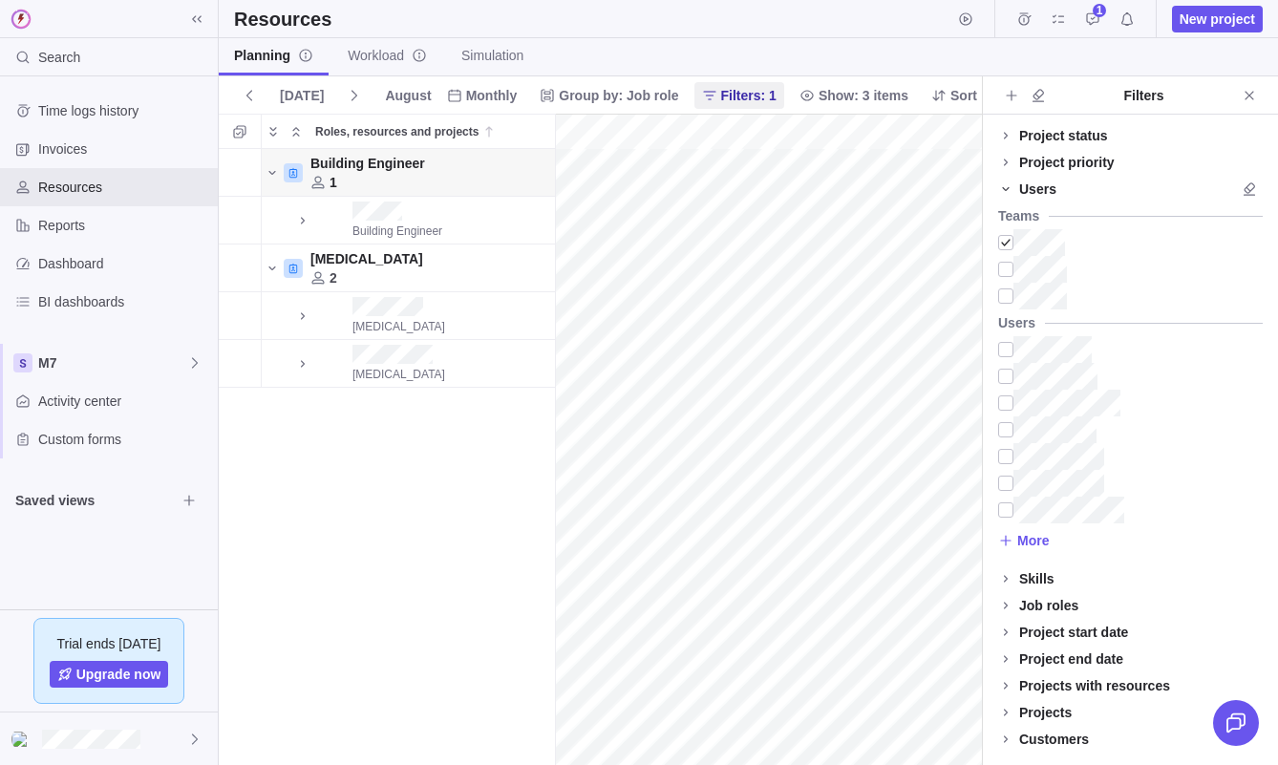
click at [1007, 195] on icon at bounding box center [1005, 189] width 15 height 15
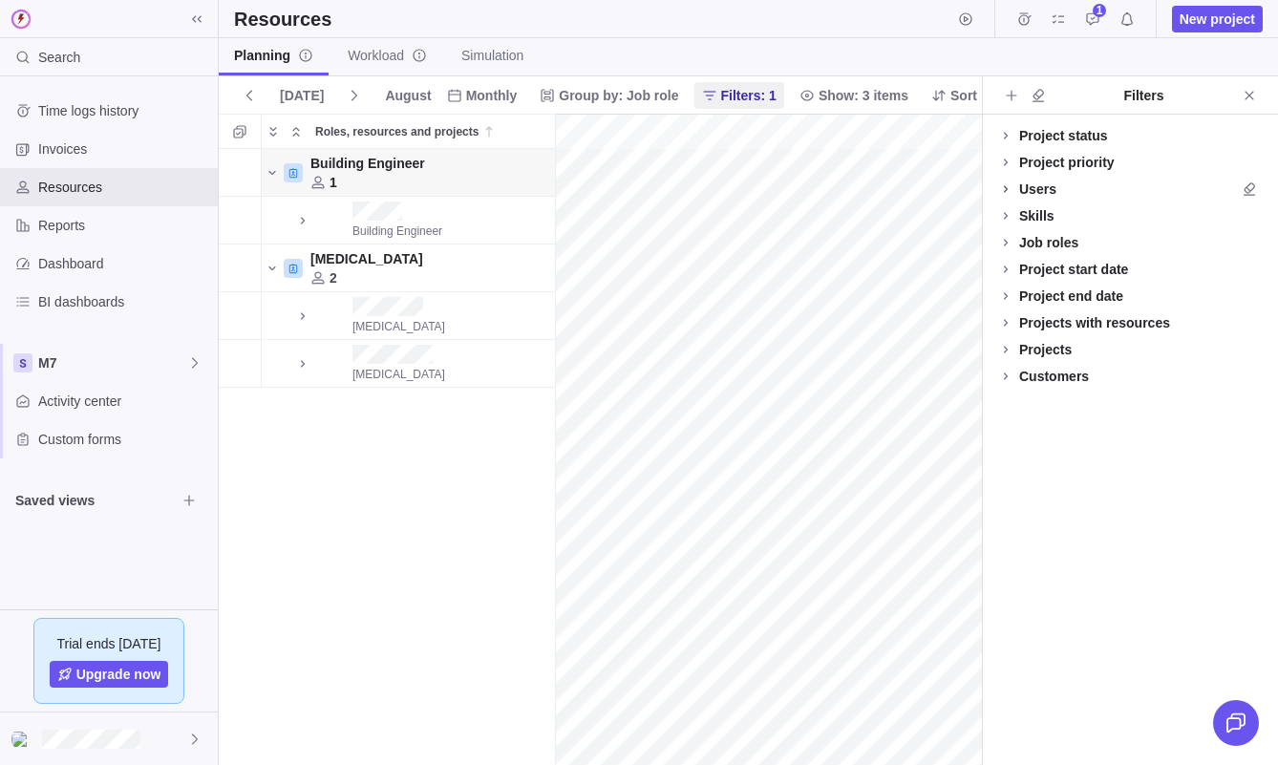
click at [1013, 182] on icon at bounding box center [1005, 189] width 15 height 15
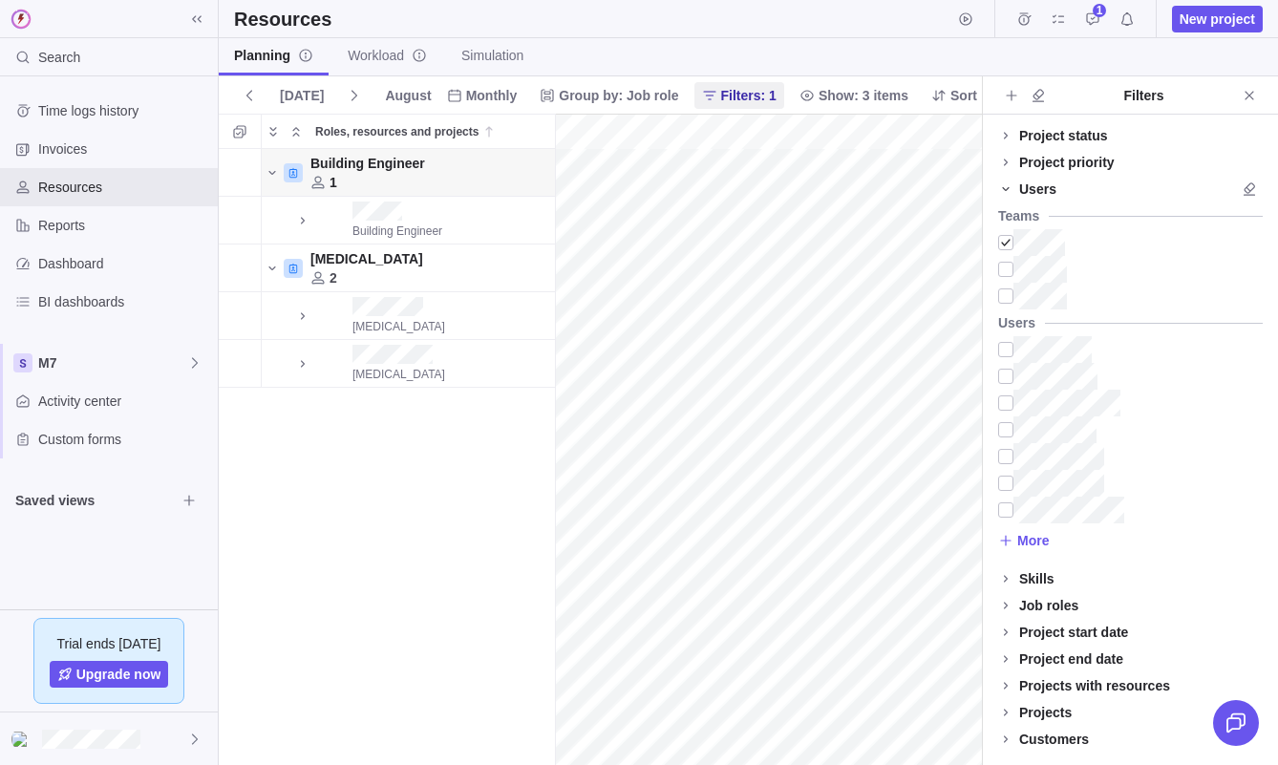
click at [1008, 185] on icon at bounding box center [1005, 189] width 15 height 15
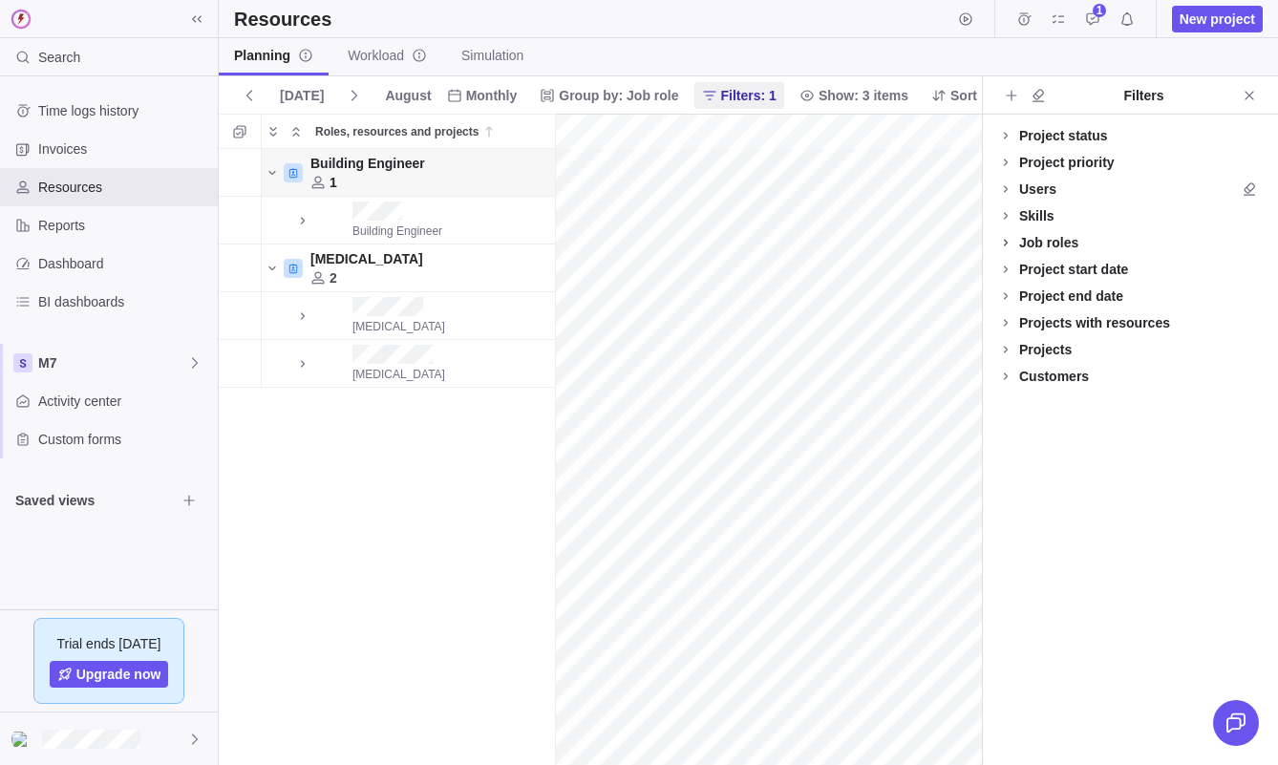
click at [1005, 241] on icon at bounding box center [1006, 242] width 4 height 7
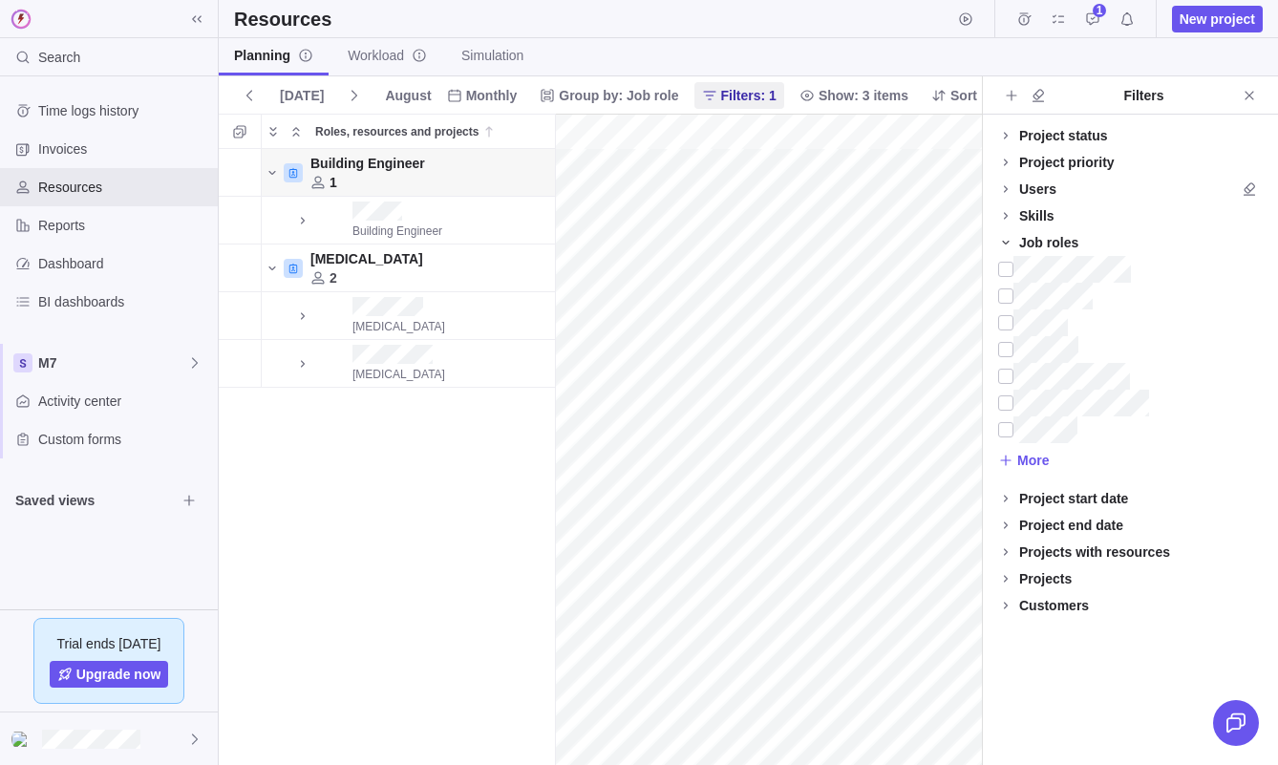
click at [1005, 241] on icon at bounding box center [1005, 242] width 15 height 15
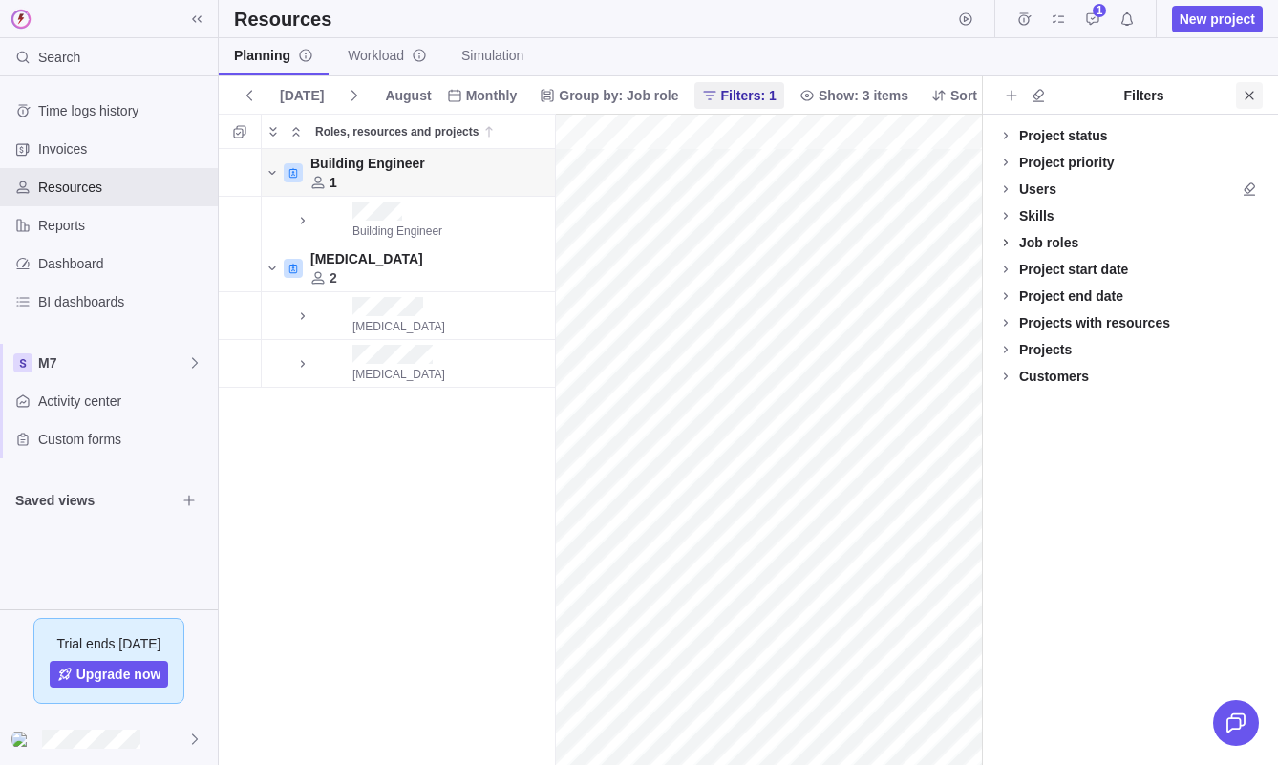
click at [1242, 96] on icon "Close" at bounding box center [1249, 95] width 15 height 15
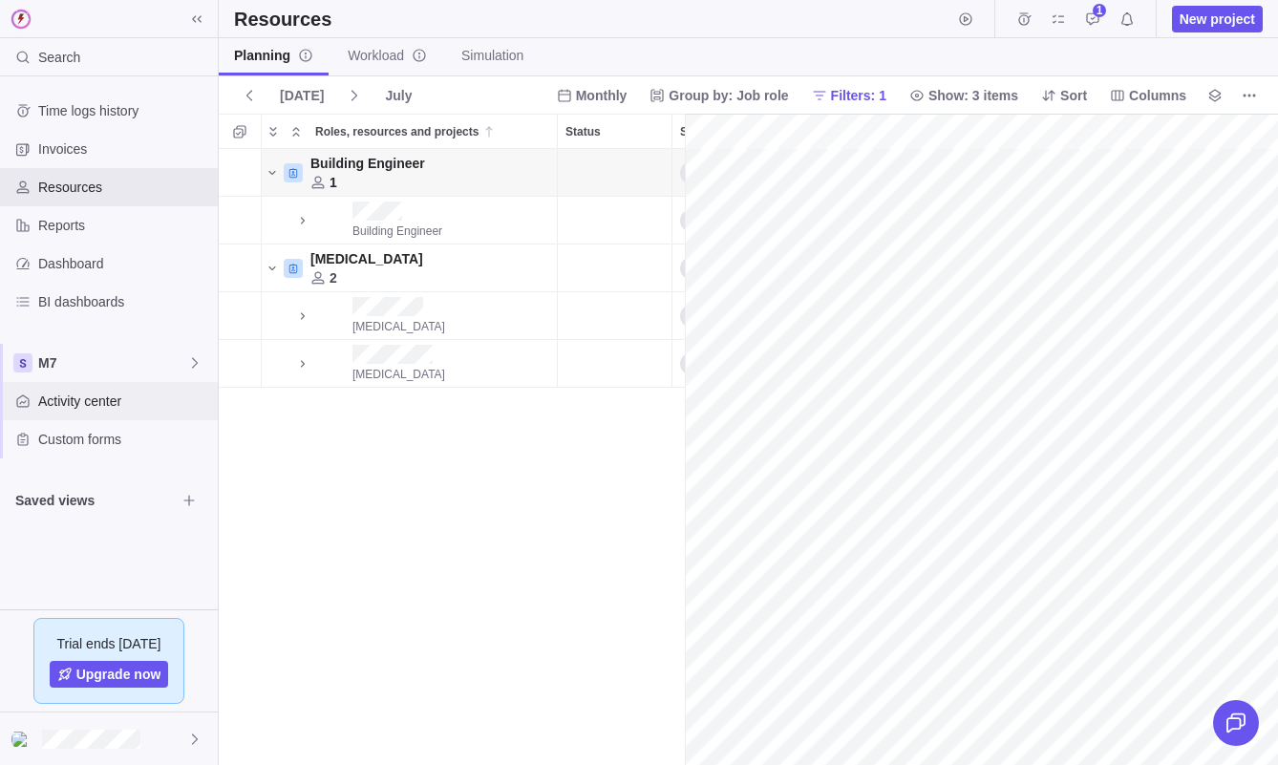
click at [96, 397] on span "Activity center" at bounding box center [124, 401] width 172 height 19
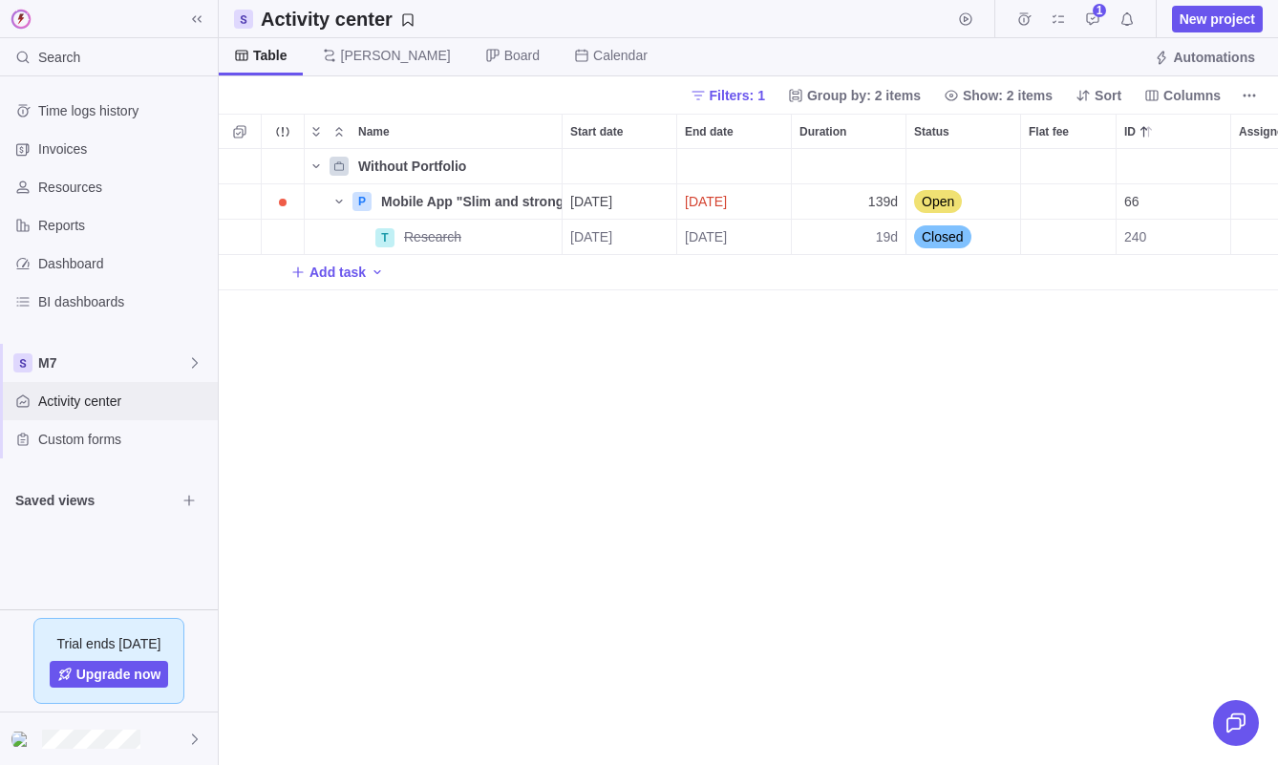
scroll to position [616, 1060]
click at [740, 83] on span "Filters: 1" at bounding box center [728, 95] width 90 height 27
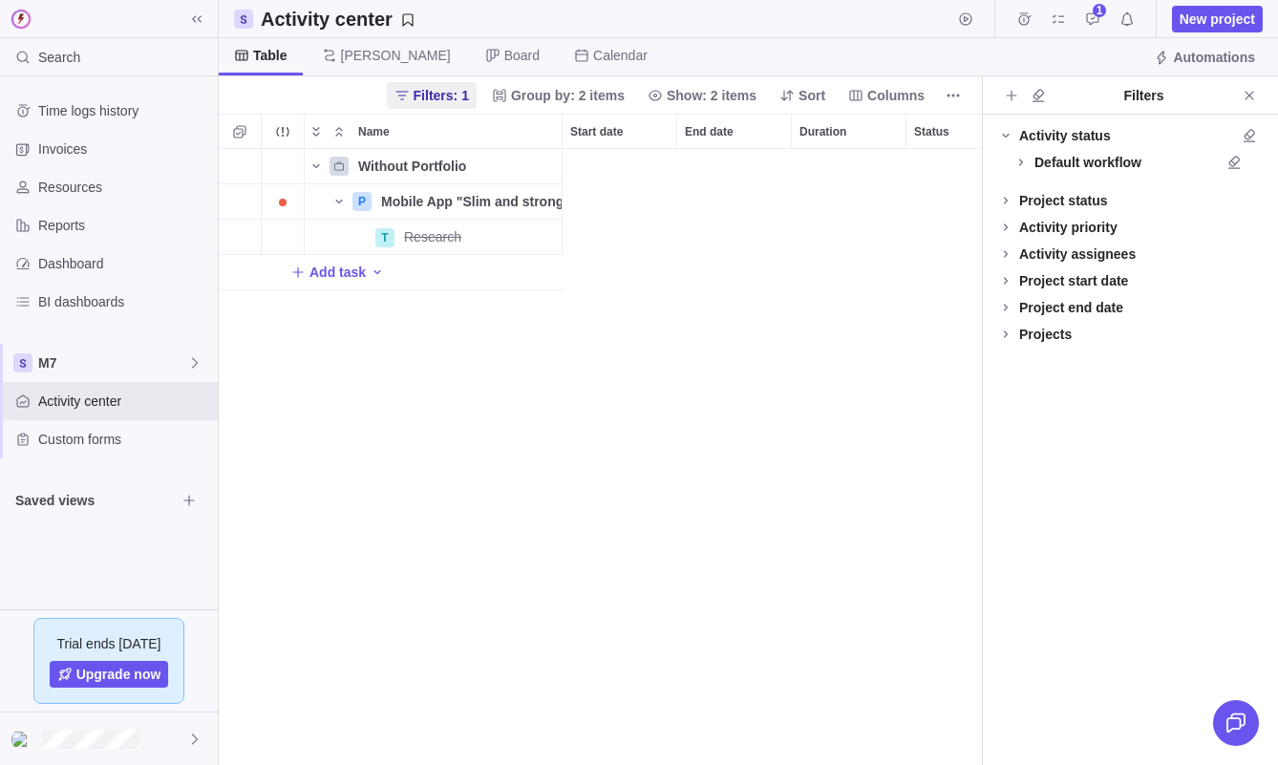
scroll to position [616, 763]
click at [91, 110] on span "Time logs history" at bounding box center [124, 110] width 172 height 19
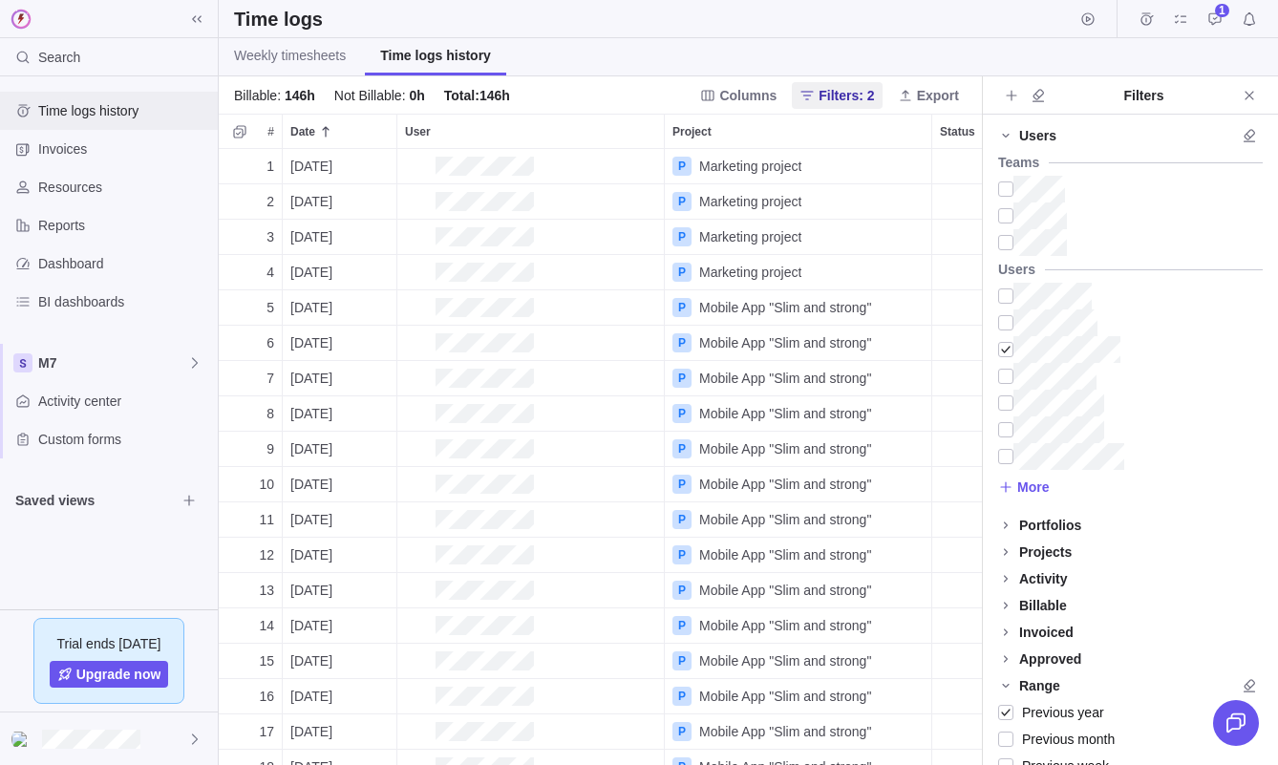
scroll to position [616, 763]
click at [847, 98] on span "Filters: 2" at bounding box center [846, 95] width 55 height 19
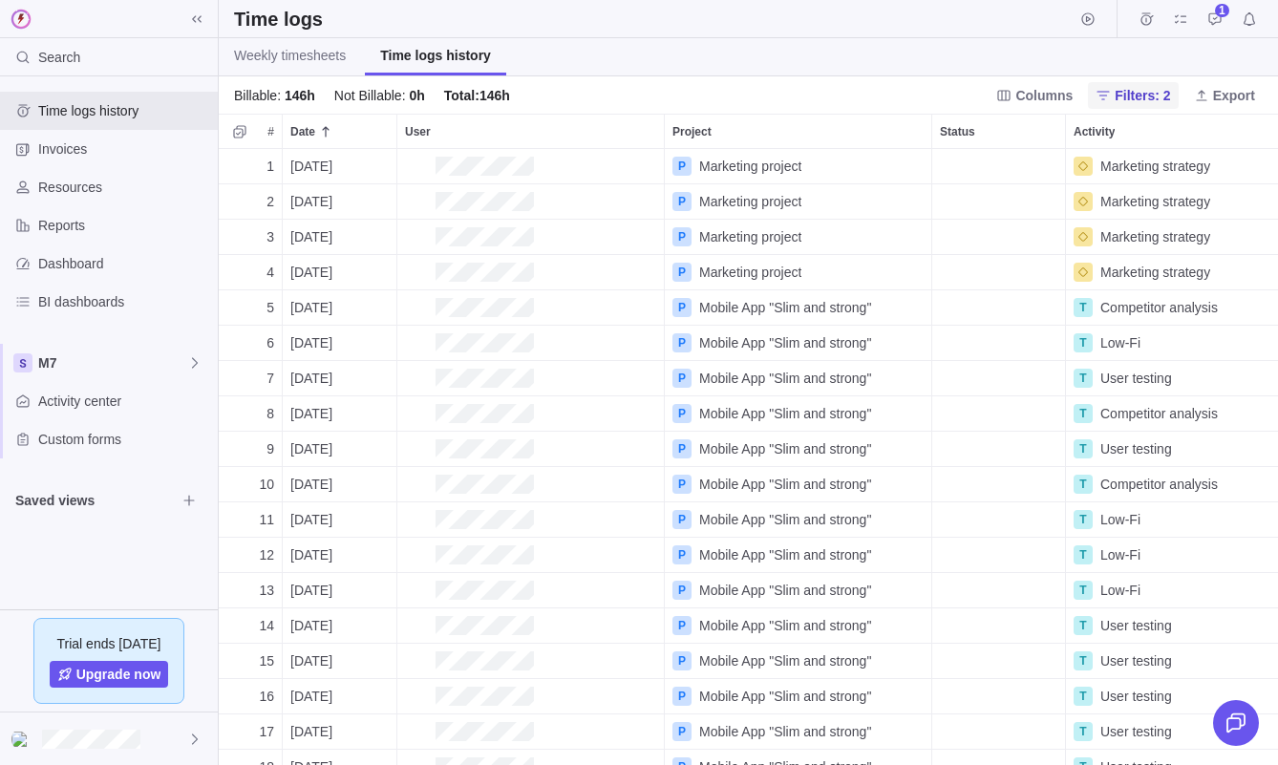
scroll to position [616, 1060]
click at [1123, 90] on span "Filters: 2" at bounding box center [1142, 95] width 55 height 19
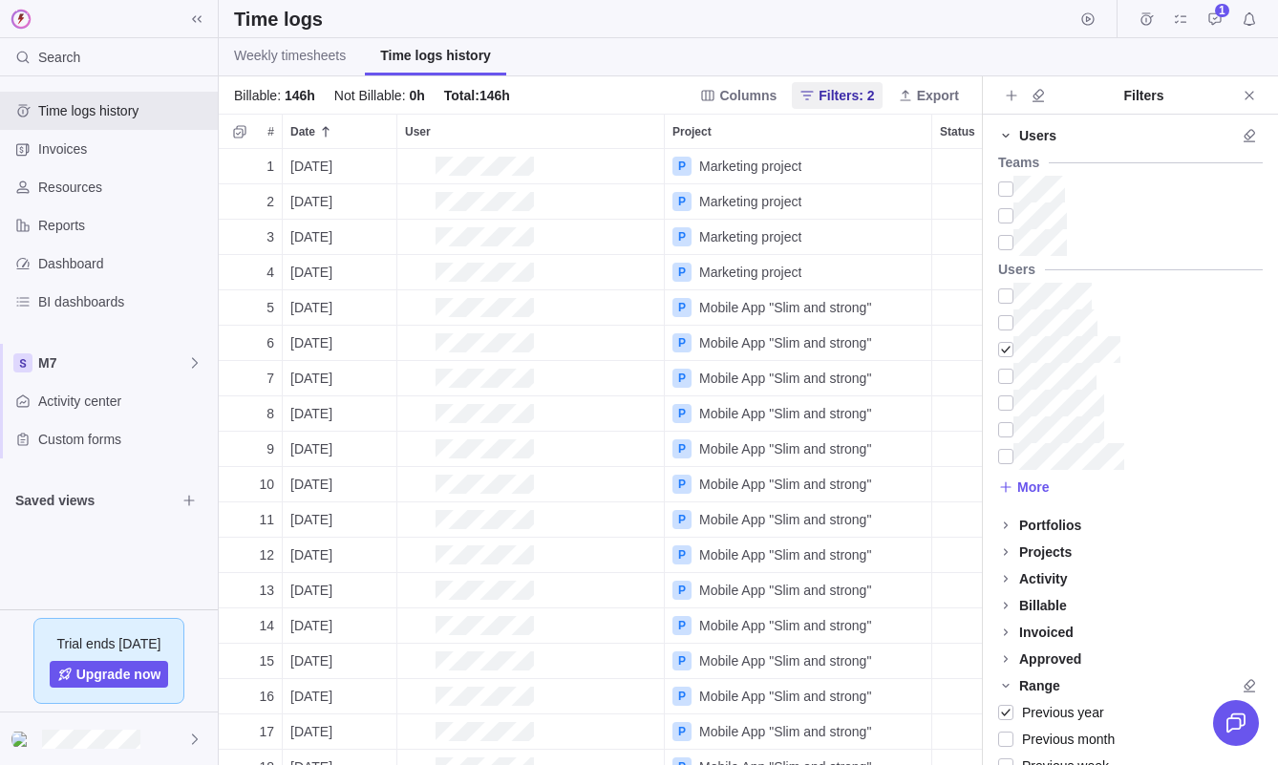
click at [1008, 142] on icon at bounding box center [1005, 135] width 15 height 15
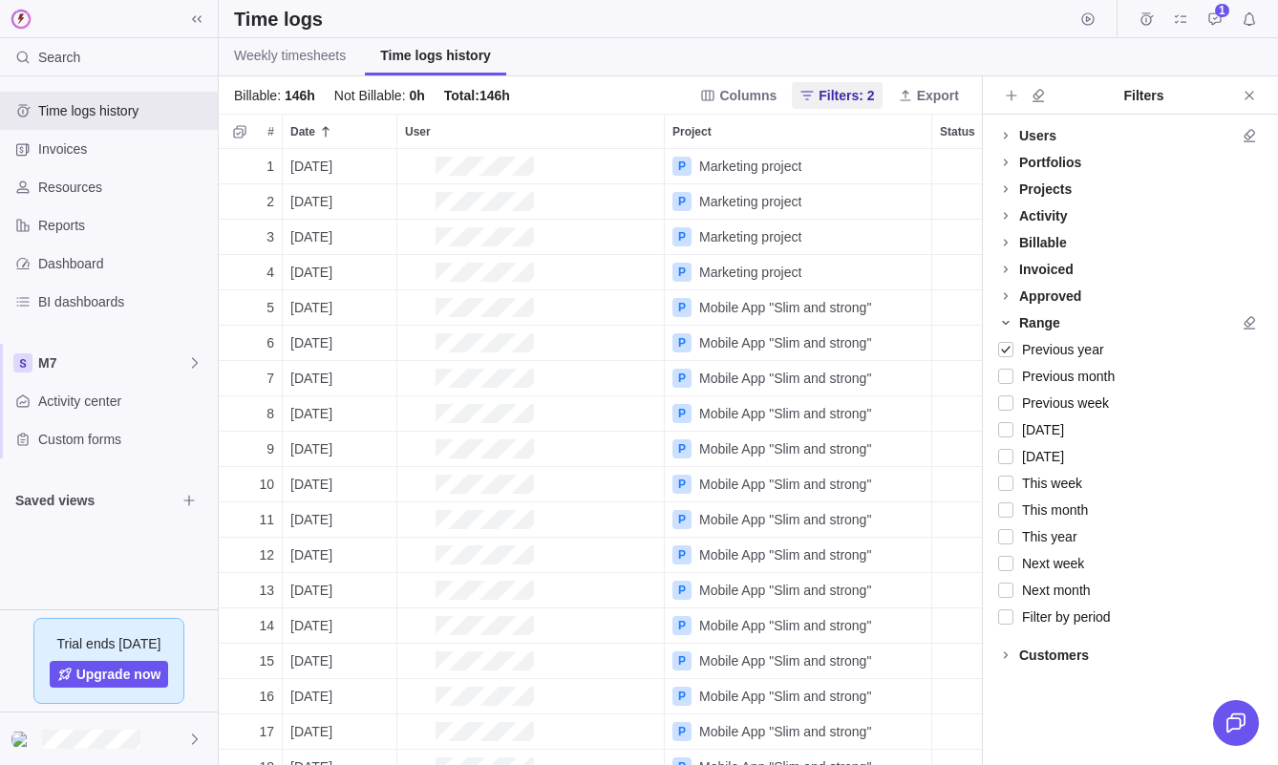
click at [1007, 319] on icon at bounding box center [1005, 322] width 15 height 15
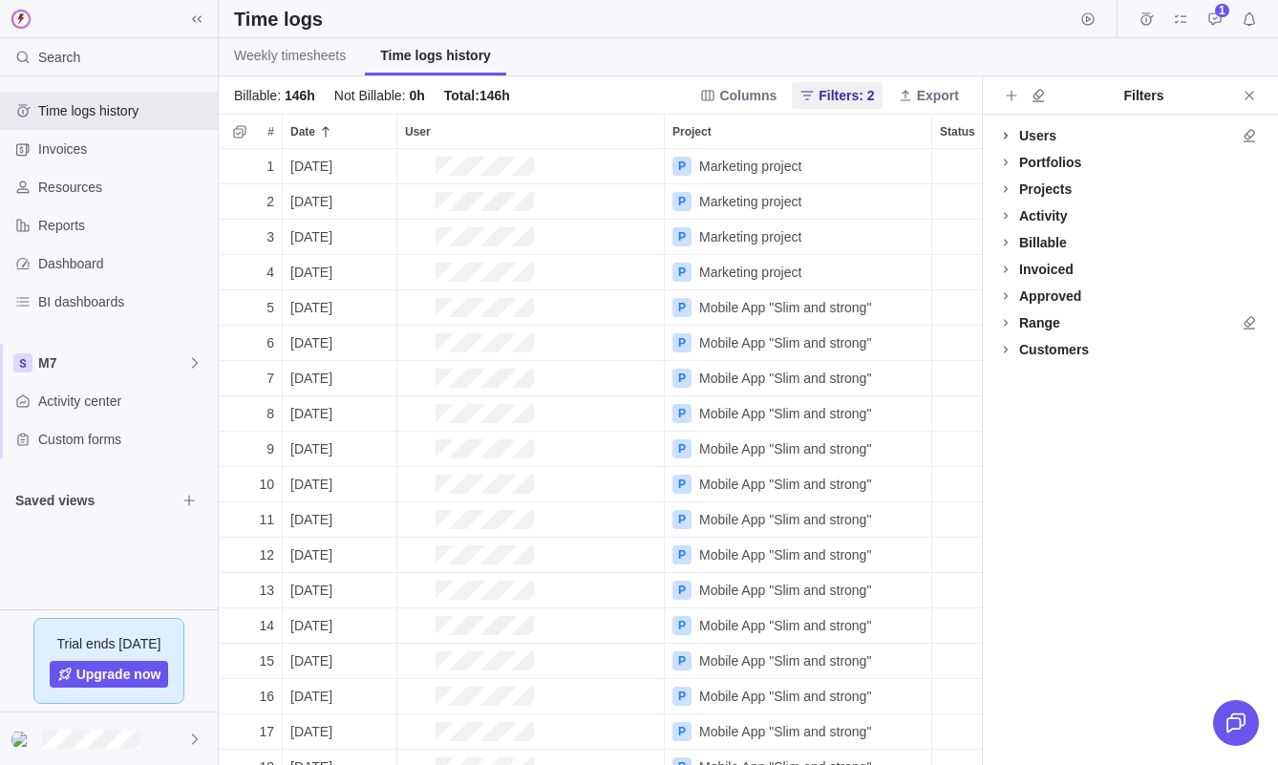
click at [1010, 128] on icon at bounding box center [1005, 135] width 15 height 15
